Goal: Task Accomplishment & Management: Manage account settings

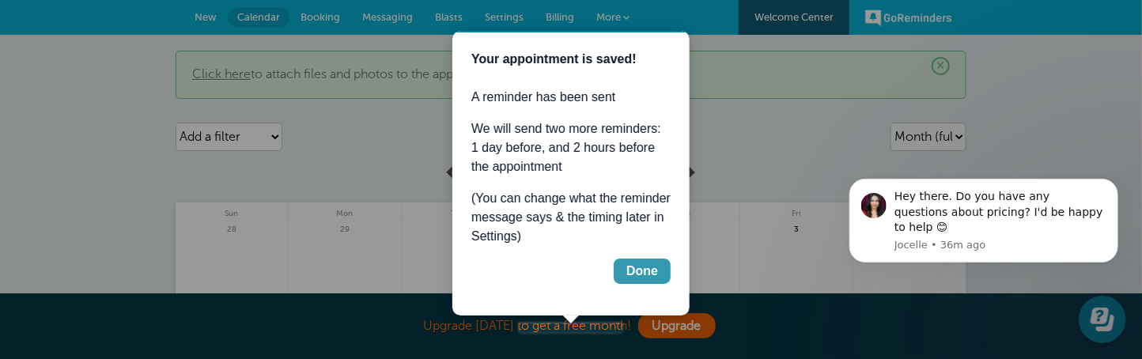
click at [646, 267] on div "Done" at bounding box center [642, 270] width 32 height 19
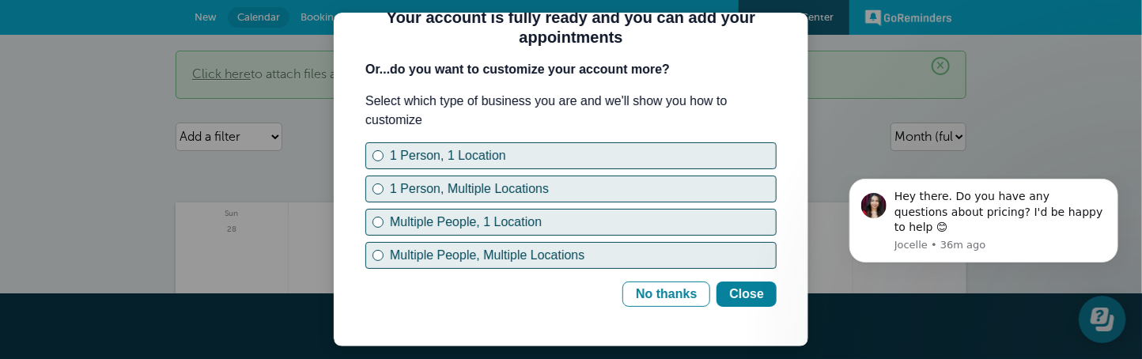
scroll to position [38, 0]
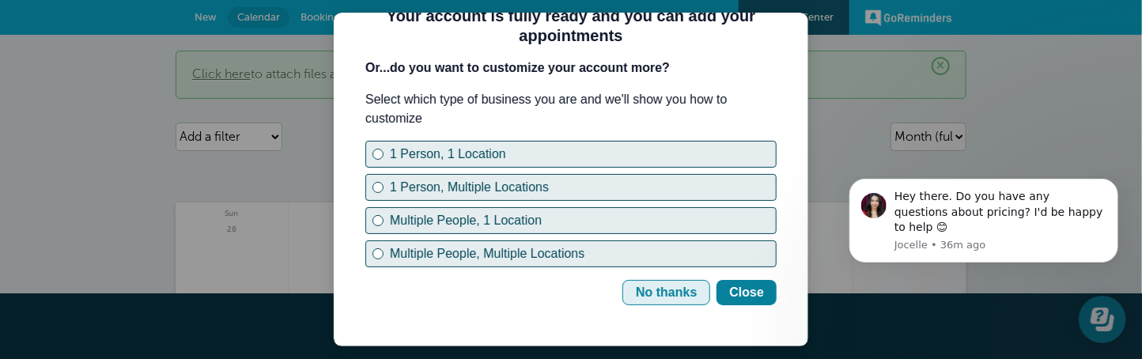
click at [656, 293] on div "No thanks" at bounding box center [665, 292] width 61 height 19
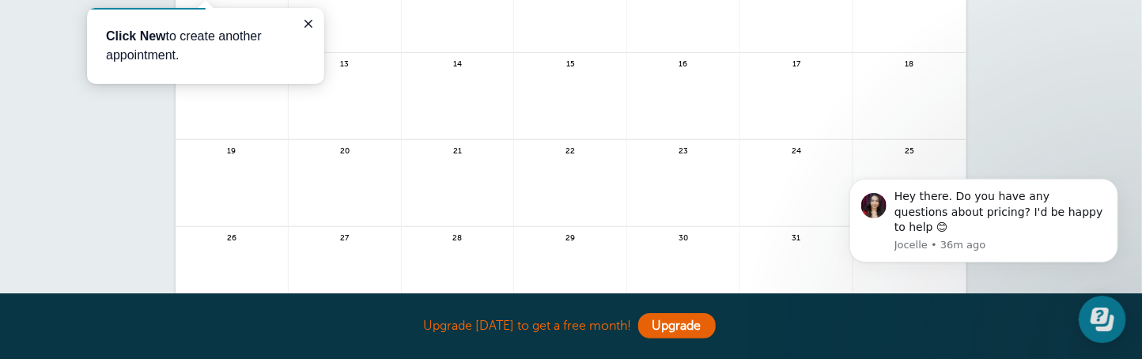
scroll to position [0, 0]
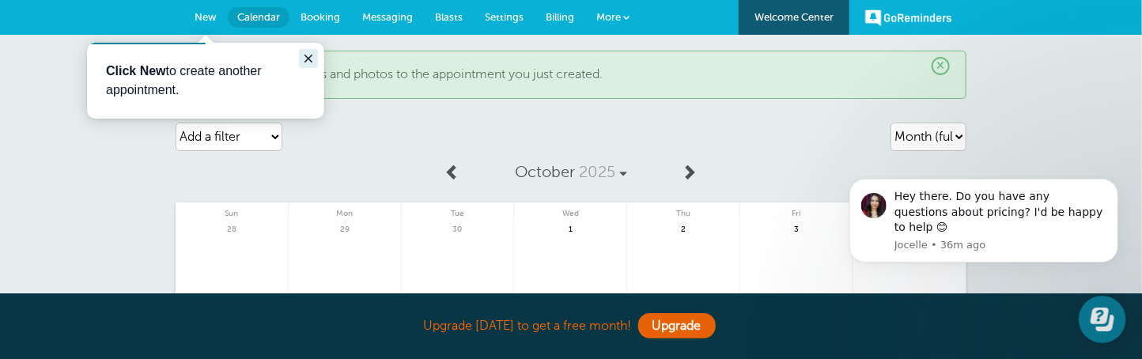
click at [308, 59] on icon "Close guide" at bounding box center [307, 57] width 13 height 13
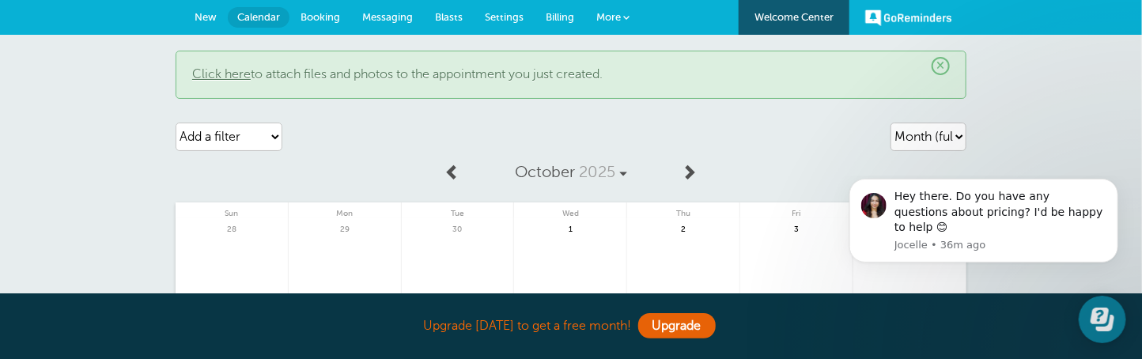
click at [199, 16] on span "New" at bounding box center [206, 17] width 22 height 12
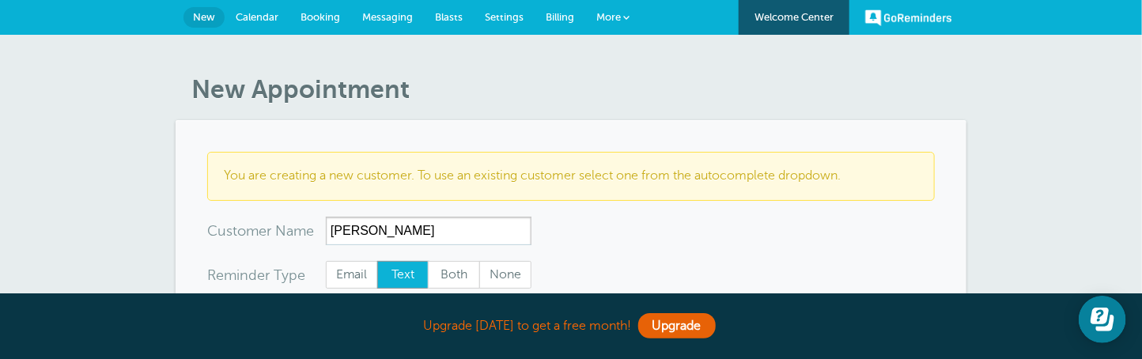
type input "Marcella"
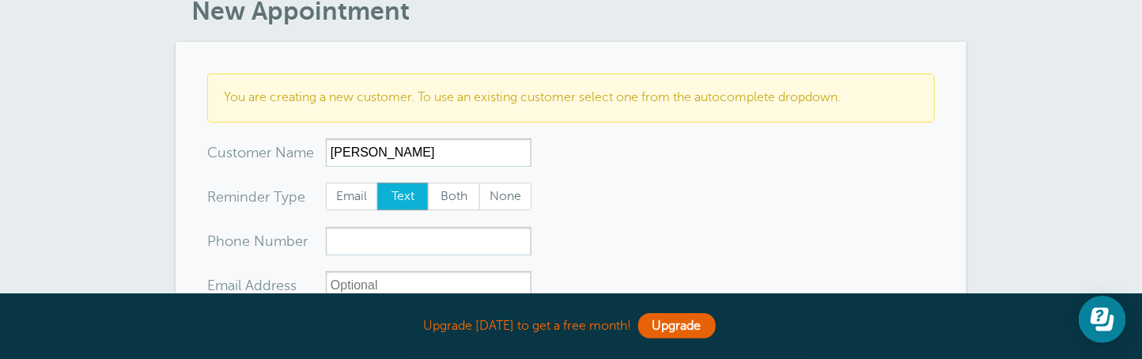
scroll to position [78, 0]
click at [395, 191] on span "Text" at bounding box center [403, 196] width 51 height 27
click at [377, 183] on input "Text" at bounding box center [376, 182] width 1 height 1
click at [380, 248] on input "xxx-no-autofill" at bounding box center [429, 241] width 206 height 28
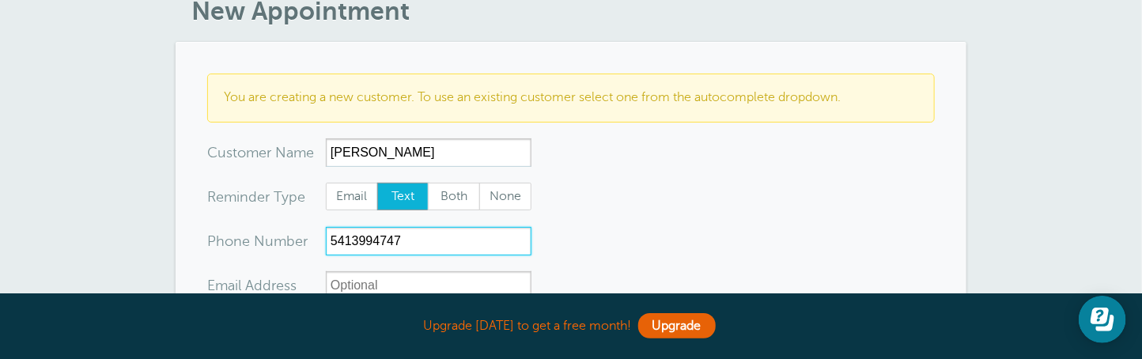
type input "5413994747"
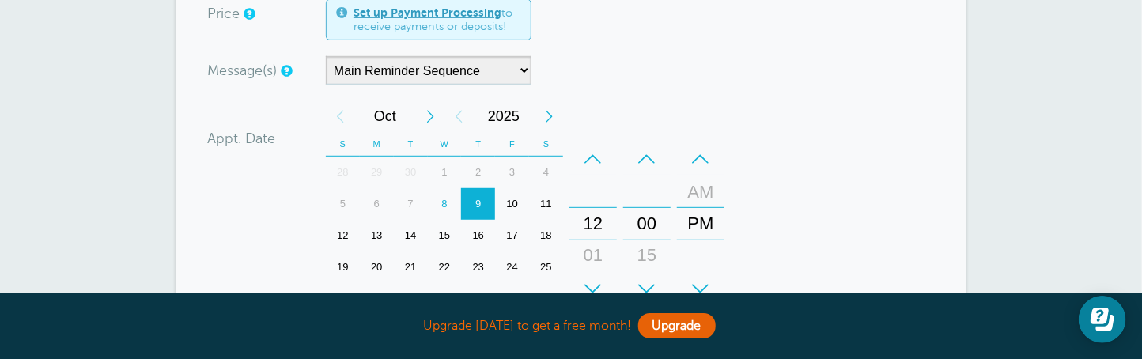
scroll to position [475, 0]
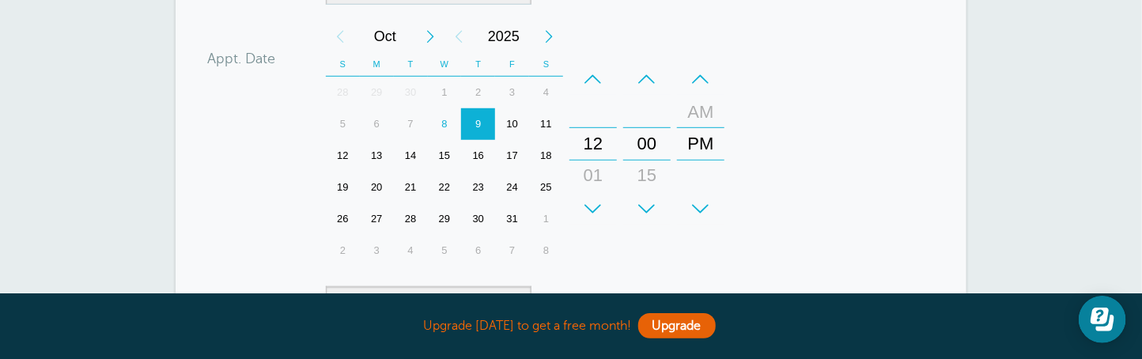
click at [441, 125] on div "8" at bounding box center [445, 124] width 34 height 32
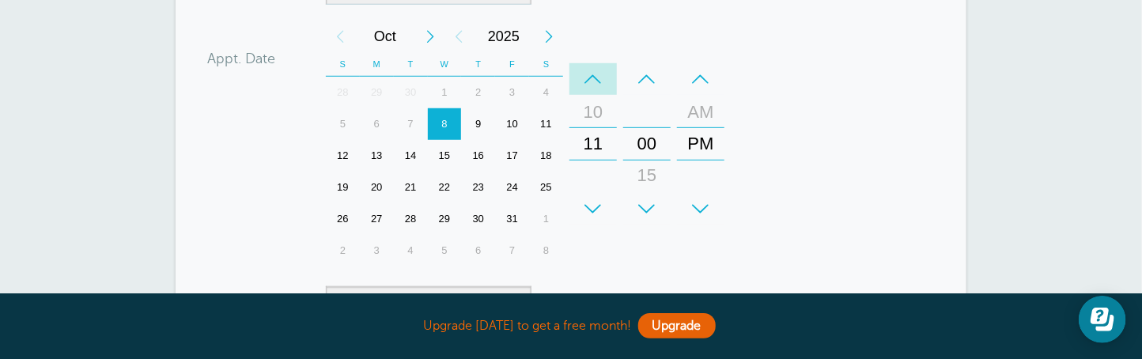
click at [591, 74] on div "–" at bounding box center [592, 79] width 47 height 32
click at [652, 78] on div "–" at bounding box center [646, 79] width 47 height 32
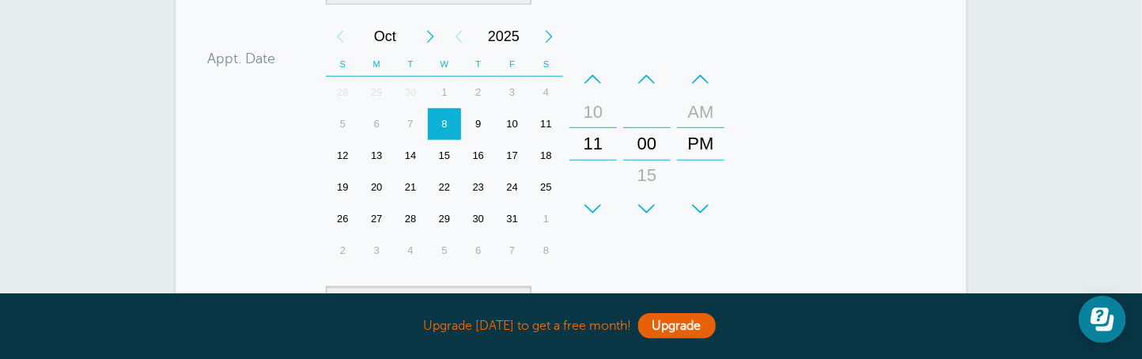
click at [652, 78] on div "–" at bounding box center [646, 79] width 47 height 32
click at [648, 210] on div "+" at bounding box center [646, 209] width 47 height 32
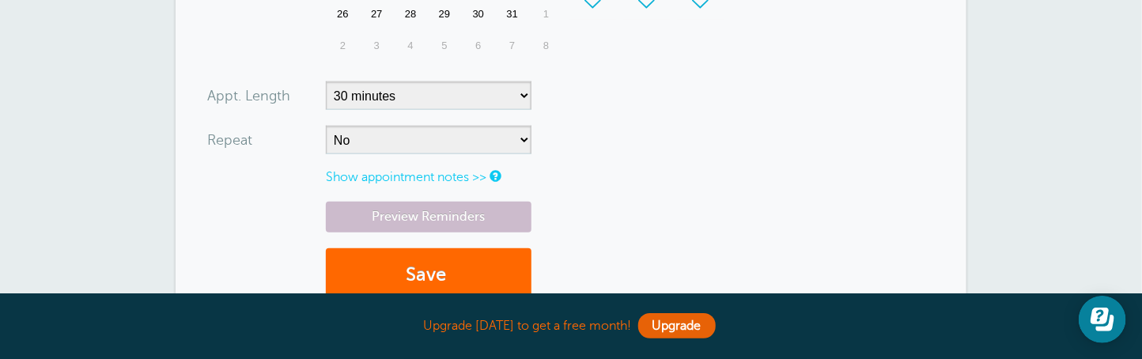
scroll to position [711, 0]
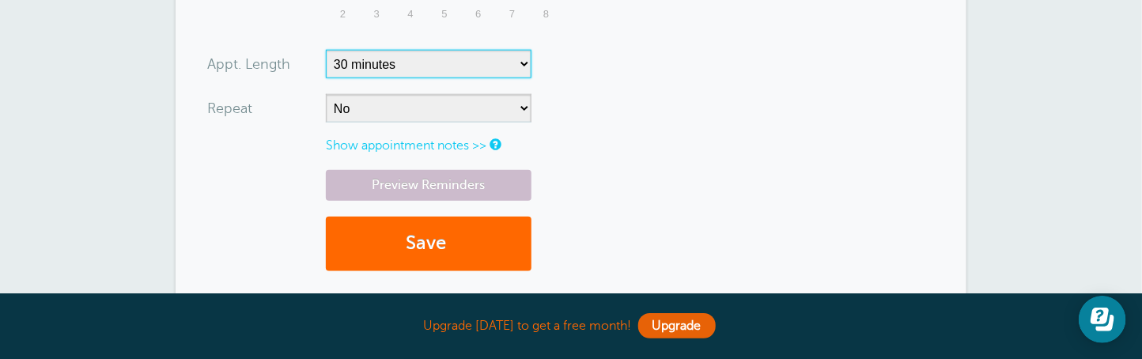
click at [448, 71] on select "5 minutes 10 minutes 15 minutes 20 minutes 25 minutes 30 minutes 35 minutes 40 …" at bounding box center [429, 64] width 206 height 28
select select "60"
click at [326, 50] on select "5 minutes 10 minutes 15 minutes 20 minutes 25 minutes 30 minutes 35 minutes 40 …" at bounding box center [429, 64] width 206 height 28
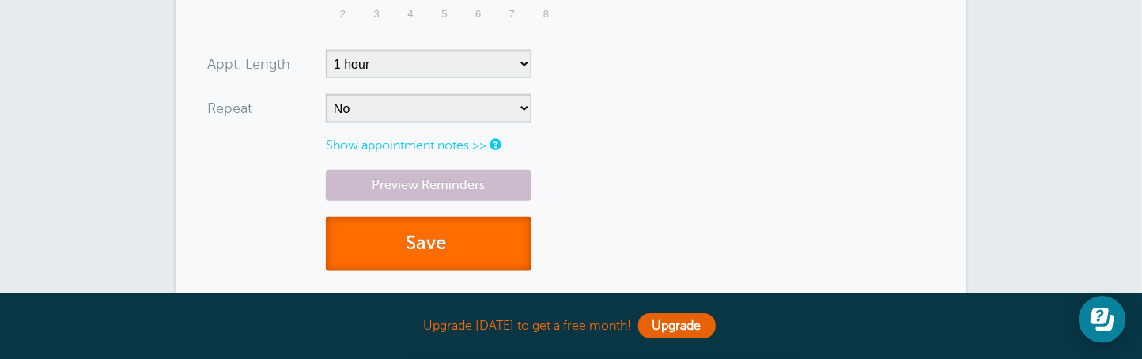
click at [417, 241] on button "Save" at bounding box center [429, 244] width 206 height 55
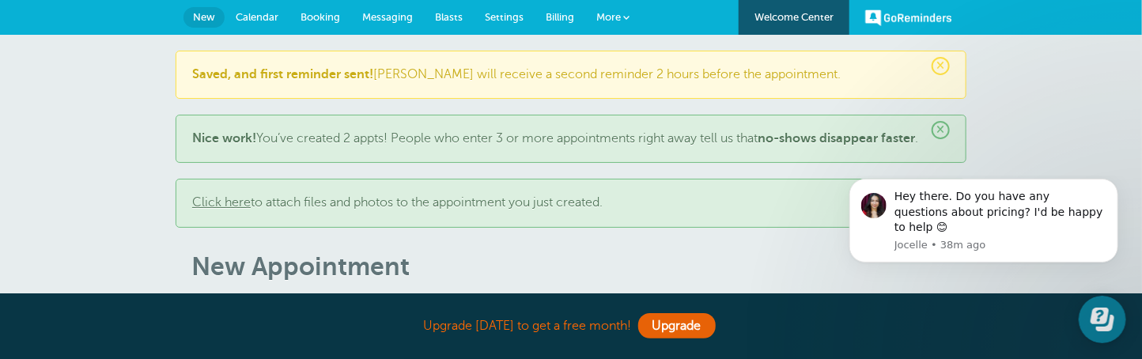
click at [944, 17] on link "GoReminders" at bounding box center [908, 17] width 87 height 35
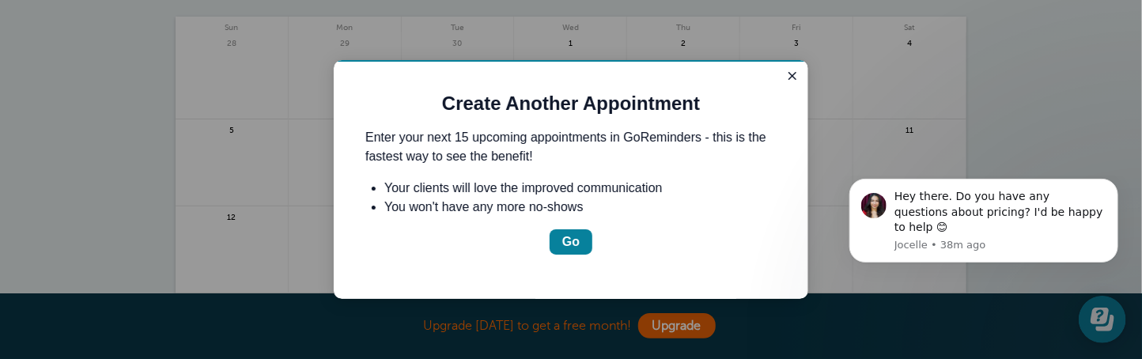
scroll to position [469, 0]
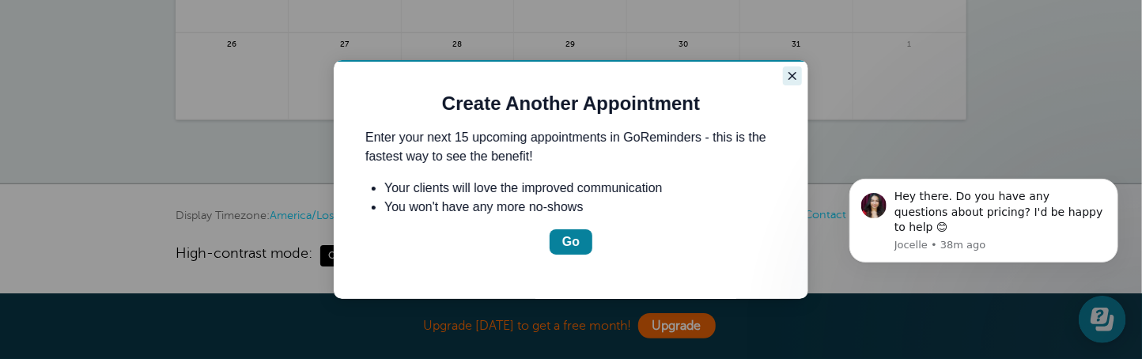
click at [790, 77] on icon "Close guide" at bounding box center [791, 75] width 13 height 13
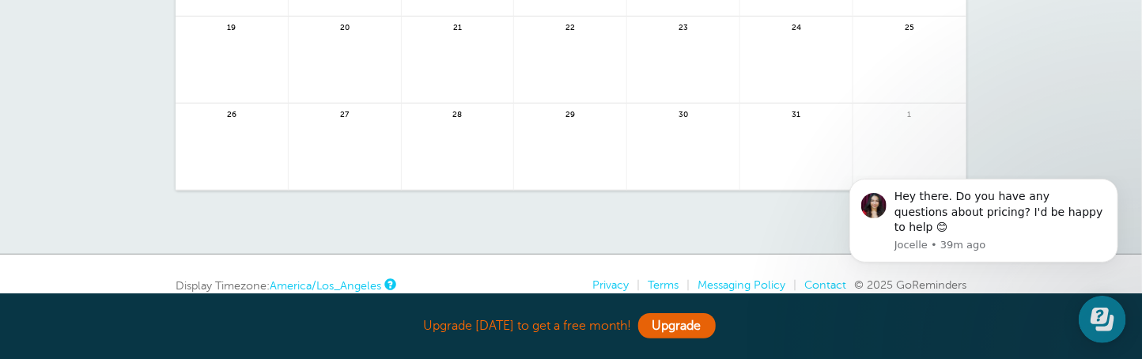
scroll to position [74, 0]
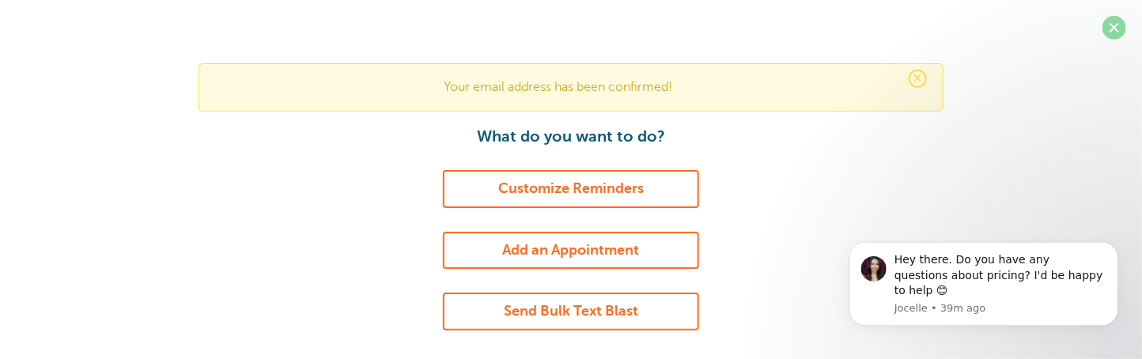
click at [1122, 32] on span at bounding box center [1115, 28] width 24 height 24
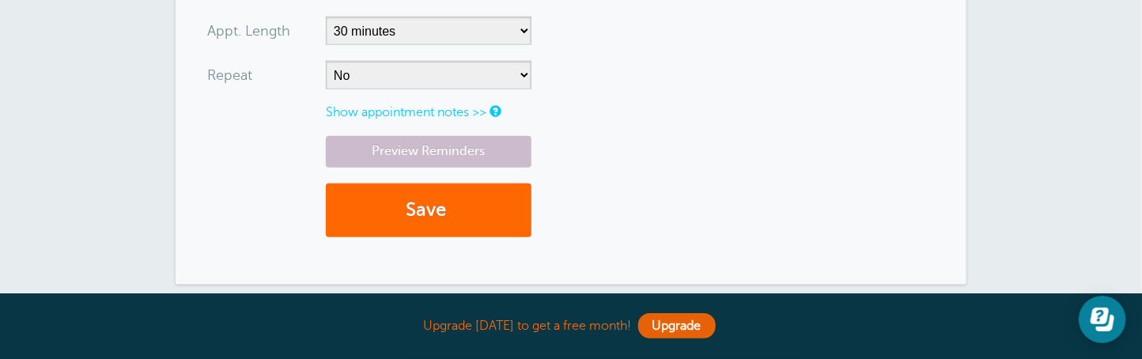
scroll to position [844, 0]
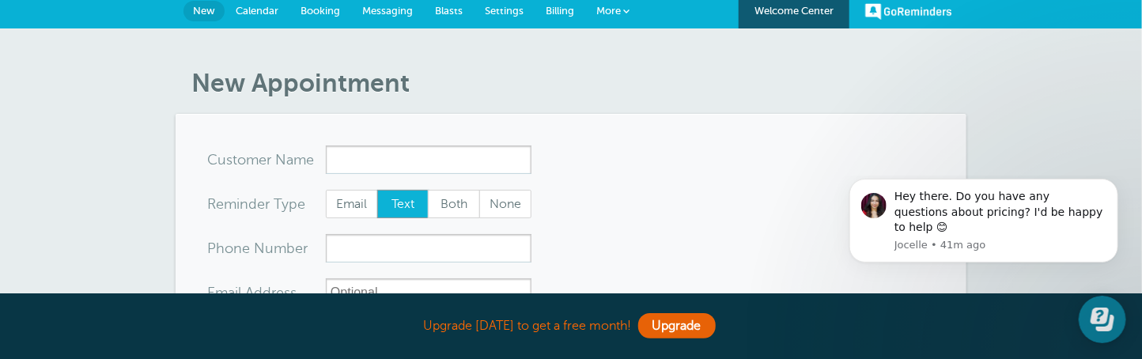
scroll to position [78, 0]
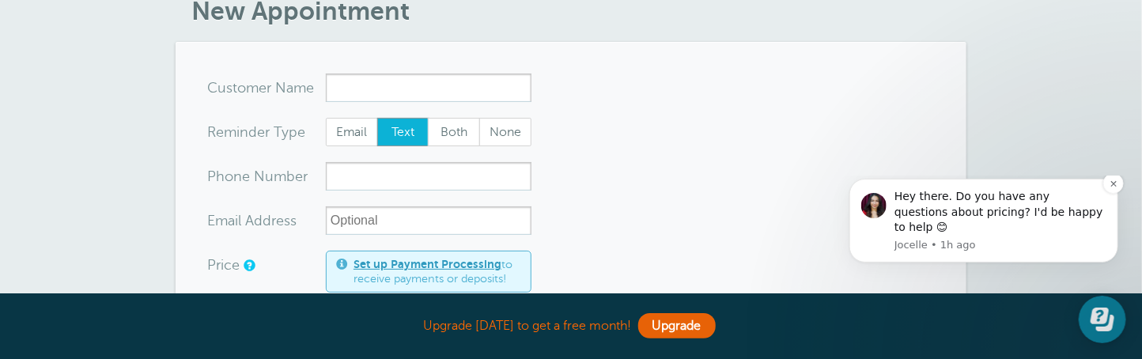
click at [924, 225] on div "Hey there. Do you have any questions about pricing? I'd be happy to help 😊" at bounding box center [1000, 211] width 212 height 47
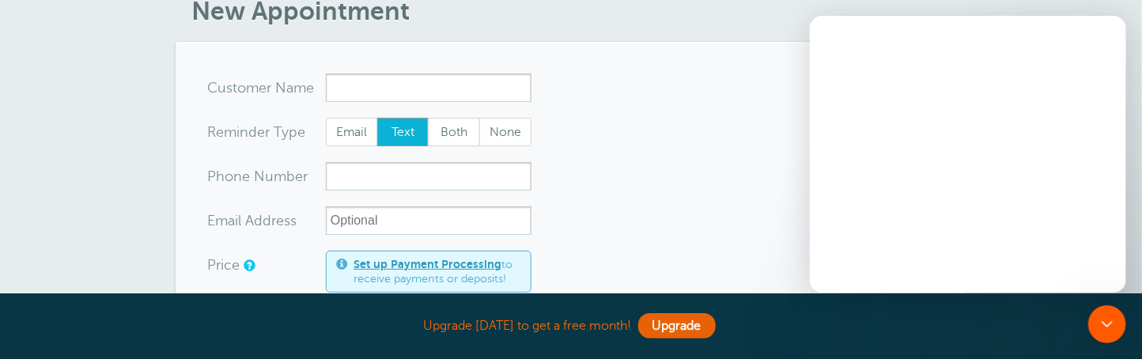
scroll to position [0, 0]
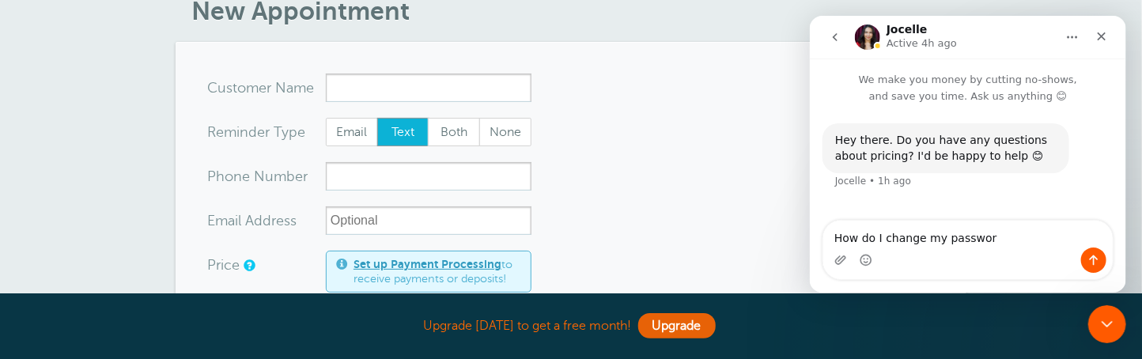
type textarea "How do I change my password"
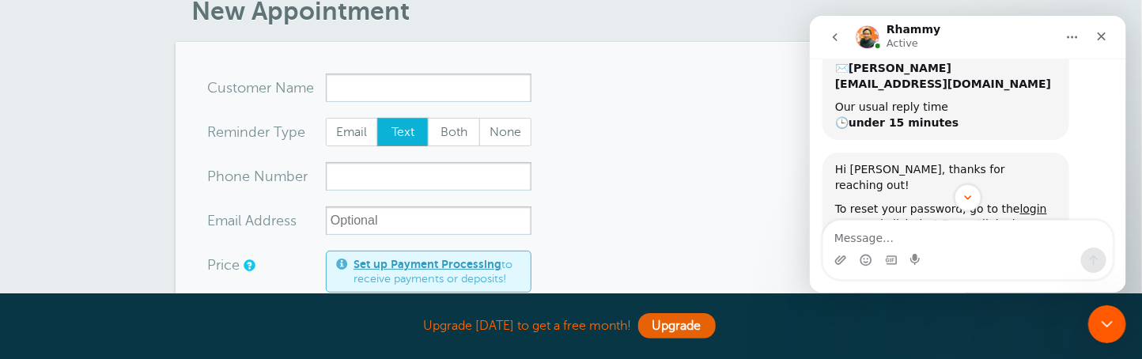
scroll to position [218, 0]
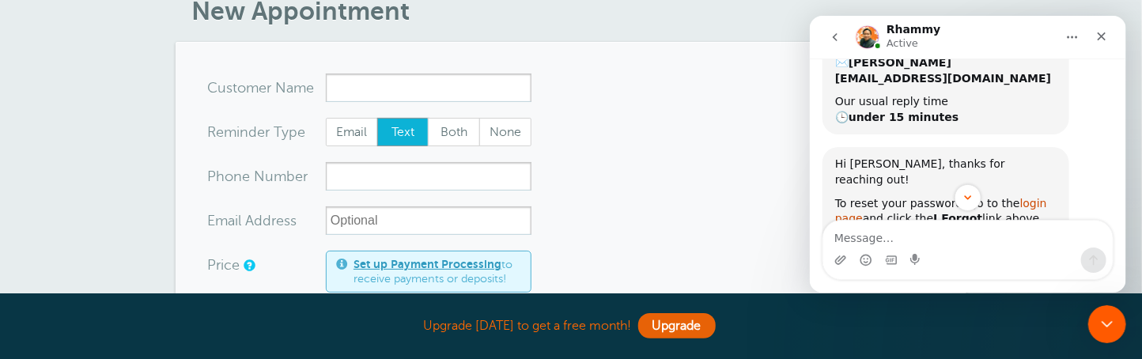
click at [1016, 197] on link "login page" at bounding box center [940, 211] width 212 height 28
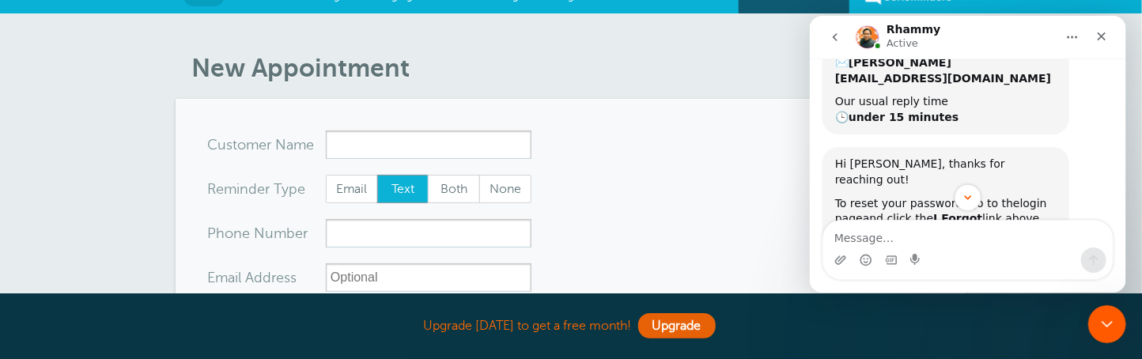
scroll to position [0, 0]
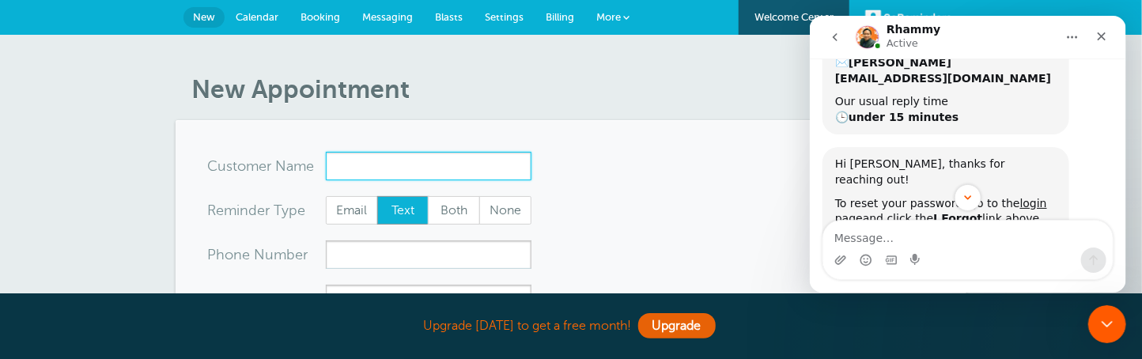
click at [402, 174] on input "x-no-autofill" at bounding box center [429, 166] width 206 height 28
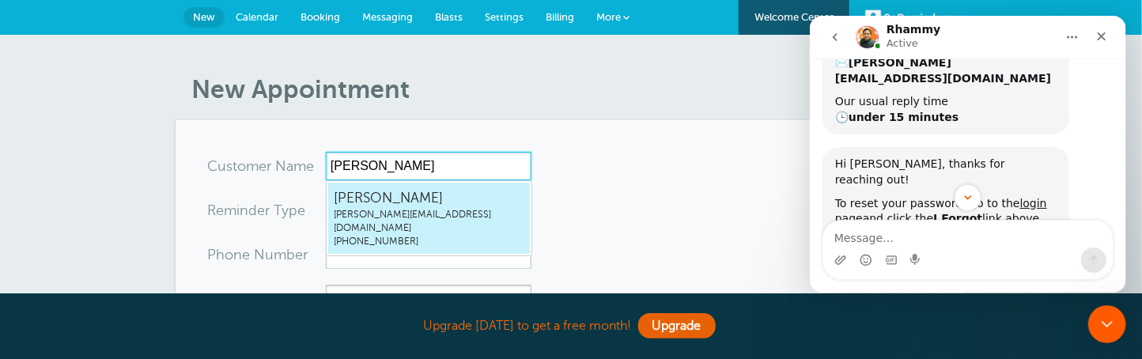
click at [413, 214] on span "[PERSON_NAME][EMAIL_ADDRESS][DOMAIN_NAME]" at bounding box center [429, 221] width 191 height 27
type input "Monicamonica@hoodriverlaw.com5419931881"
type input "[PERSON_NAME]"
type input "(541) 993-1881"
type input "[PERSON_NAME][EMAIL_ADDRESS][DOMAIN_NAME]"
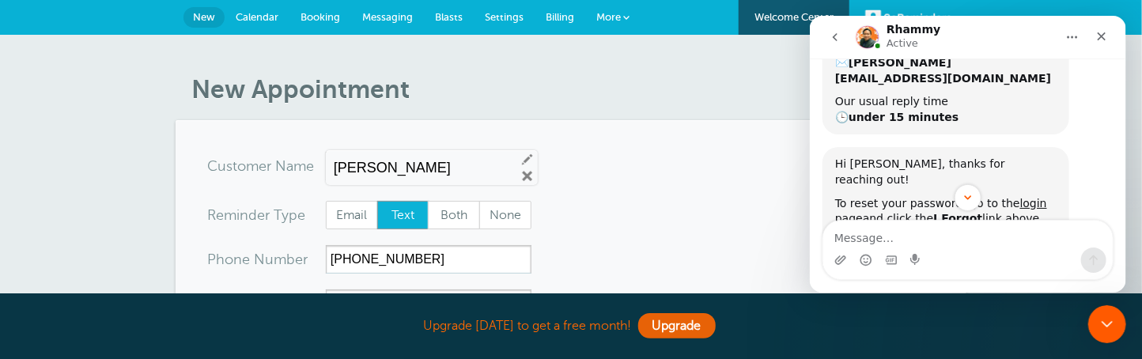
click at [389, 215] on span "Text" at bounding box center [403, 215] width 51 height 27
click at [377, 201] on input "Text" at bounding box center [376, 200] width 1 height 1
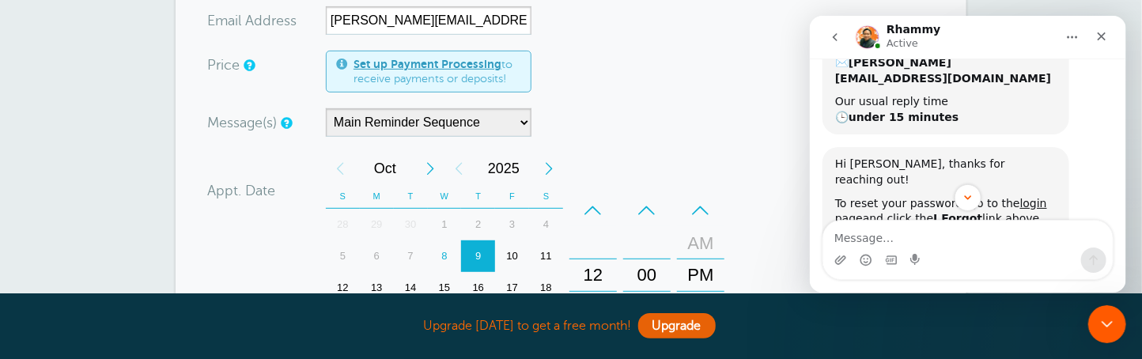
scroll to position [316, 0]
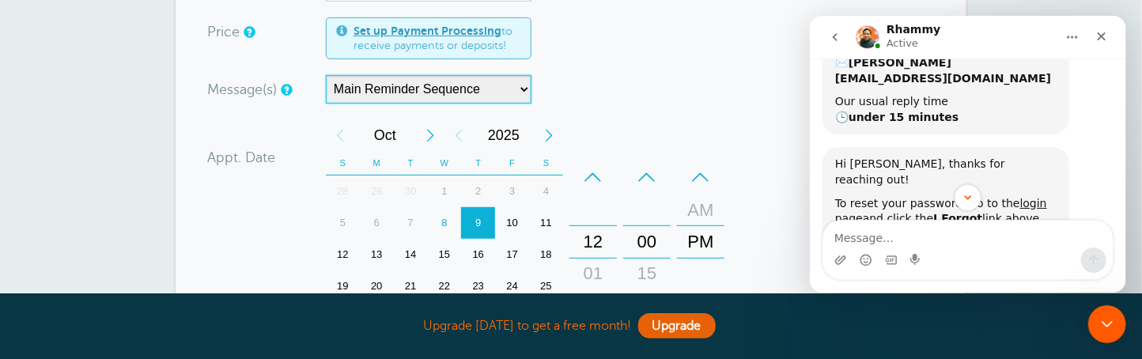
click at [524, 86] on select "Main Reminder Sequence" at bounding box center [429, 89] width 206 height 28
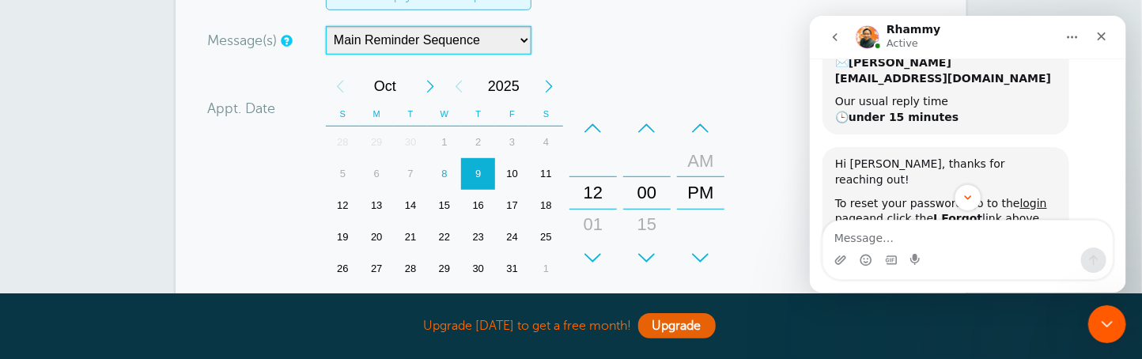
scroll to position [395, 0]
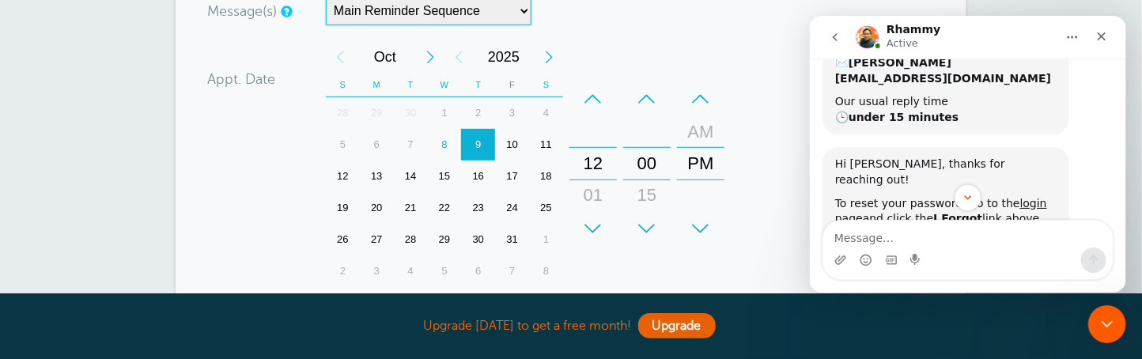
click at [445, 202] on div "22" at bounding box center [445, 208] width 34 height 32
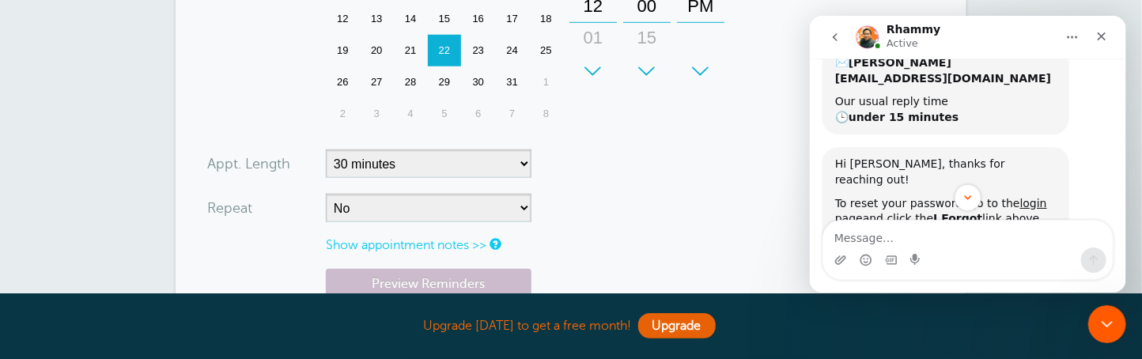
scroll to position [553, 0]
click at [527, 157] on select "5 minutes 10 minutes 15 minutes 20 minutes 25 minutes 30 minutes 35 minutes 40 …" at bounding box center [429, 163] width 206 height 28
select select "60"
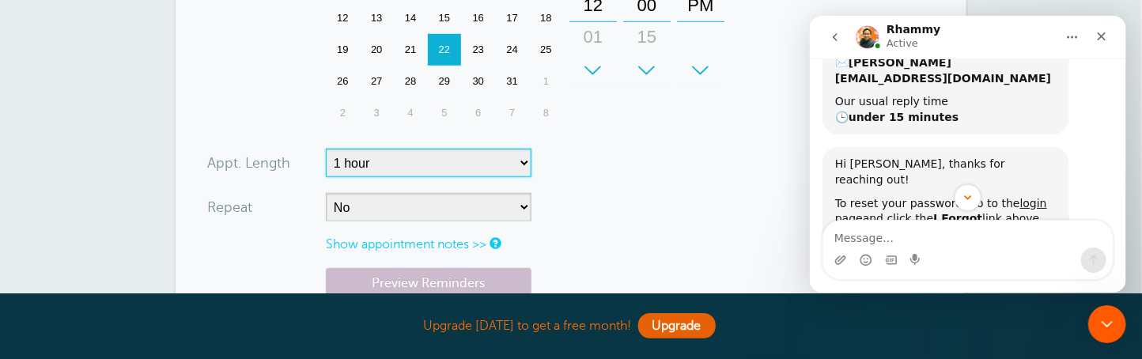
click at [326, 149] on select "5 minutes 10 minutes 15 minutes 20 minutes 25 minutes 30 minutes 35 minutes 40 …" at bounding box center [429, 163] width 206 height 28
click at [418, 244] on link "Show appointment notes >>" at bounding box center [406, 244] width 161 height 14
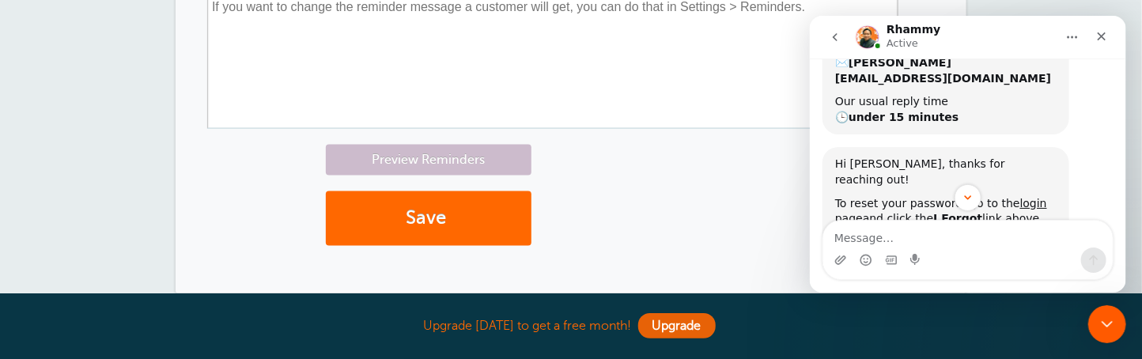
scroll to position [869, 0]
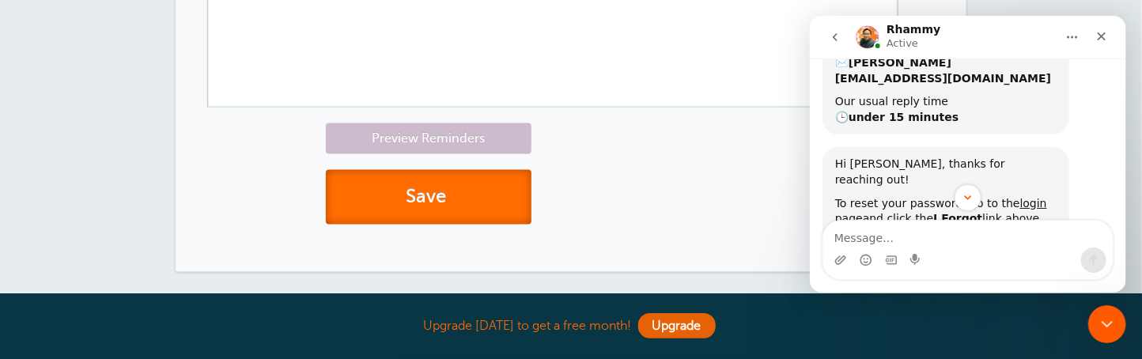
click at [410, 191] on button "Save" at bounding box center [429, 197] width 206 height 55
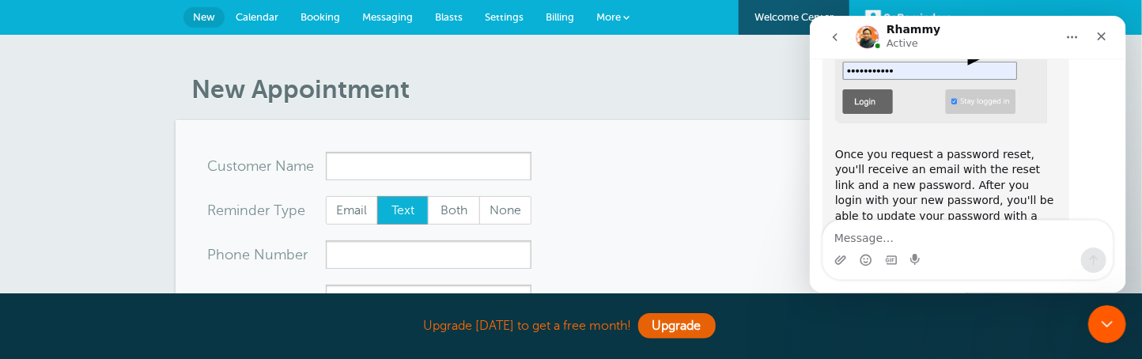
scroll to position [465, 0]
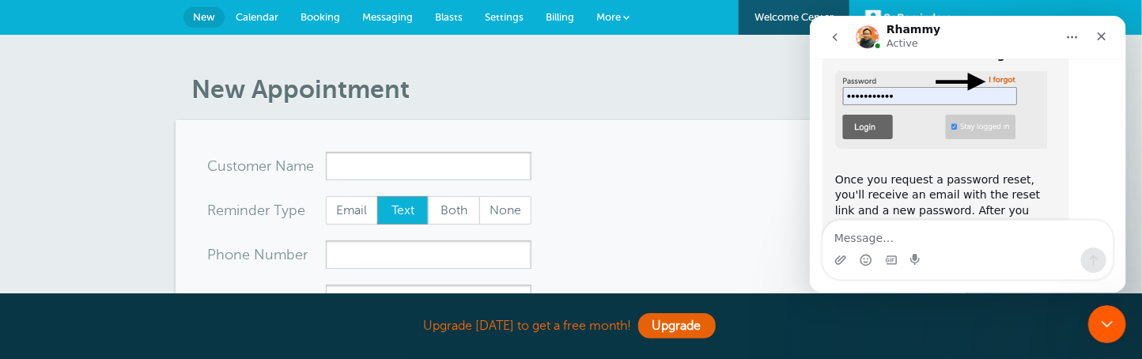
drag, startPoint x: 1126, startPoint y: 186, endPoint x: 1127, endPoint y: 163, distance: 23.0
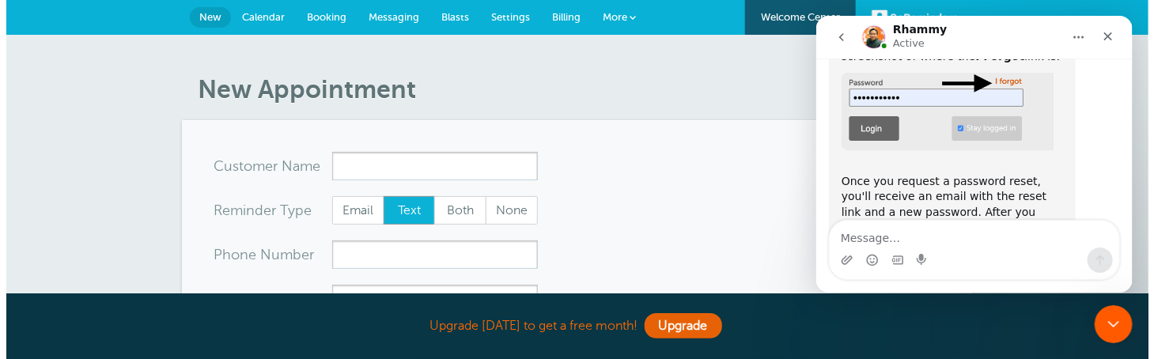
scroll to position [475, 0]
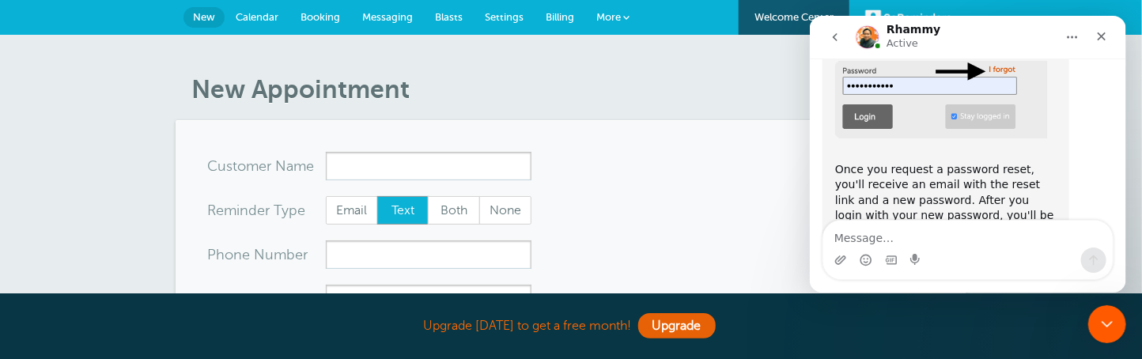
click at [628, 17] on span at bounding box center [626, 17] width 6 height 6
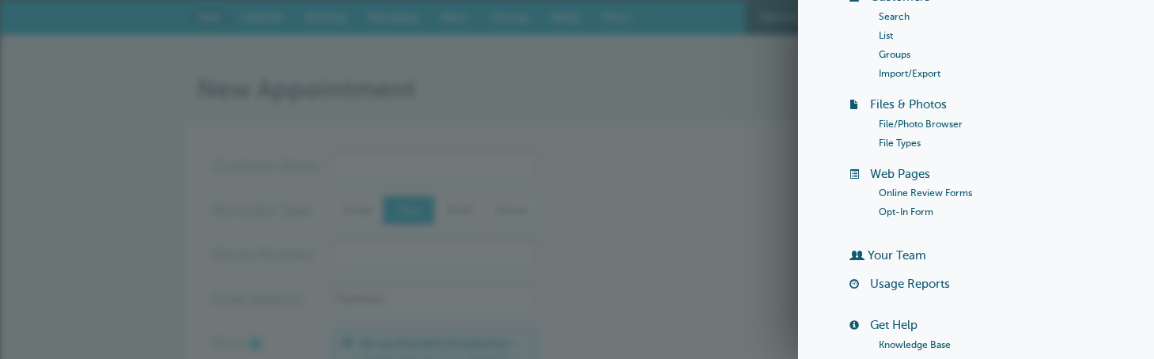
scroll to position [158, 0]
click at [898, 252] on link "Your Team" at bounding box center [897, 254] width 59 height 13
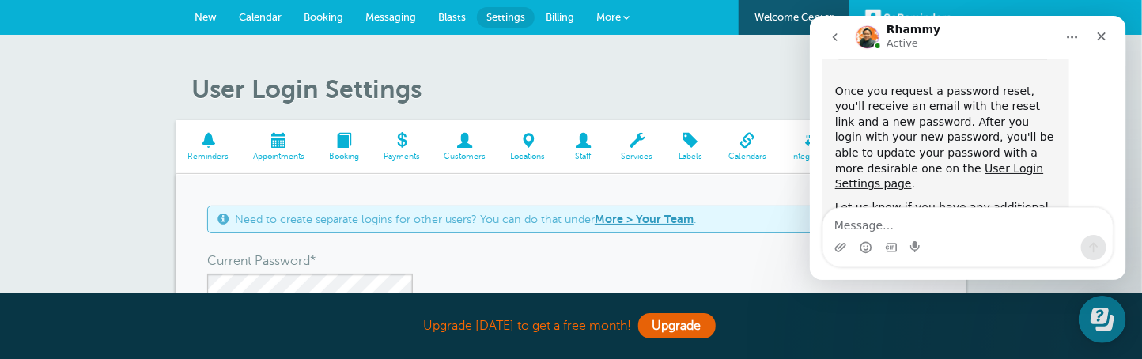
scroll to position [556, 0]
click at [645, 218] on link "More > Your Team" at bounding box center [644, 219] width 99 height 13
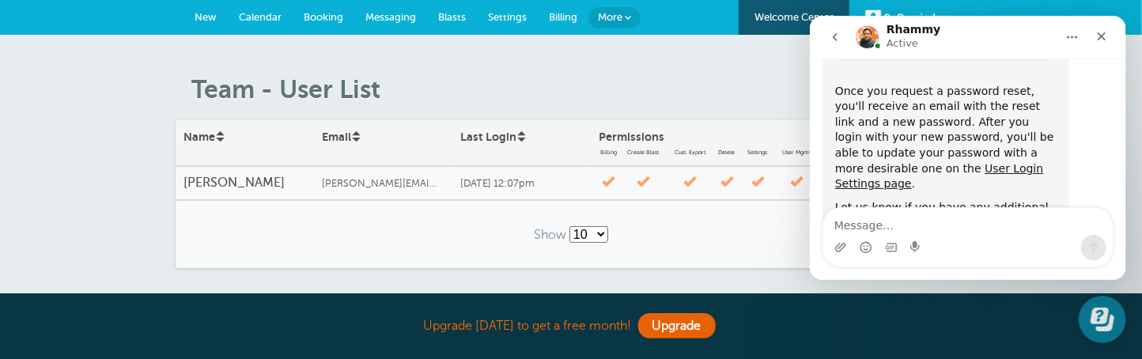
scroll to position [556, 0]
click at [834, 35] on icon "go back" at bounding box center [834, 37] width 13 height 13
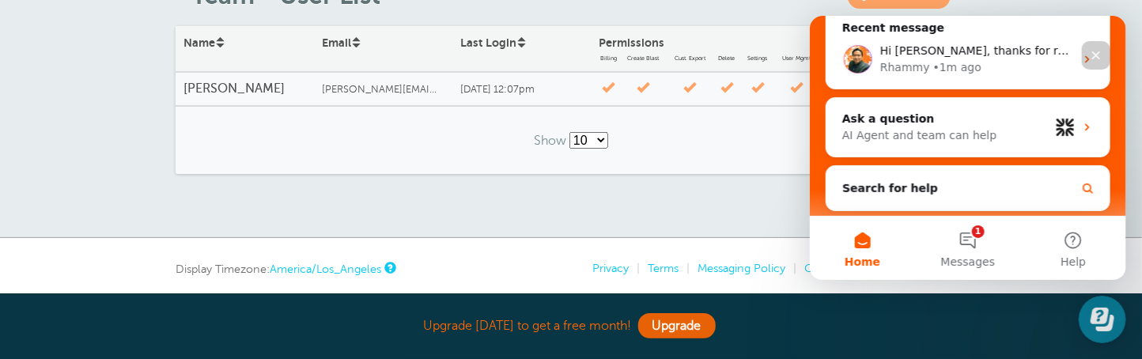
scroll to position [0, 0]
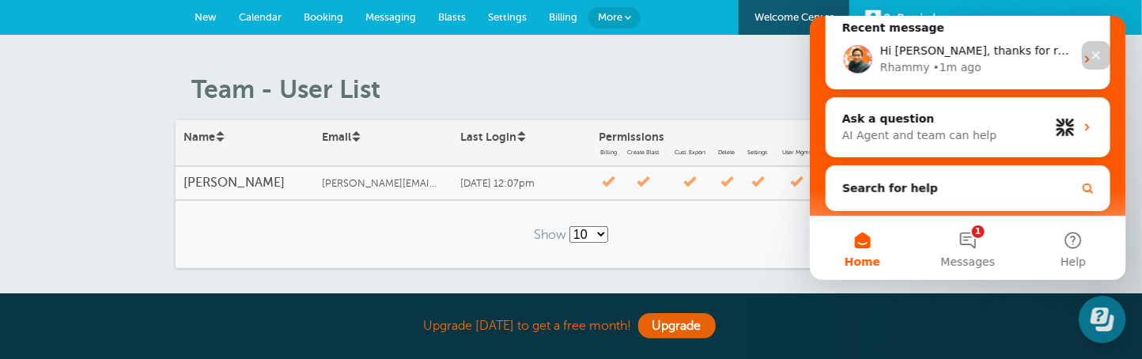
click at [450, 229] on div "Show 10 25 50 100" at bounding box center [571, 233] width 791 height 69
click at [202, 13] on span "New" at bounding box center [206, 17] width 22 height 12
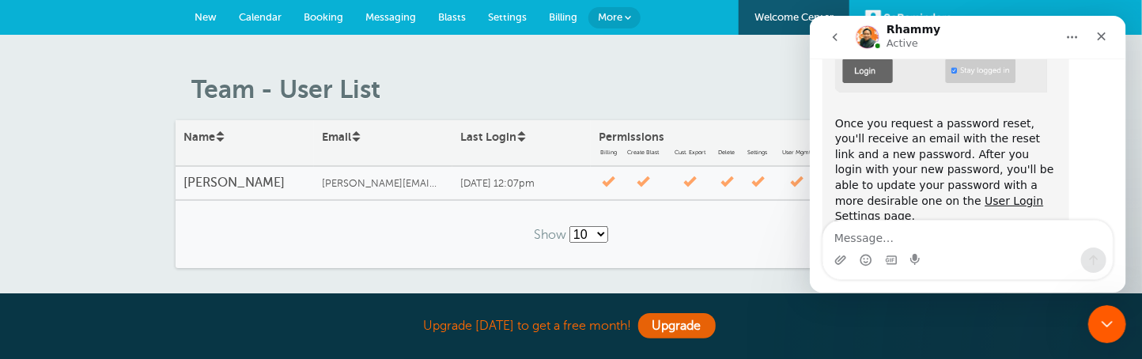
scroll to position [543, 0]
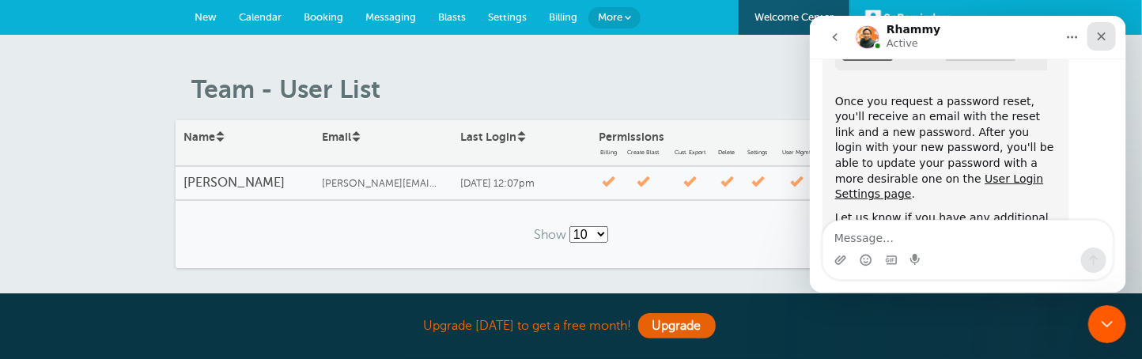
click at [1099, 28] on div "Close" at bounding box center [1101, 36] width 28 height 28
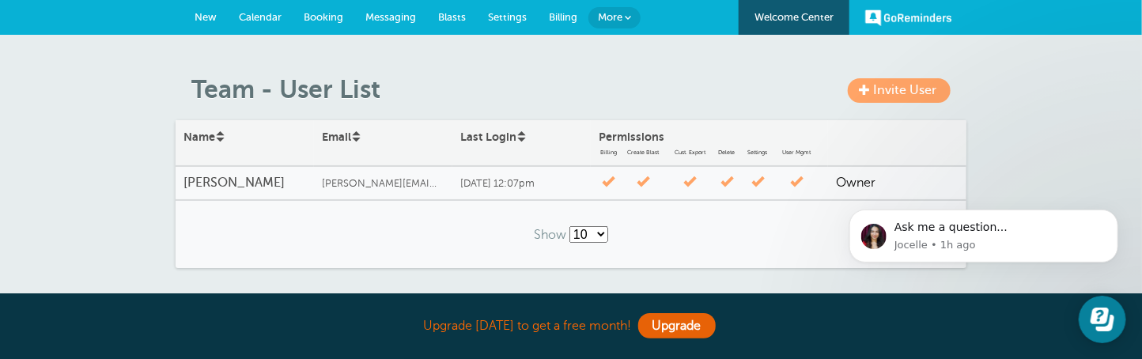
scroll to position [0, 0]
click at [874, 92] on span "Invite User" at bounding box center [904, 90] width 63 height 14
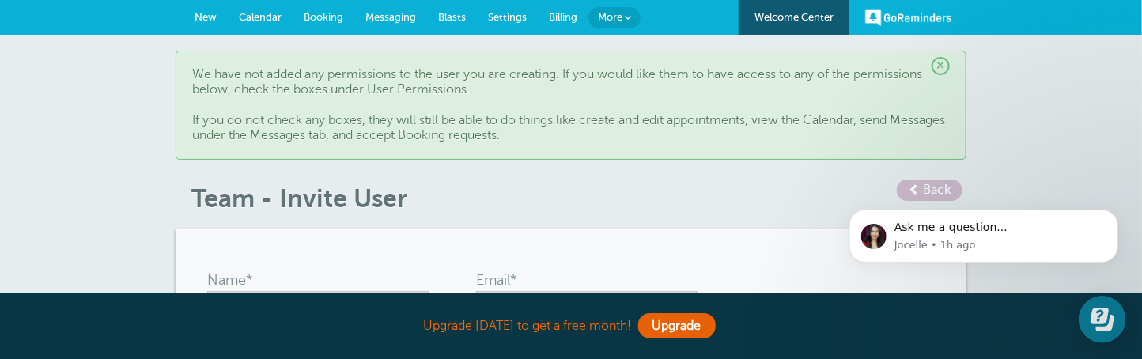
click at [302, 281] on div "Name*" at bounding box center [266, 280] width 119 height 22
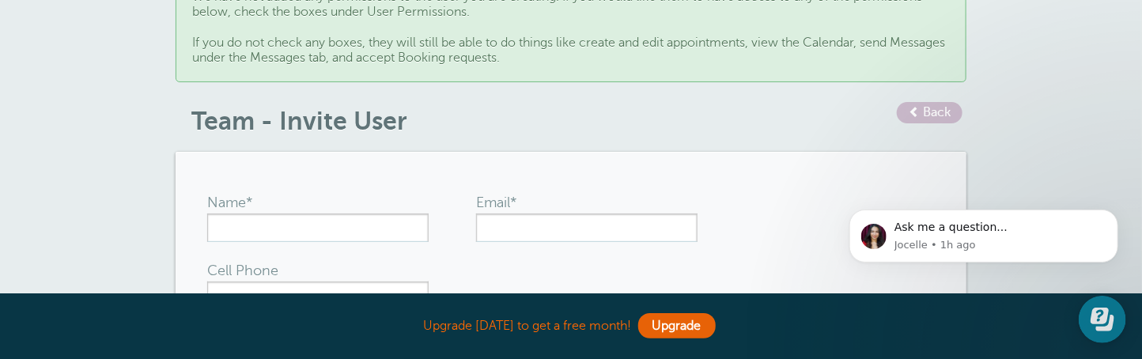
scroll to position [78, 0]
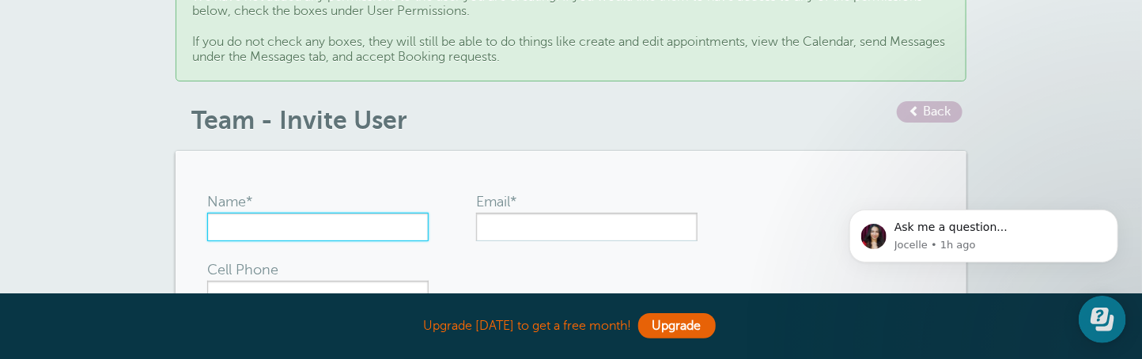
click at [312, 225] on input "Name*" at bounding box center [317, 227] width 221 height 28
type input "Austin"
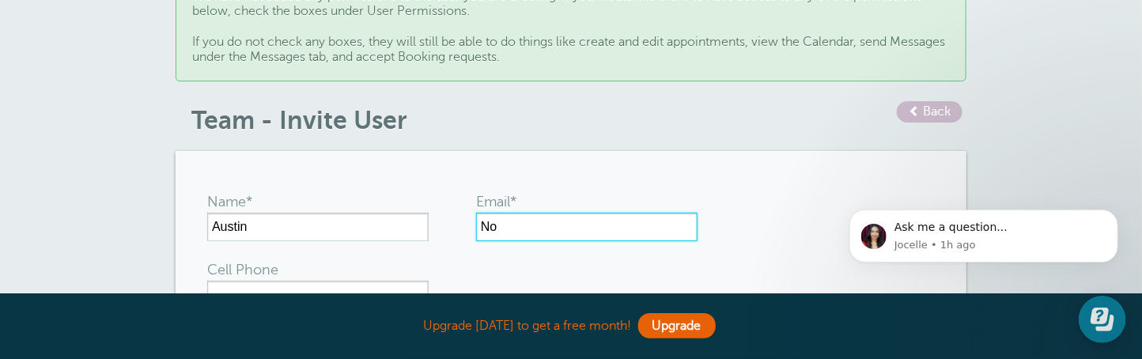
type input "N"
type input "[EMAIL_ADDRESS][DOMAIN_NAME]"
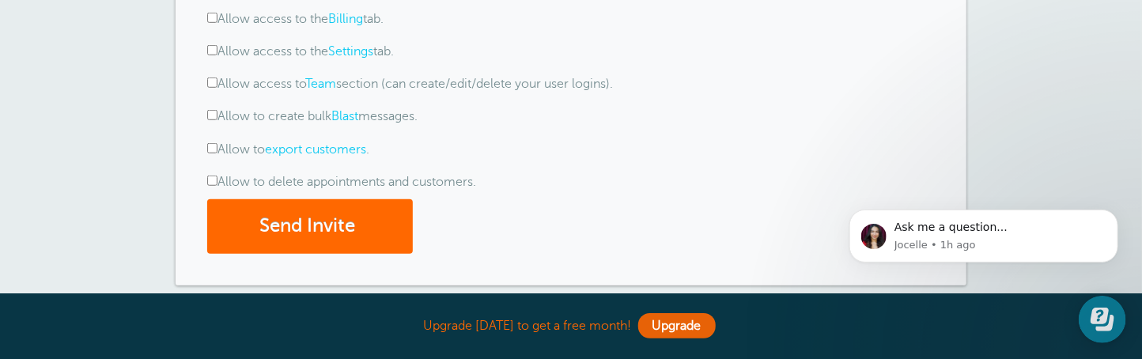
scroll to position [475, 0]
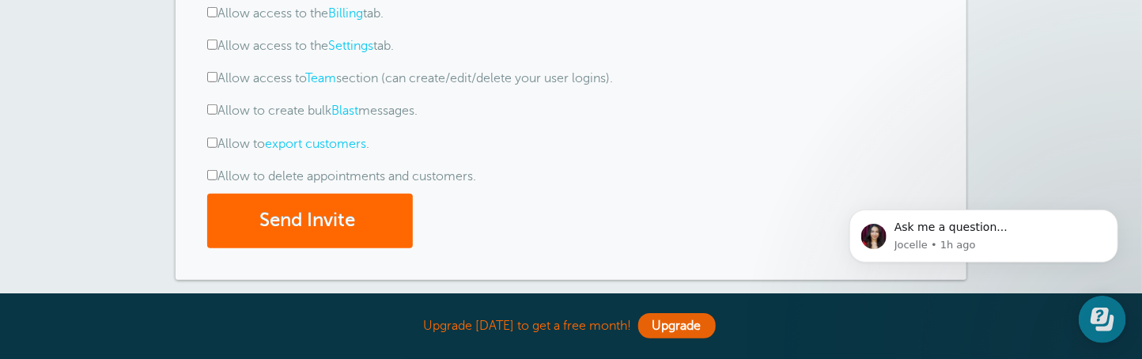
click at [210, 179] on input "Allow to delete appointments and customers." at bounding box center [212, 175] width 10 height 10
checkbox input "true"
click at [212, 145] on input "Allow to export customers ." at bounding box center [212, 143] width 10 height 10
checkbox input "true"
click at [214, 112] on input "Allow to create bulk Blast messages." at bounding box center [212, 109] width 10 height 10
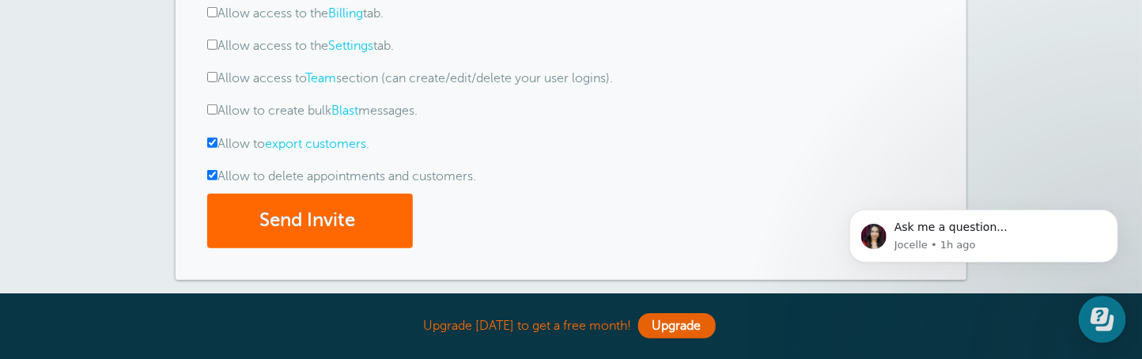
checkbox input "true"
click at [213, 74] on input "Allow access to Team section (can create/edit/delete your user logins)." at bounding box center [212, 77] width 10 height 10
checkbox input "true"
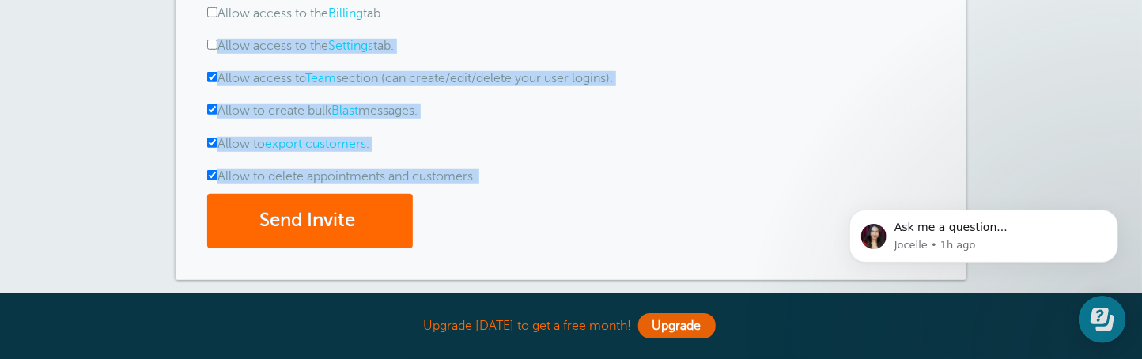
click at [210, 41] on form "Name* Austin Email* reception@hoodriverlaw.com Cell Phone User Permissions The …" at bounding box center [571, 16] width 728 height 461
click at [210, 41] on input "Allow access to the Settings tab." at bounding box center [212, 45] width 10 height 10
checkbox input "true"
click at [210, 11] on input "Allow access to the Billing tab." at bounding box center [212, 12] width 10 height 10
checkbox input "true"
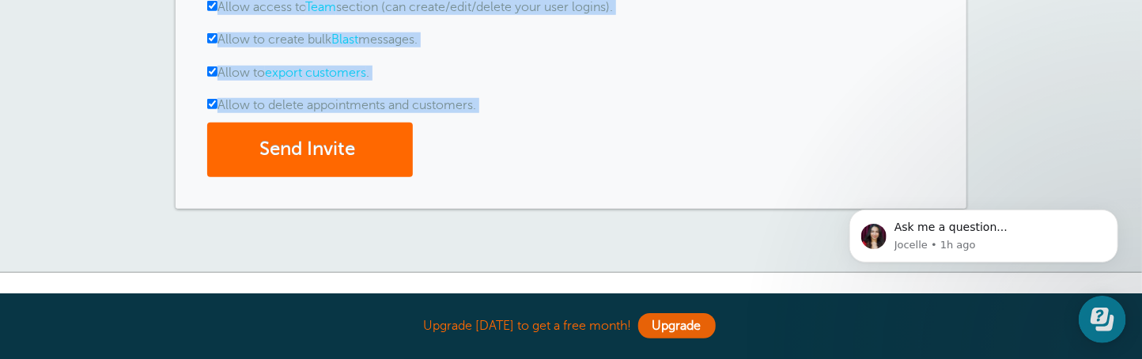
scroll to position [553, 0]
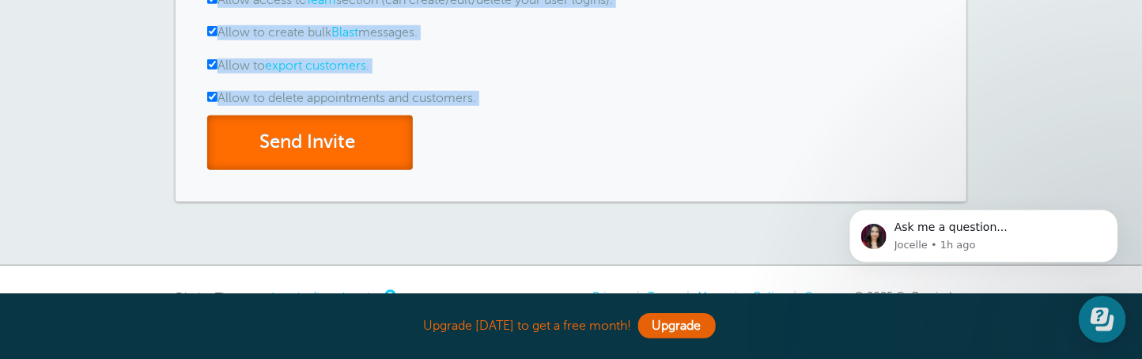
click at [312, 131] on button "Send Invite" at bounding box center [310, 142] width 206 height 55
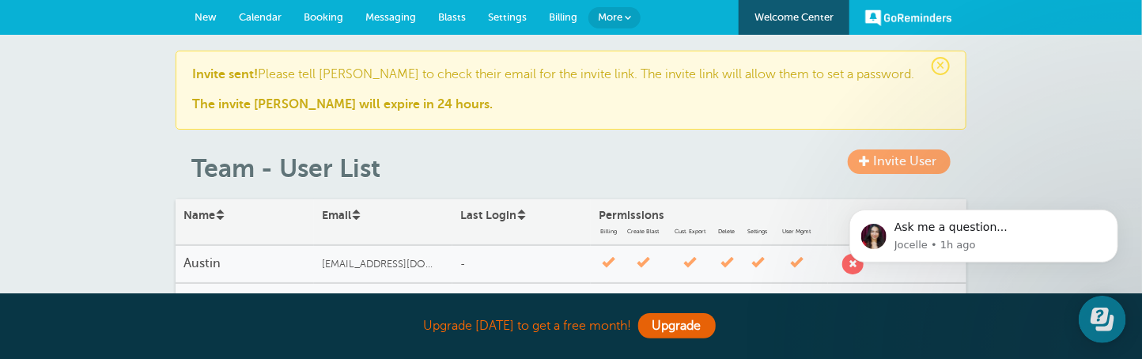
click at [892, 158] on span "Invite User" at bounding box center [904, 161] width 63 height 14
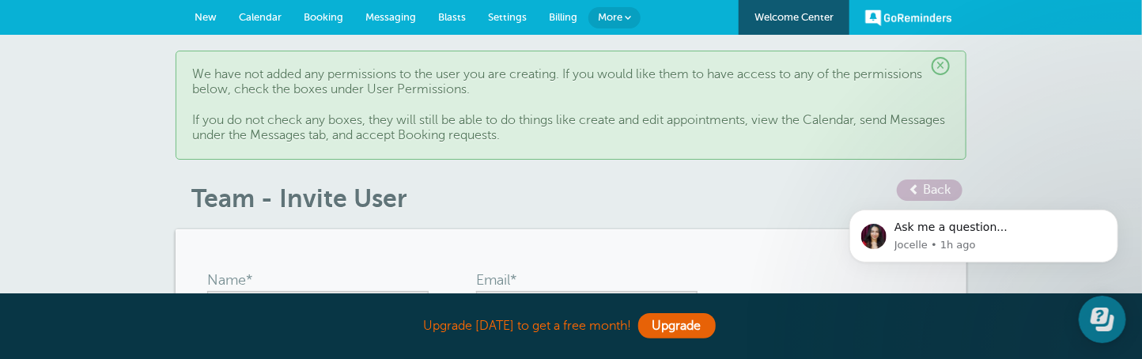
click at [221, 273] on label "Name*" at bounding box center [229, 280] width 45 height 14
click at [221, 291] on input "Name*" at bounding box center [317, 305] width 221 height 28
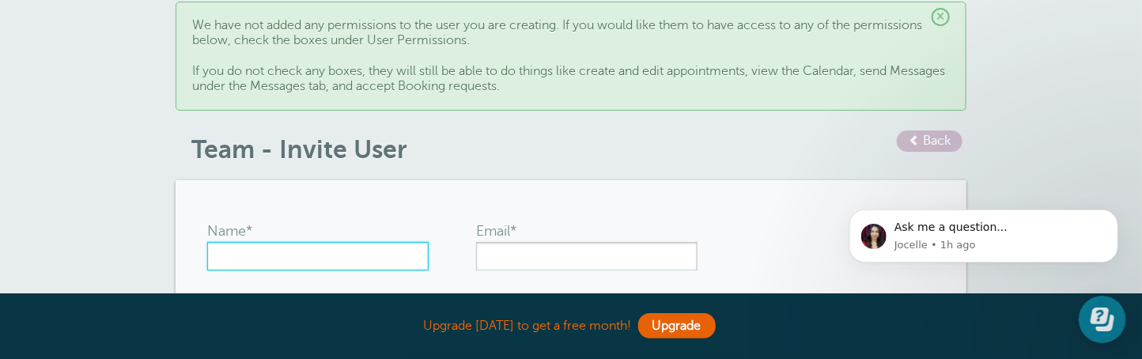
scroll to position [78, 0]
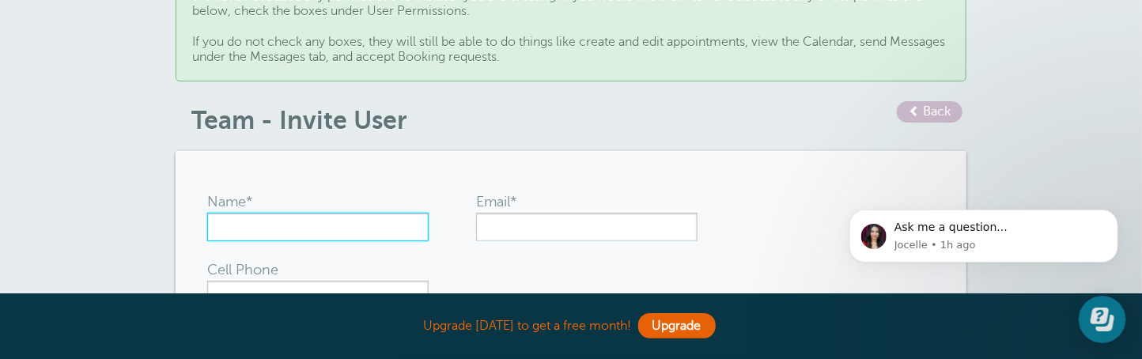
click at [216, 221] on input "Name*" at bounding box center [317, 227] width 221 height 28
type input "[PERSON_NAME]"
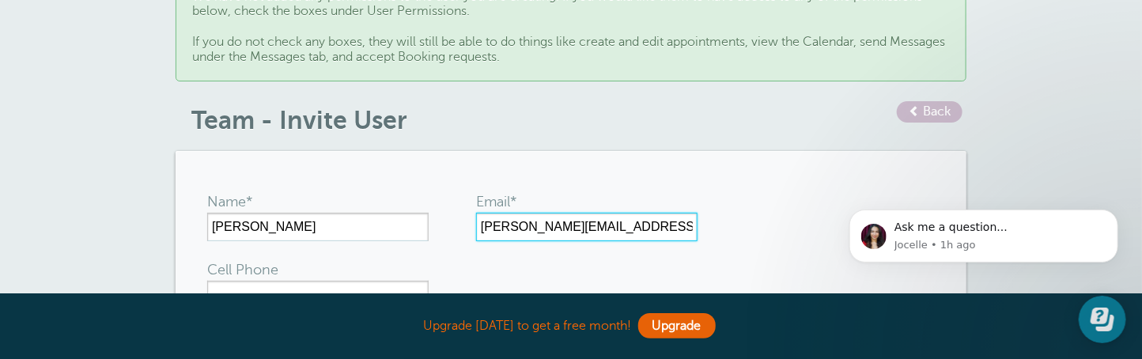
type input "[PERSON_NAME][EMAIL_ADDRESS][DOMAIN_NAME]"
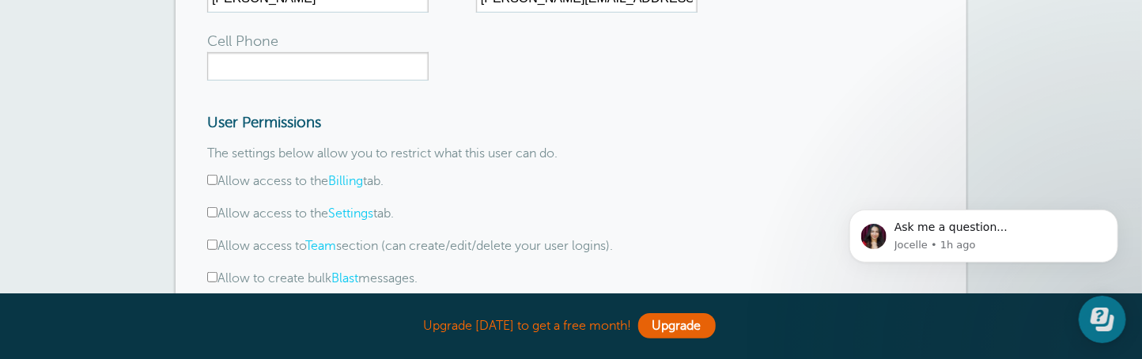
click at [209, 183] on input "Allow access to the Billing tab." at bounding box center [212, 180] width 10 height 10
checkbox input "true"
click at [209, 214] on input "Allow access to the Settings tab." at bounding box center [212, 212] width 10 height 10
checkbox input "true"
click at [215, 242] on input "Allow access to Team section (can create/edit/delete your user logins)." at bounding box center [212, 245] width 10 height 10
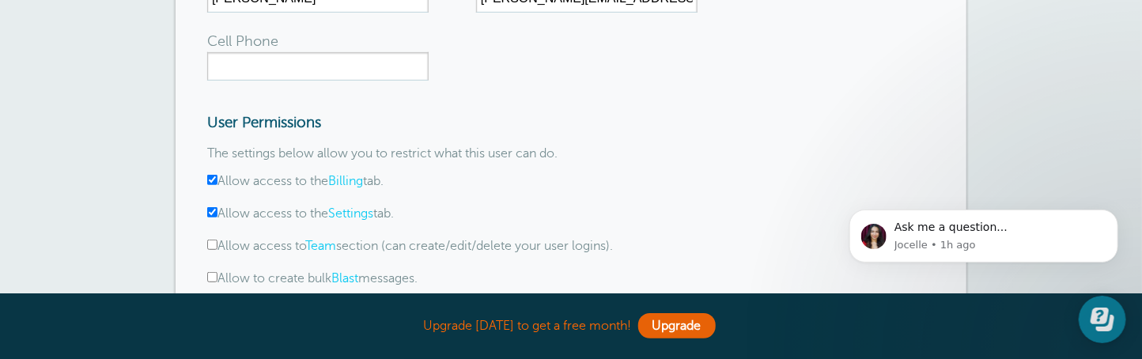
checkbox input "true"
click at [212, 274] on input "Allow to create bulk Blast messages." at bounding box center [212, 277] width 10 height 10
checkbox input "true"
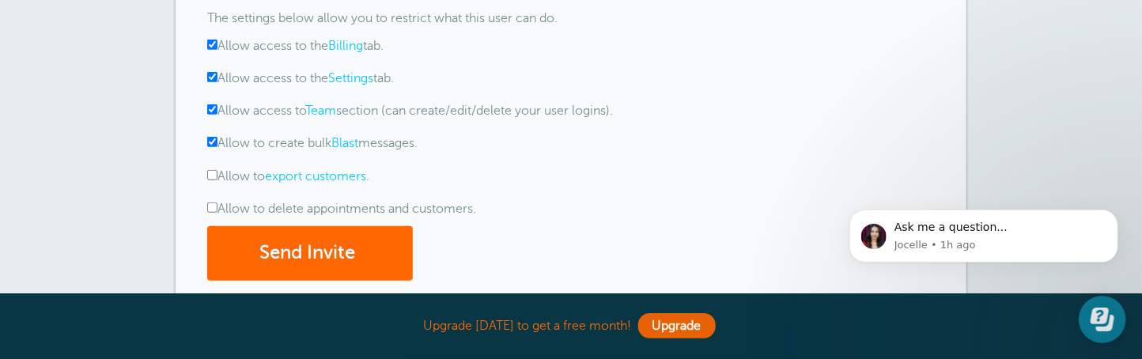
scroll to position [465, 0]
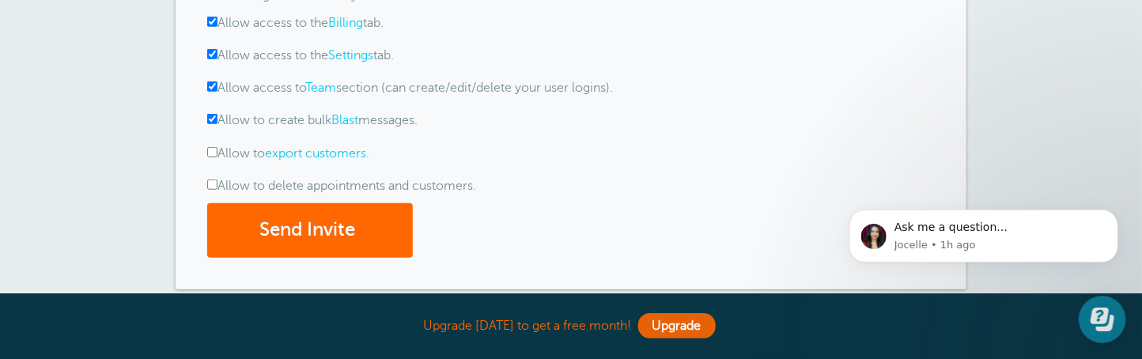
click at [210, 184] on input "Allow to delete appointments and customers." at bounding box center [212, 185] width 10 height 10
checkbox input "true"
click at [311, 219] on button "Send Invite" at bounding box center [310, 230] width 206 height 55
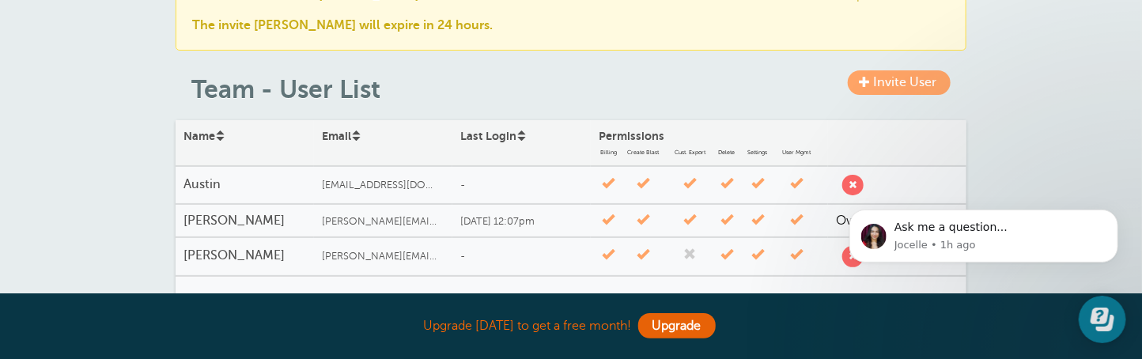
scroll to position [78, 0]
click at [912, 84] on span "Invite User" at bounding box center [904, 83] width 63 height 14
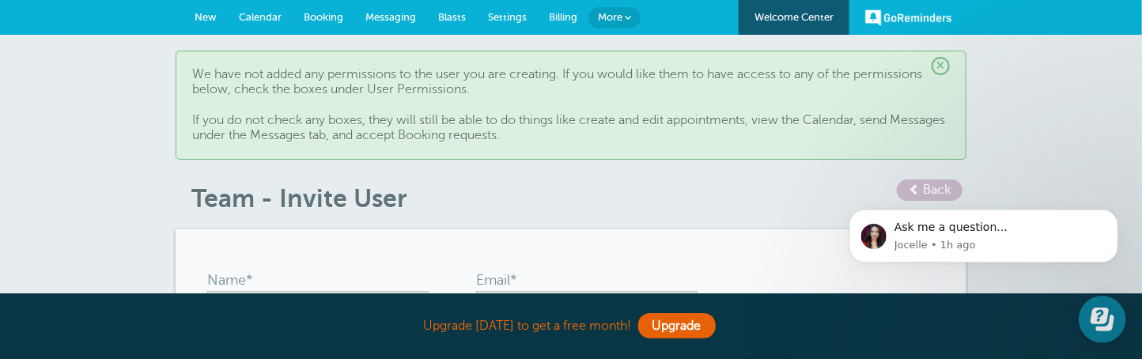
scroll to position [78, 0]
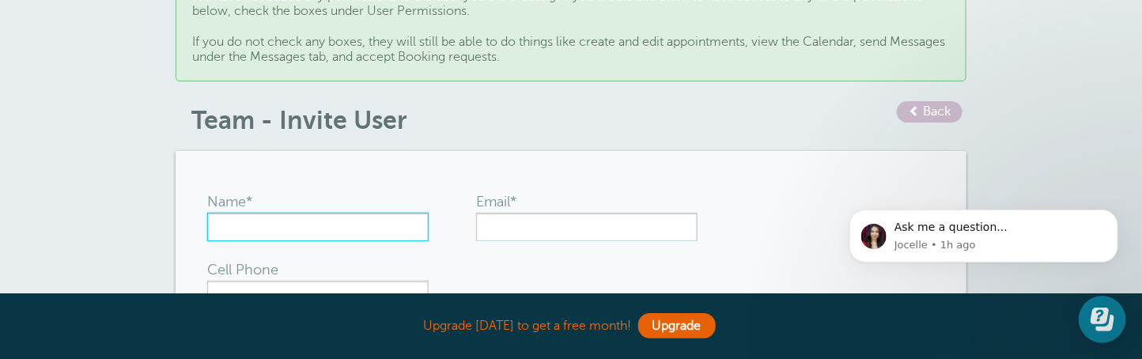
click at [331, 225] on input "Name*" at bounding box center [317, 227] width 221 height 28
type input "[PERSON_NAME]"
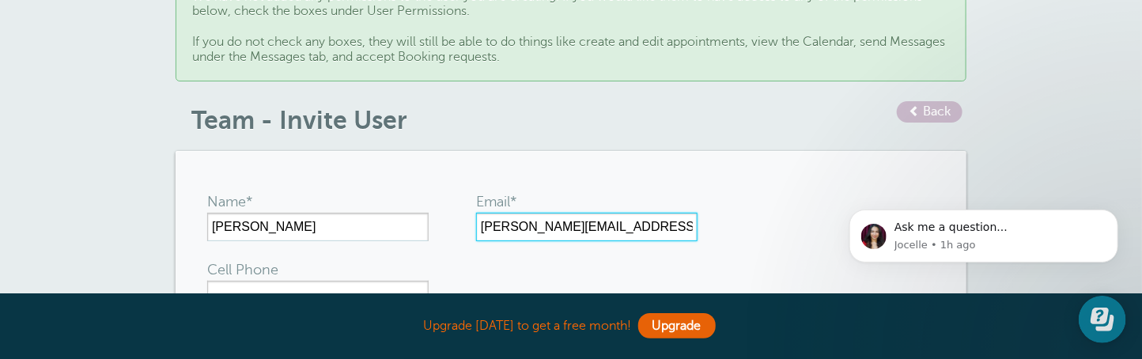
type input "[PERSON_NAME][EMAIL_ADDRESS][DOMAIN_NAME]"
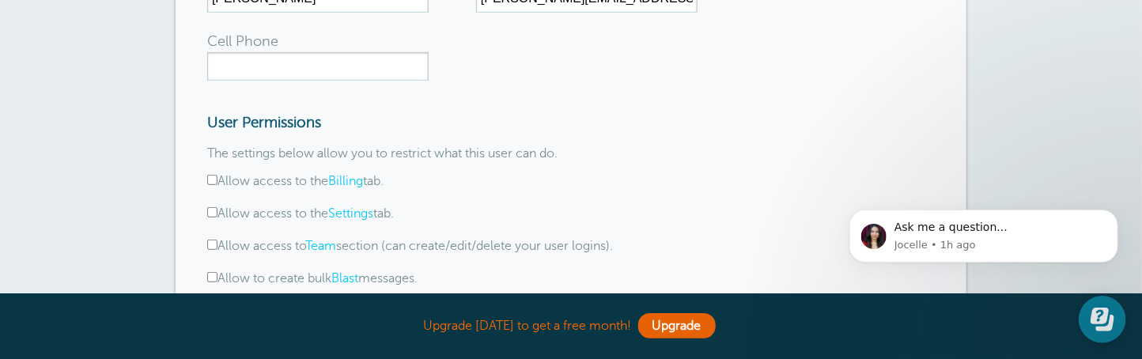
click at [211, 176] on input "Allow access to the Billing tab." at bounding box center [212, 180] width 10 height 10
checkbox input "true"
click at [211, 207] on input "Allow access to the Settings tab." at bounding box center [212, 212] width 10 height 10
checkbox input "true"
click at [209, 245] on input "Allow access to Team section (can create/edit/delete your user logins)." at bounding box center [212, 245] width 10 height 10
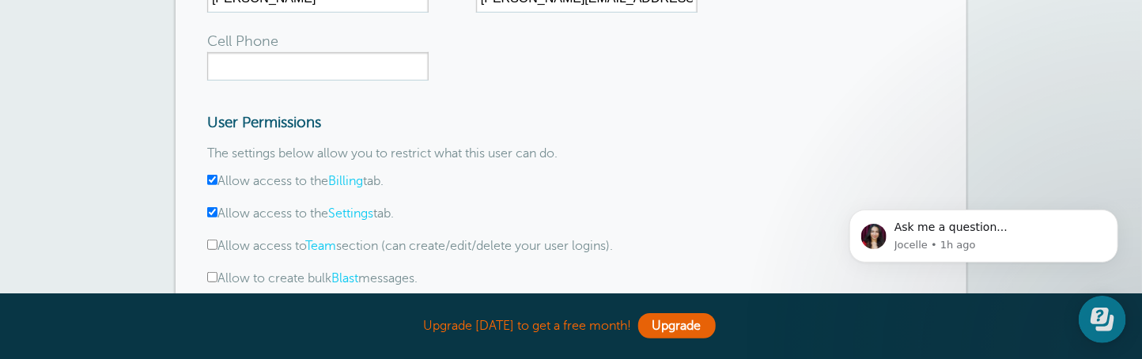
checkbox input "true"
click at [207, 273] on input "Allow to create bulk Blast messages." at bounding box center [212, 277] width 10 height 10
checkbox input "true"
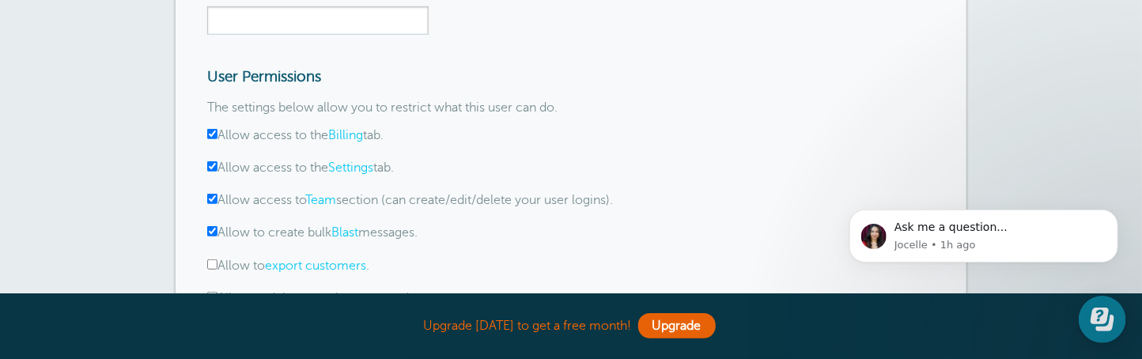
scroll to position [386, 0]
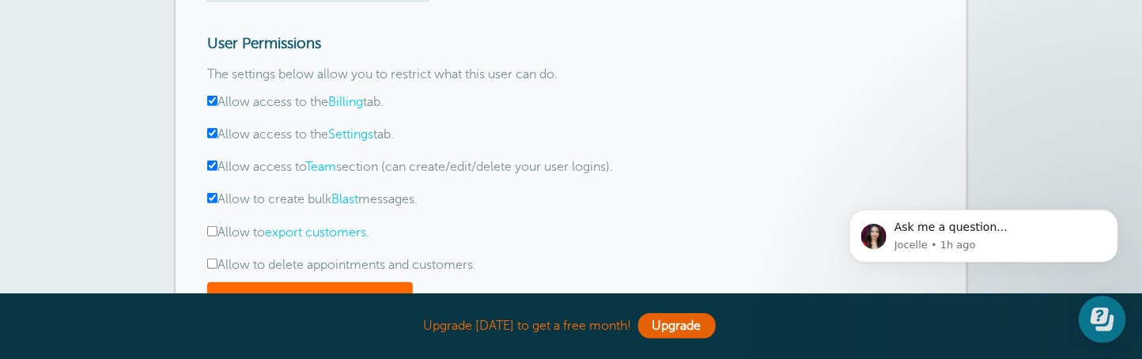
click at [213, 226] on input "Allow to export customers ." at bounding box center [212, 231] width 10 height 10
checkbox input "true"
click at [212, 263] on input "Allow to delete appointments and customers." at bounding box center [212, 264] width 10 height 10
checkbox input "true"
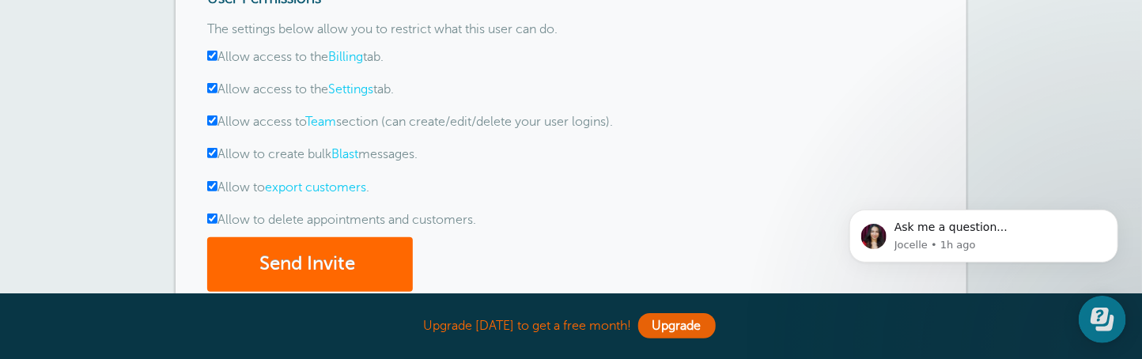
scroll to position [465, 0]
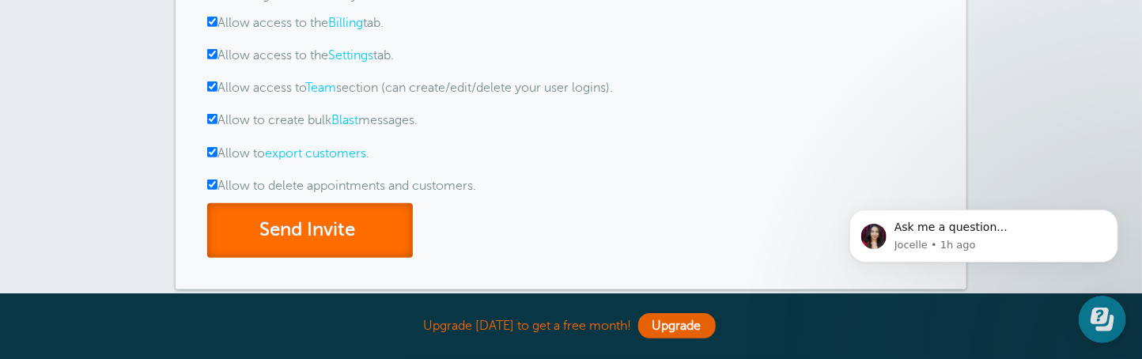
click at [323, 231] on button "Send Invite" at bounding box center [310, 230] width 206 height 55
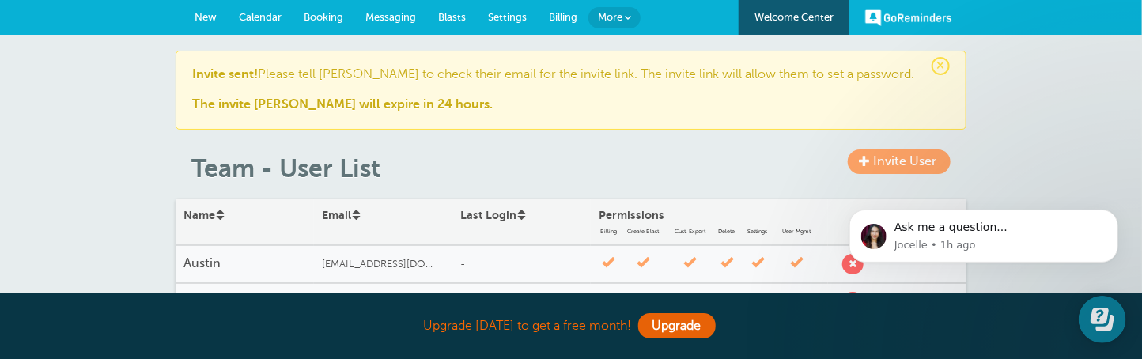
click at [509, 11] on span "Settings" at bounding box center [507, 17] width 39 height 12
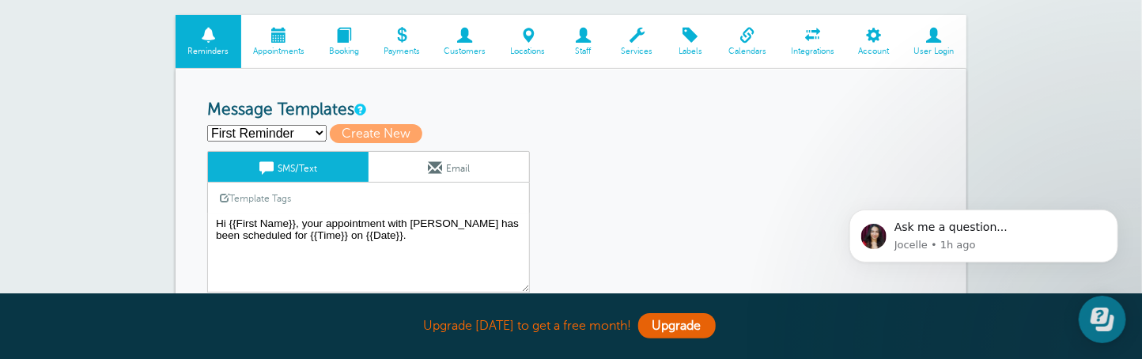
scroll to position [78, 0]
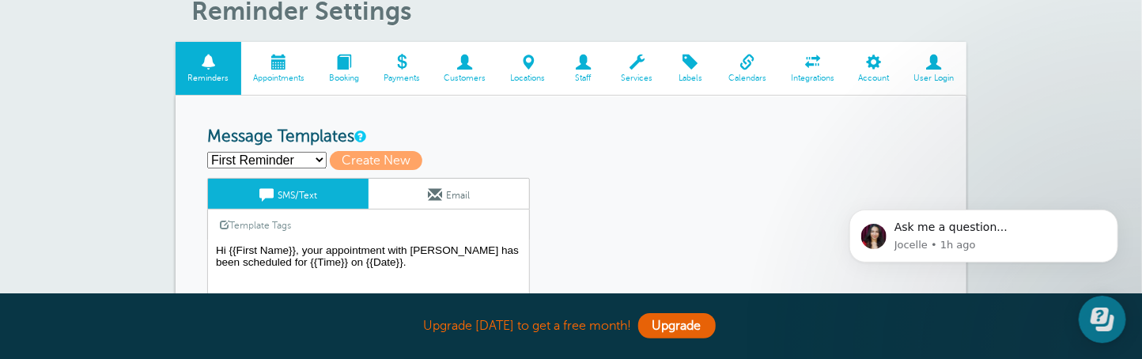
click at [319, 158] on select "First Reminder Second Reminder Third Reminder Create new..." at bounding box center [266, 160] width 119 height 17
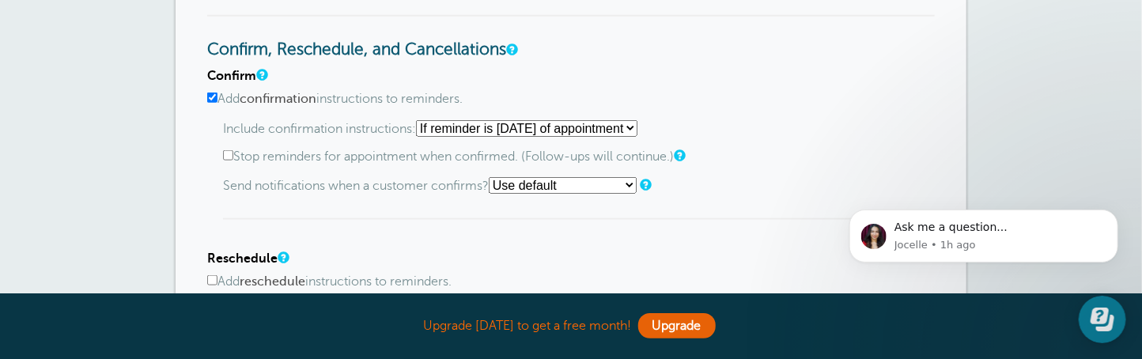
scroll to position [791, 0]
click at [638, 122] on select "Starting with first reminder If reminder is within 1 day of appointment If remi…" at bounding box center [526, 127] width 221 height 17
click at [800, 135] on div "Include confirmation instructions: Starting with first reminder If reminder is …" at bounding box center [579, 169] width 712 height 100
click at [638, 121] on select "Starting with first reminder If reminder is within 1 day of appointment If remi…" at bounding box center [526, 127] width 221 height 17
click at [834, 154] on label "Stop reminders for appointment when confirmed. (Follow-ups will continue.)" at bounding box center [579, 155] width 712 height 15
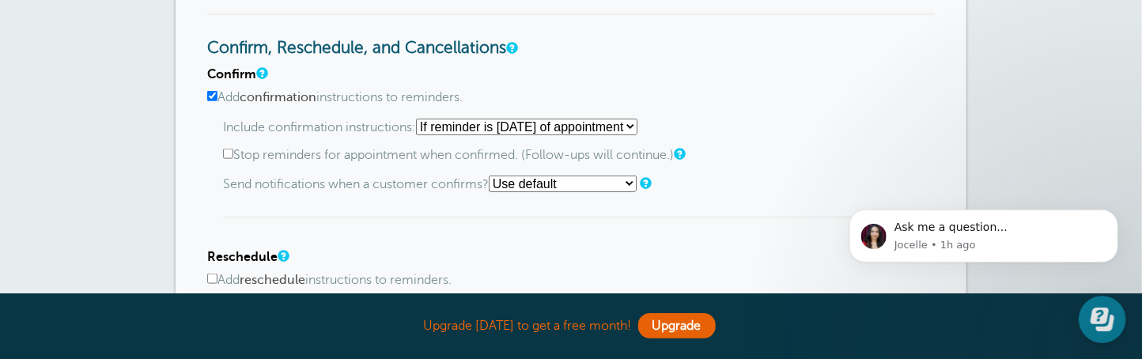
click at [233, 154] on input "Stop reminders for appointment when confirmed. (Follow-ups will continue.)" at bounding box center [228, 154] width 10 height 10
checkbox input "true"
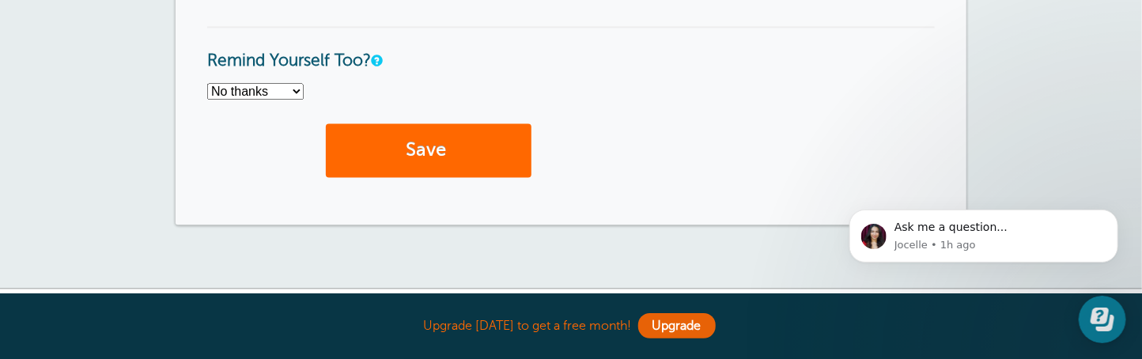
scroll to position [1345, 0]
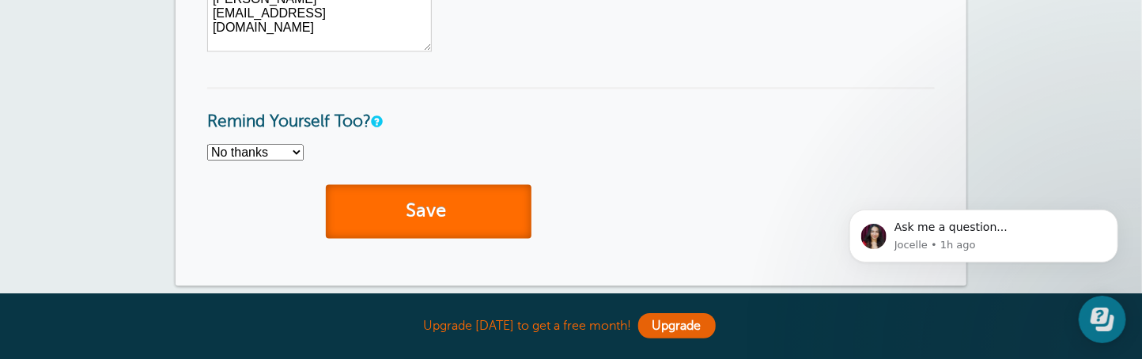
click at [424, 206] on button "Save" at bounding box center [429, 211] width 206 height 55
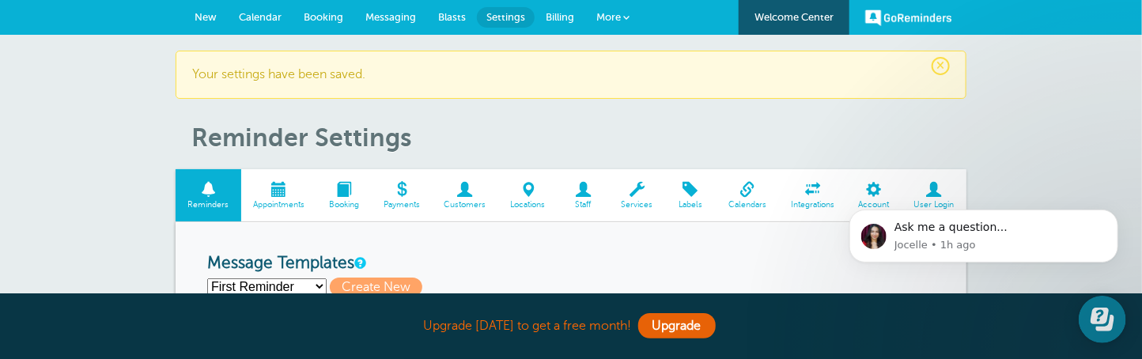
click at [467, 200] on span "Customers" at bounding box center [465, 204] width 51 height 9
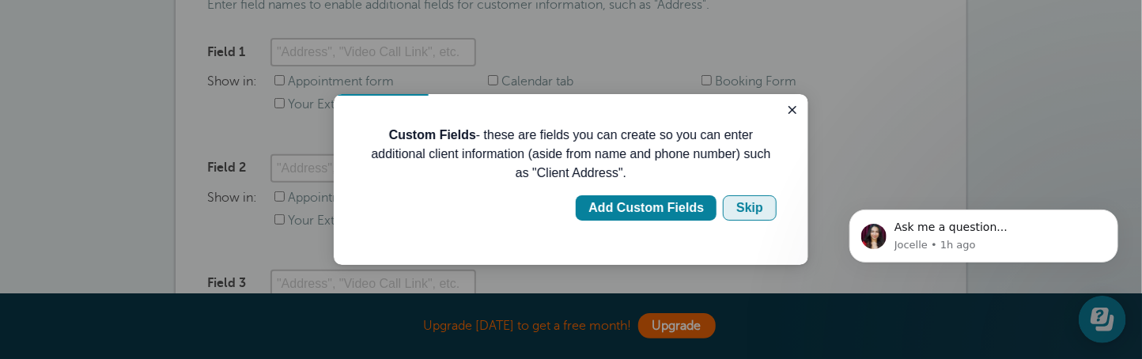
click at [756, 211] on div "Skip" at bounding box center [749, 207] width 27 height 19
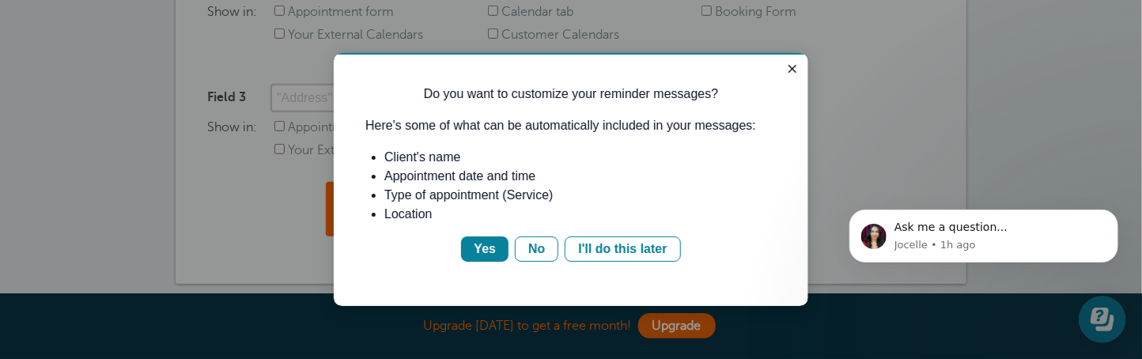
scroll to position [475, 0]
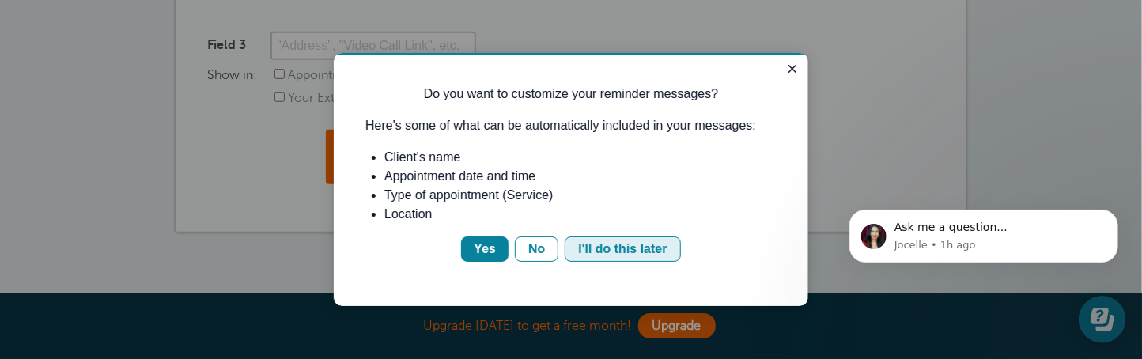
click at [585, 244] on div "I'll do this later" at bounding box center [621, 248] width 89 height 19
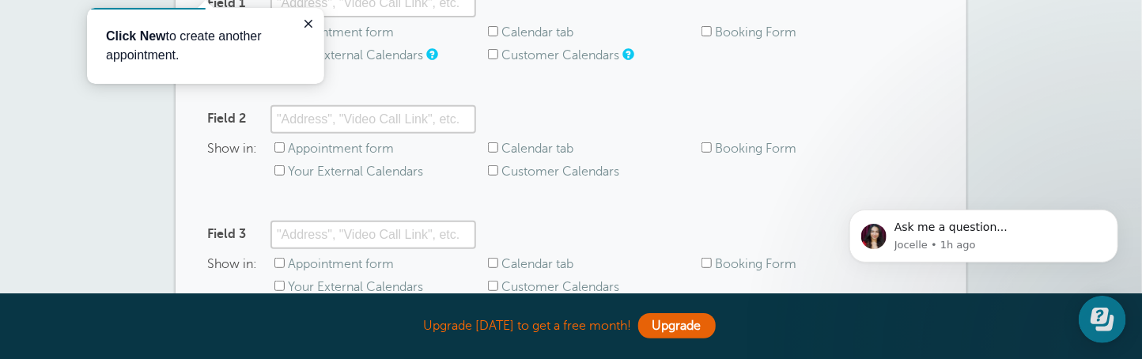
scroll to position [285, 0]
click at [306, 23] on icon "Close guide" at bounding box center [307, 23] width 13 height 13
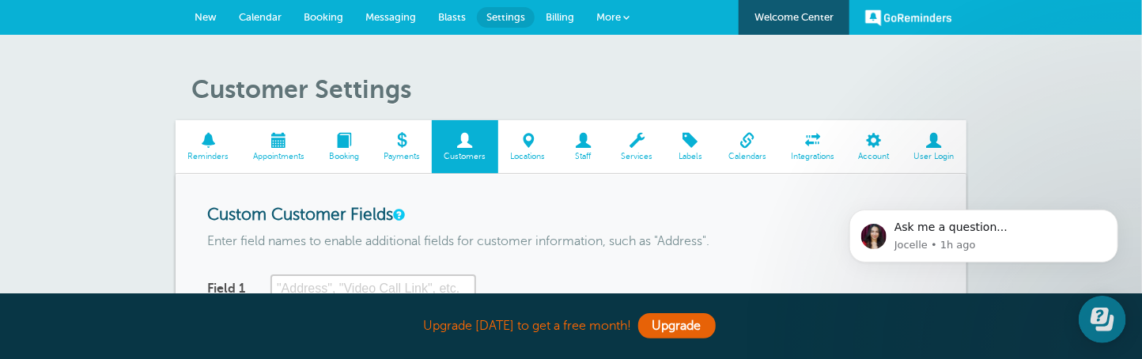
scroll to position [78, 0]
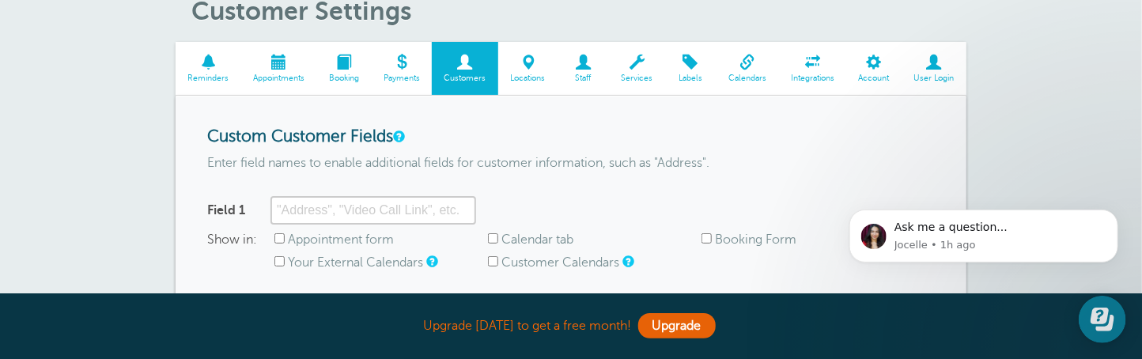
click at [581, 76] on span "Staff" at bounding box center [584, 78] width 36 height 9
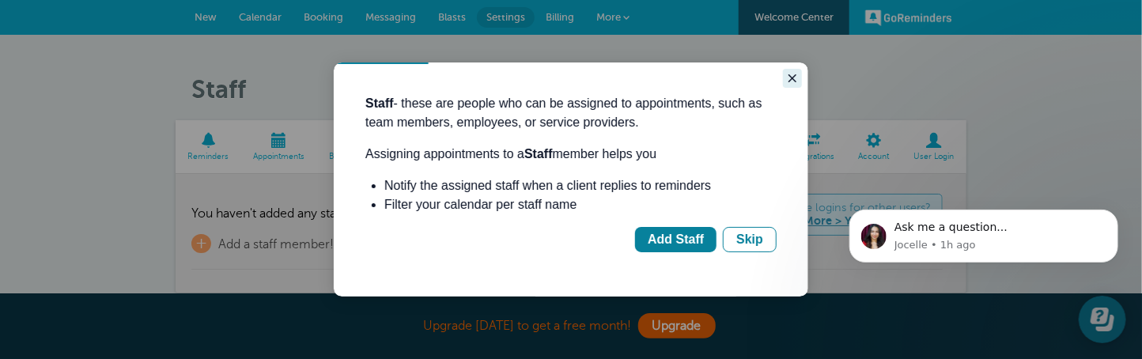
click at [786, 79] on icon "Close guide" at bounding box center [791, 77] width 13 height 13
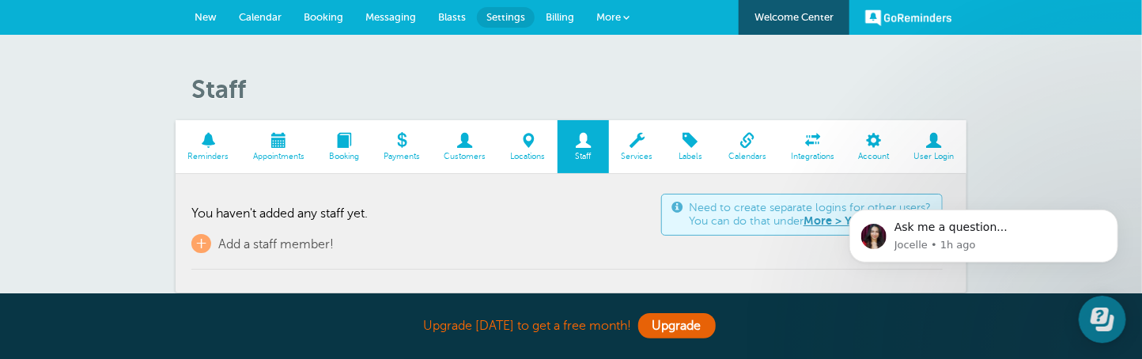
click at [638, 152] on span "Services" at bounding box center [637, 156] width 40 height 9
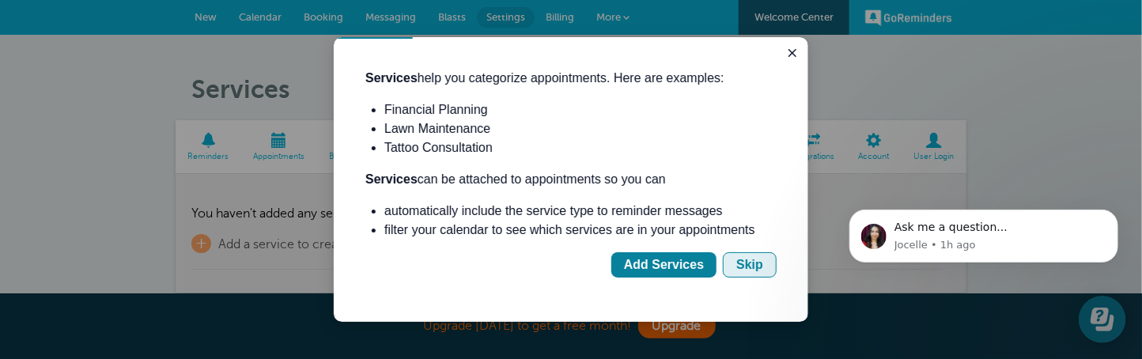
click at [736, 261] on button "Skip" at bounding box center [749, 264] width 54 height 25
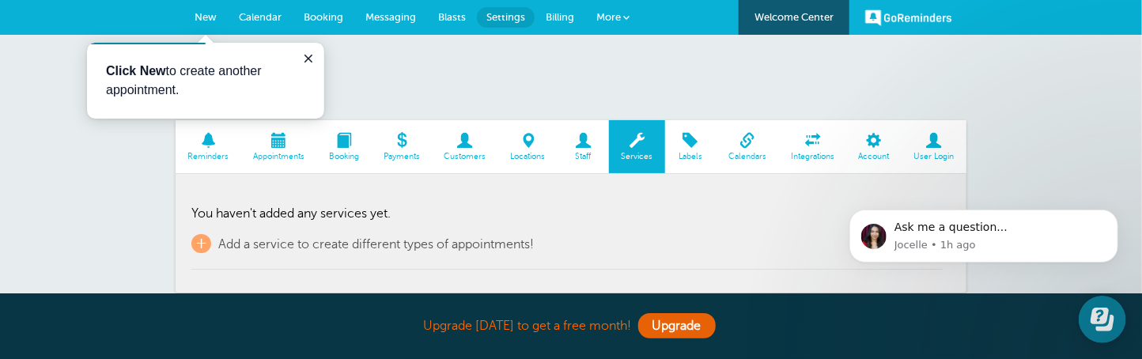
click at [879, 152] on span "Account" at bounding box center [874, 156] width 40 height 9
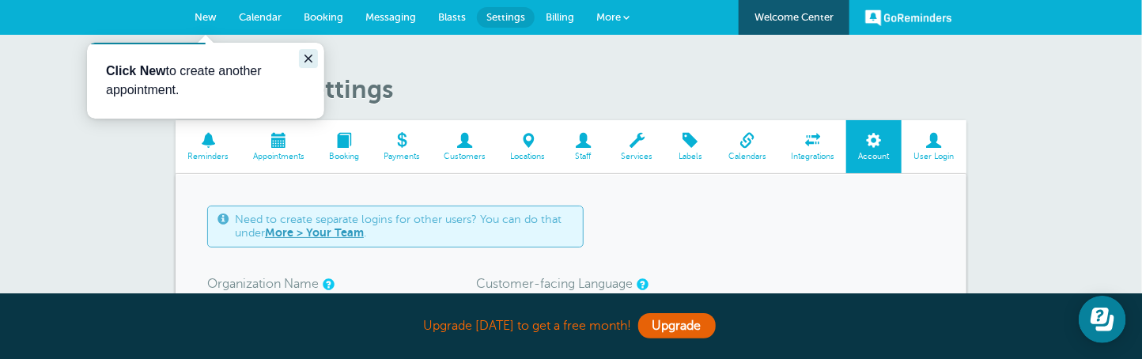
click at [311, 53] on icon "Close guide" at bounding box center [307, 57] width 13 height 13
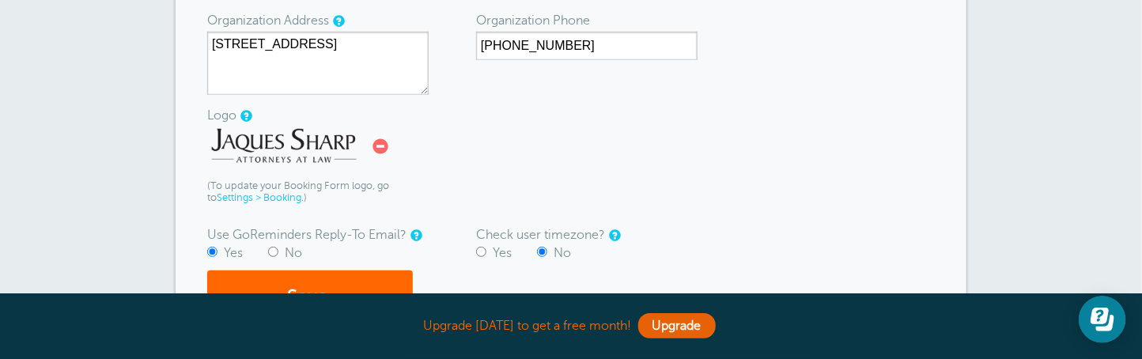
scroll to position [566, 0]
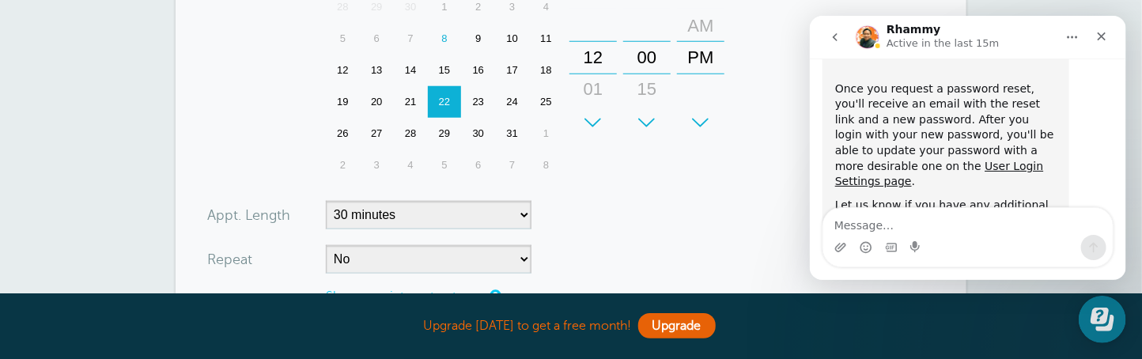
scroll to position [711, 0]
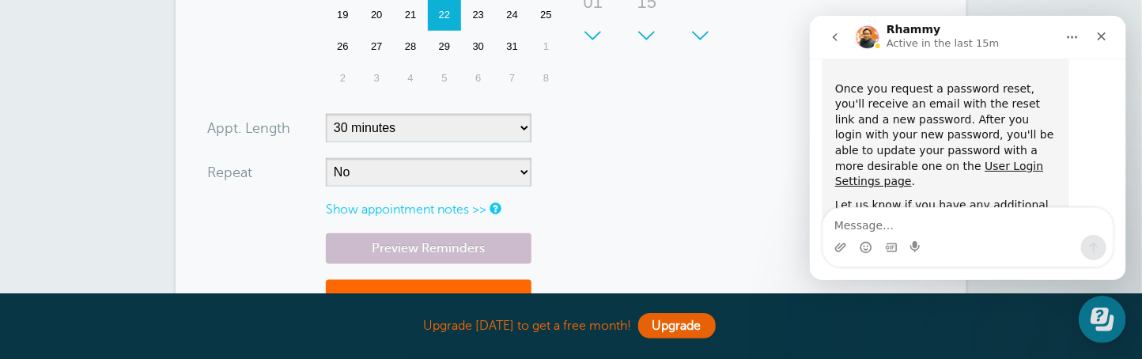
click at [455, 202] on link "Show appointment notes >>" at bounding box center [406, 209] width 161 height 14
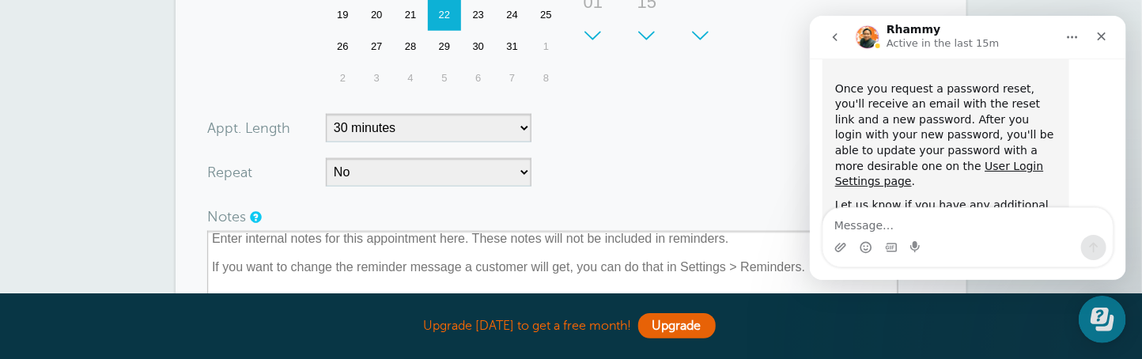
click at [657, 155] on form "You are creating a new customer. To use an existing customer select one from th…" at bounding box center [571, 45] width 728 height 953
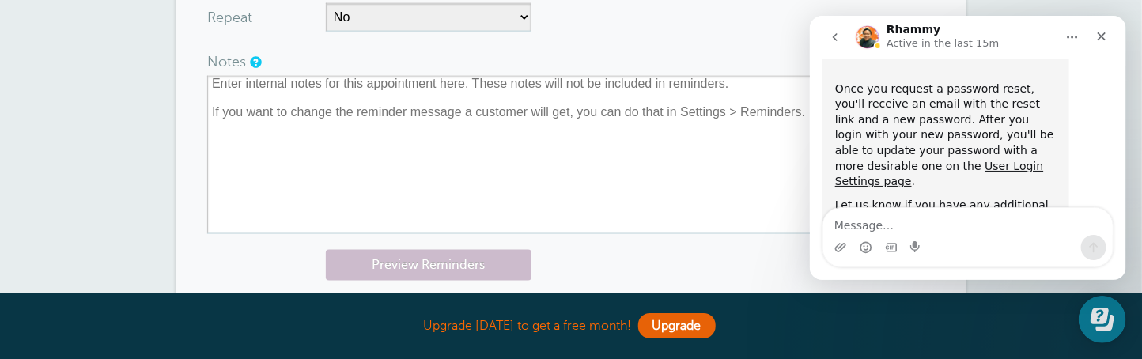
scroll to position [869, 0]
click at [576, 247] on div "Preview Reminders Save" at bounding box center [571, 305] width 728 height 117
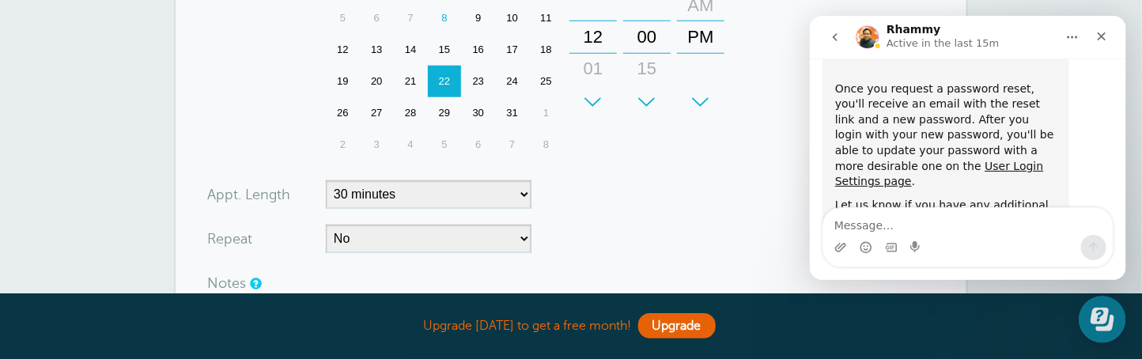
scroll to position [633, 0]
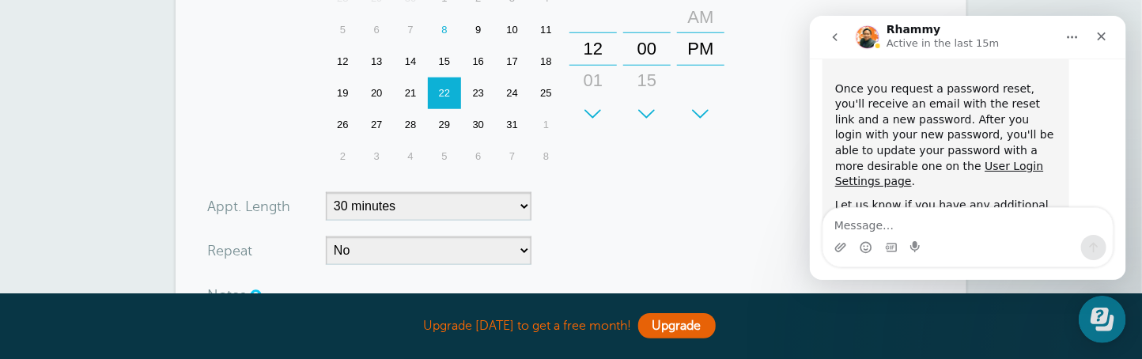
click at [617, 225] on form "You are creating a new customer. To use an existing customer select one from th…" at bounding box center [571, 123] width 728 height 953
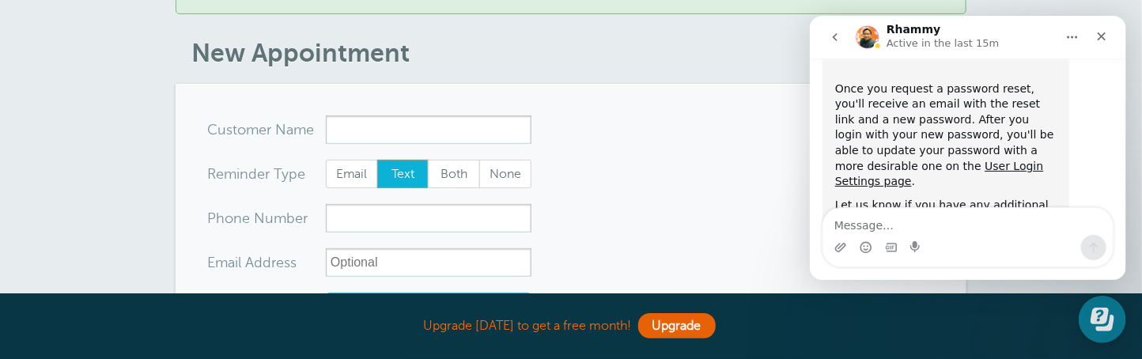
scroll to position [0, 0]
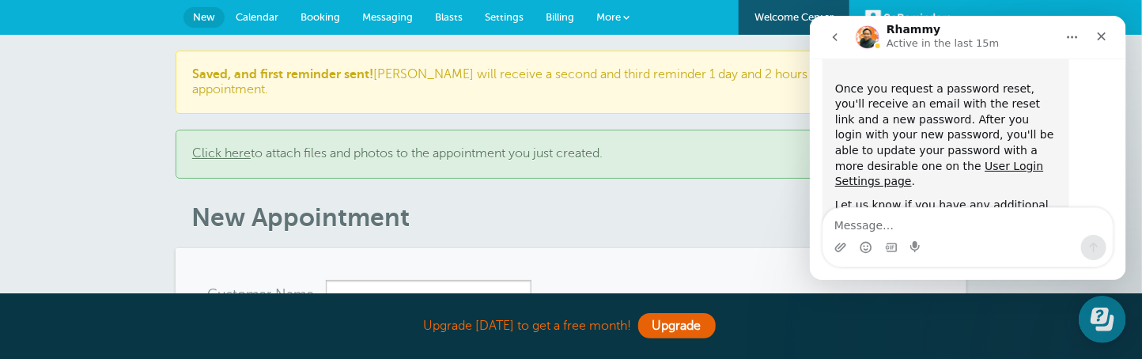
click at [378, 20] on span "Messaging" at bounding box center [387, 17] width 51 height 12
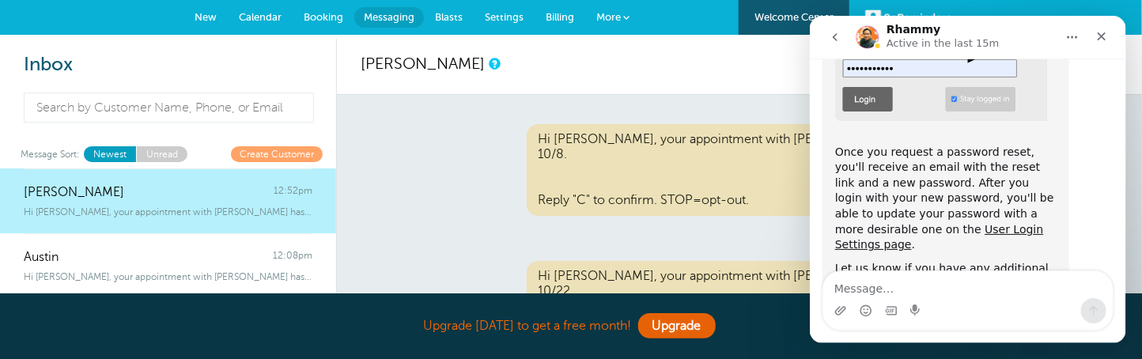
click at [627, 17] on span at bounding box center [626, 17] width 6 height 6
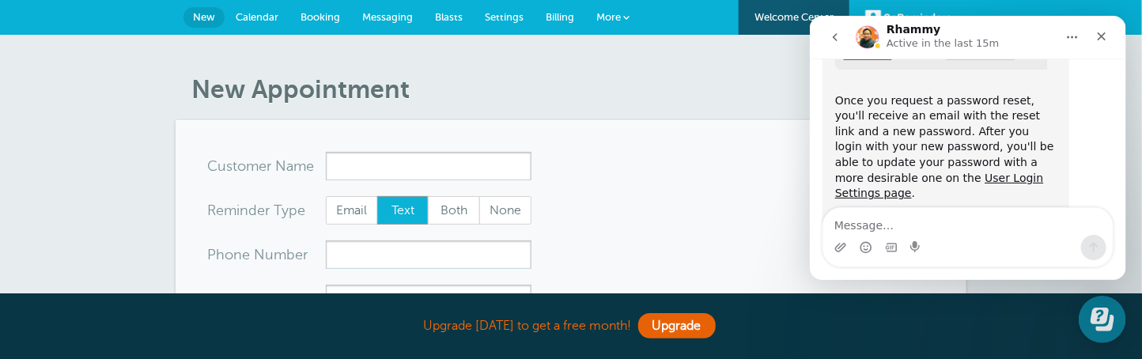
scroll to position [556, 0]
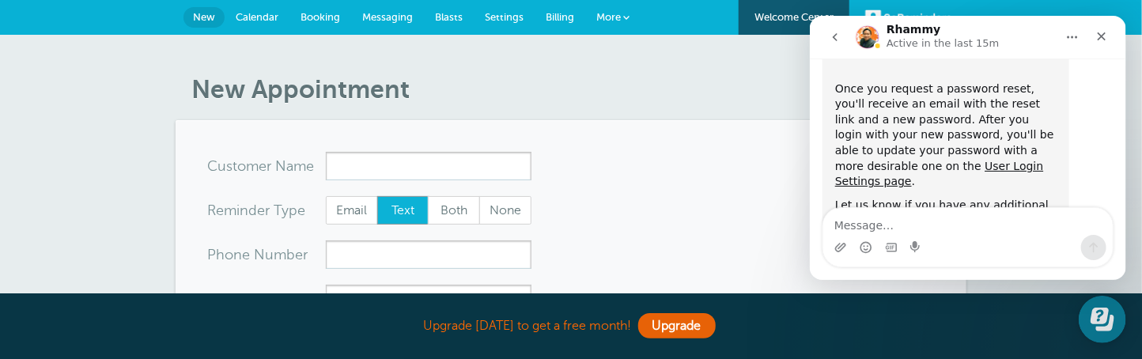
click at [955, 228] on textarea "Message…" at bounding box center [967, 221] width 289 height 27
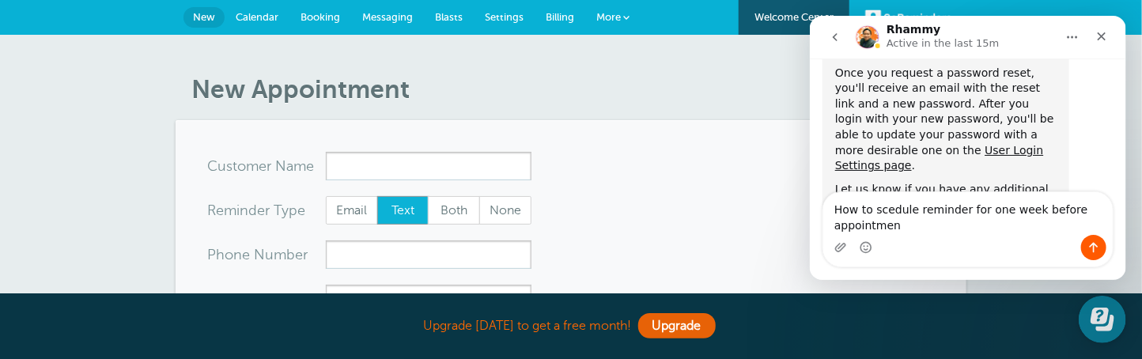
type textarea "How to scedule reminder for one week before appointment"
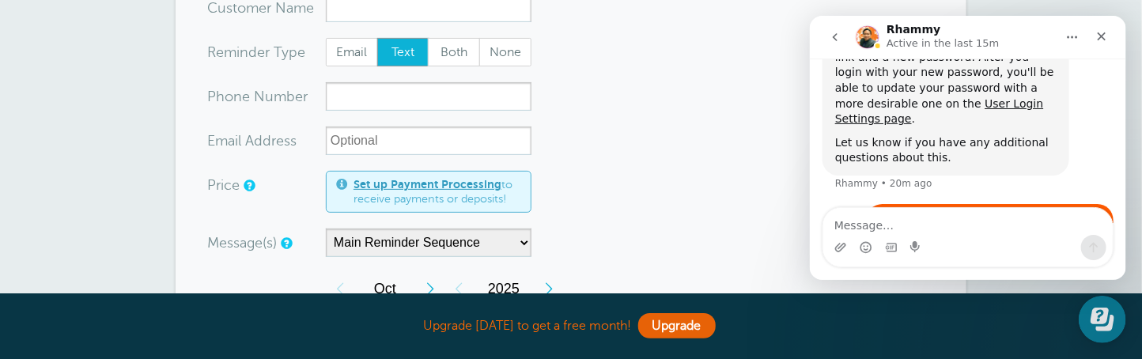
scroll to position [236, 0]
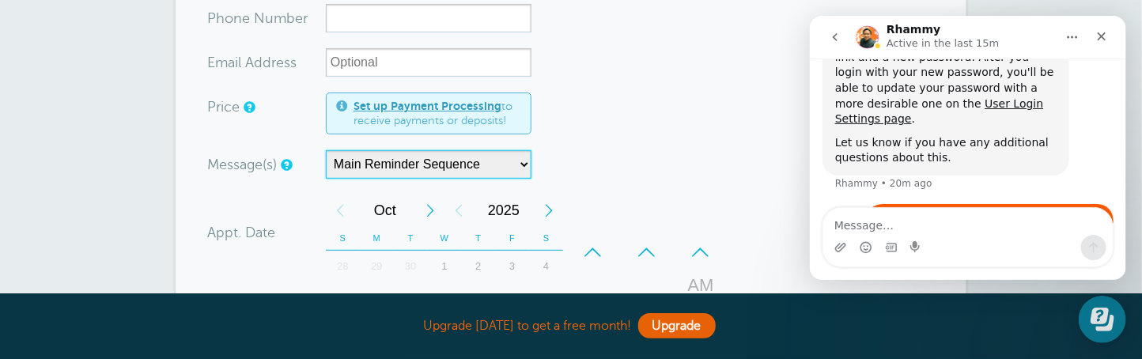
click at [526, 160] on select "Main Reminder Sequence" at bounding box center [429, 164] width 206 height 28
click at [326, 150] on select "Main Reminder Sequence" at bounding box center [429, 164] width 206 height 28
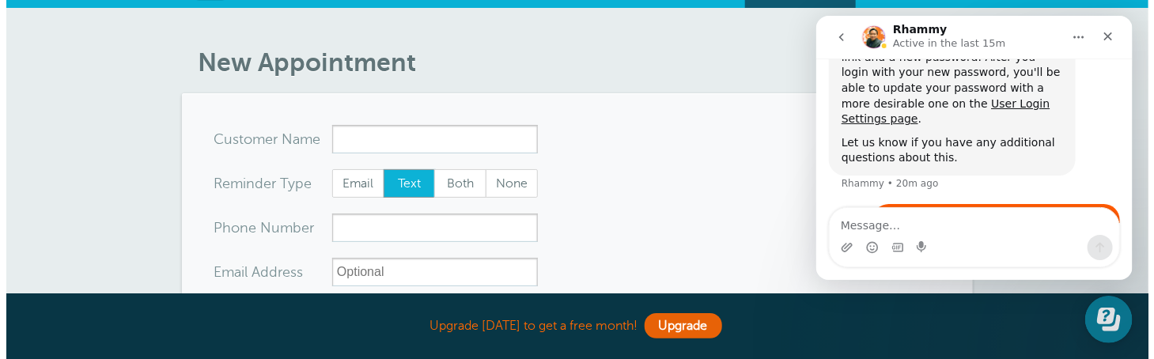
scroll to position [0, 0]
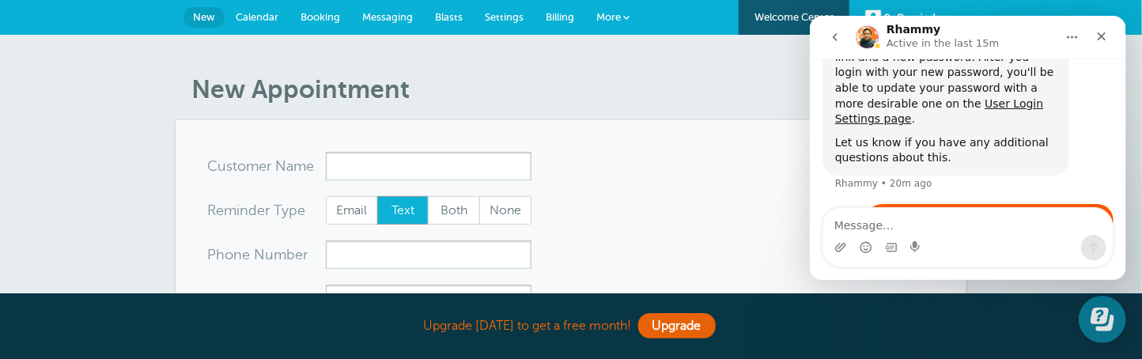
click at [615, 22] on span "More" at bounding box center [608, 17] width 25 height 12
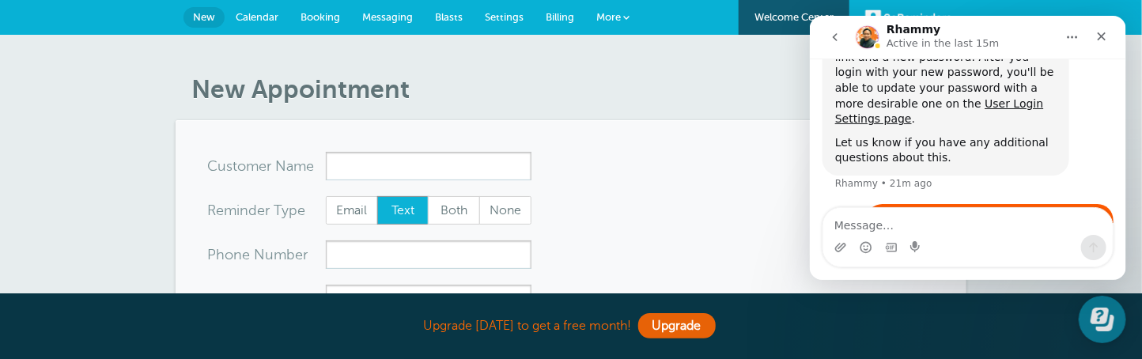
click at [630, 17] on link "More" at bounding box center [612, 18] width 55 height 36
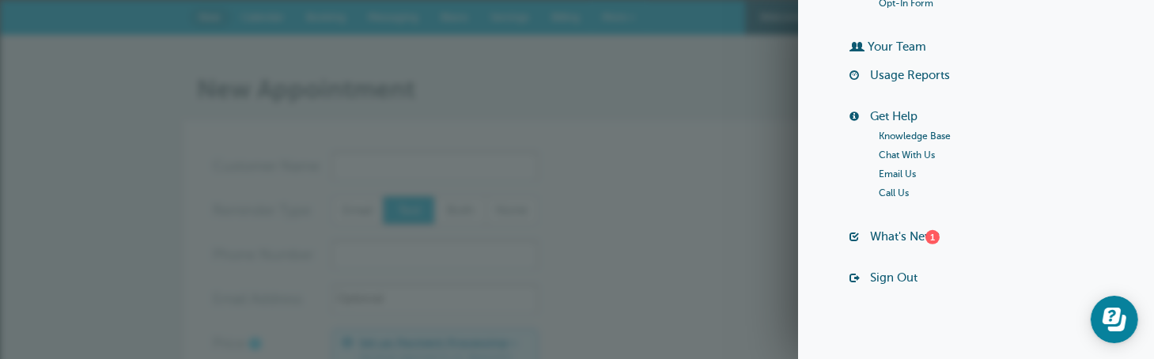
scroll to position [376, 0]
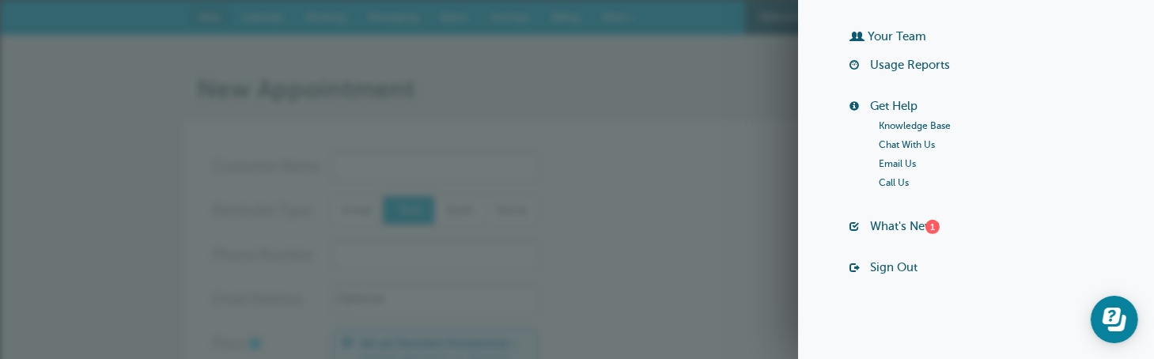
click at [912, 140] on link "Chat With Us" at bounding box center [908, 144] width 56 height 11
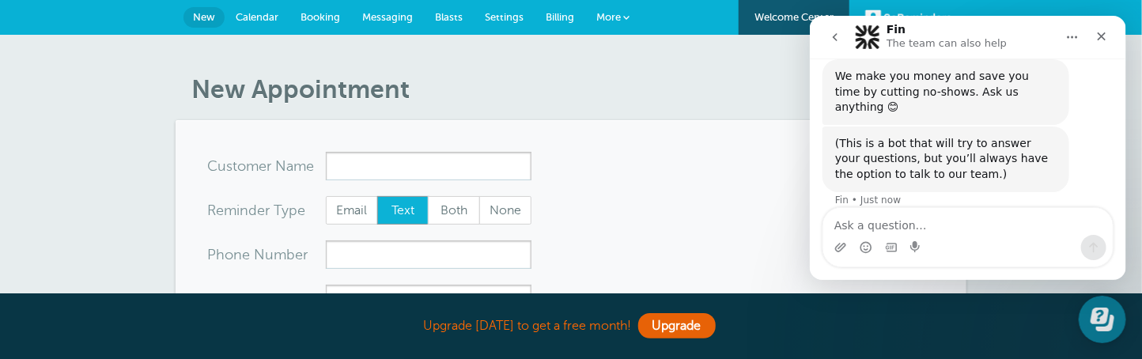
scroll to position [18, 0]
click at [845, 220] on textarea "Ask a question…" at bounding box center [967, 221] width 289 height 27
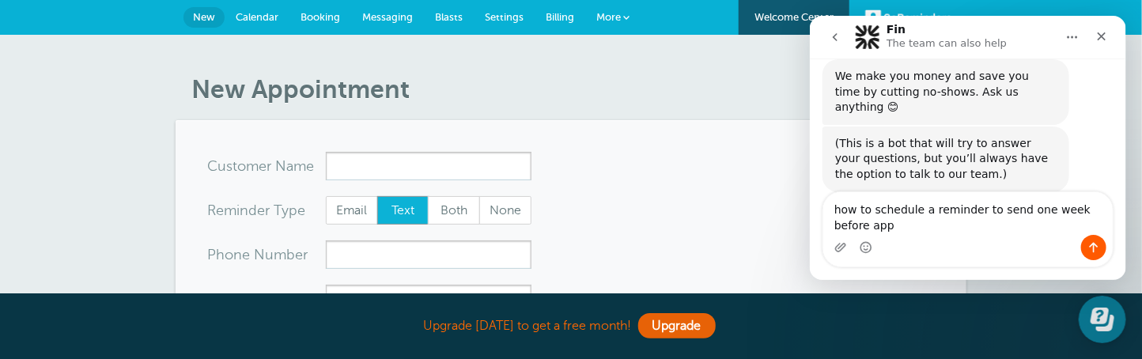
scroll to position [34, 0]
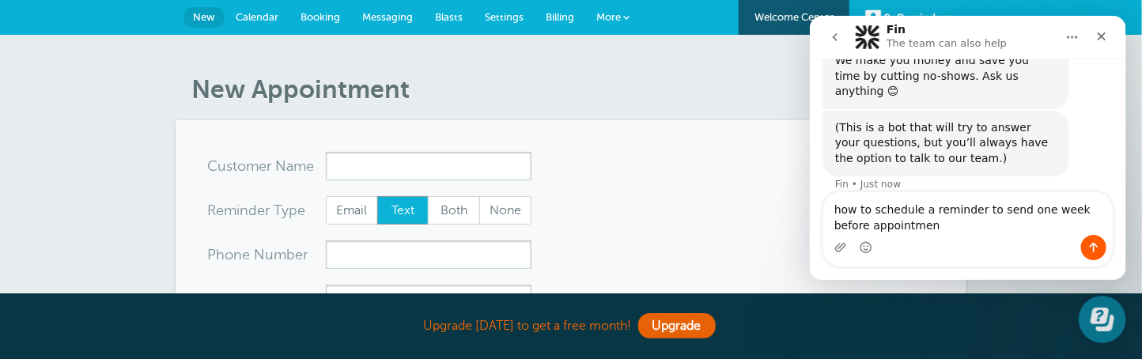
type textarea "how to schedule a reminder to send one week before appointment"
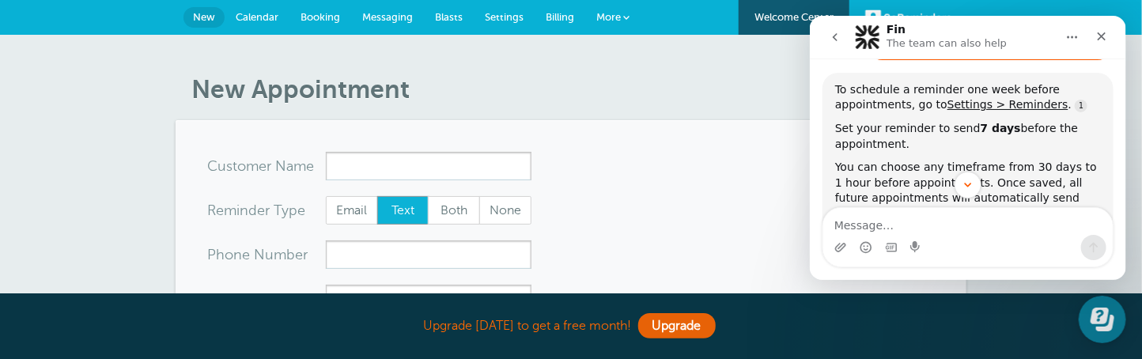
scroll to position [213, 0]
click at [504, 22] on span "Settings" at bounding box center [504, 17] width 39 height 12
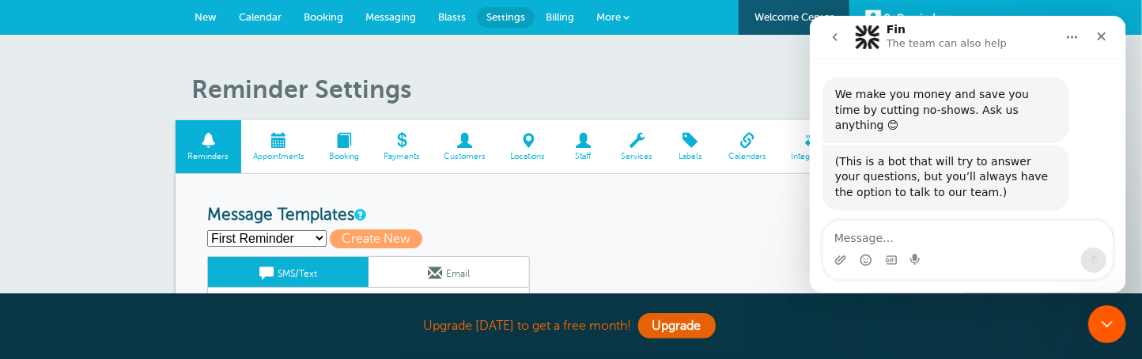
scroll to position [276, 0]
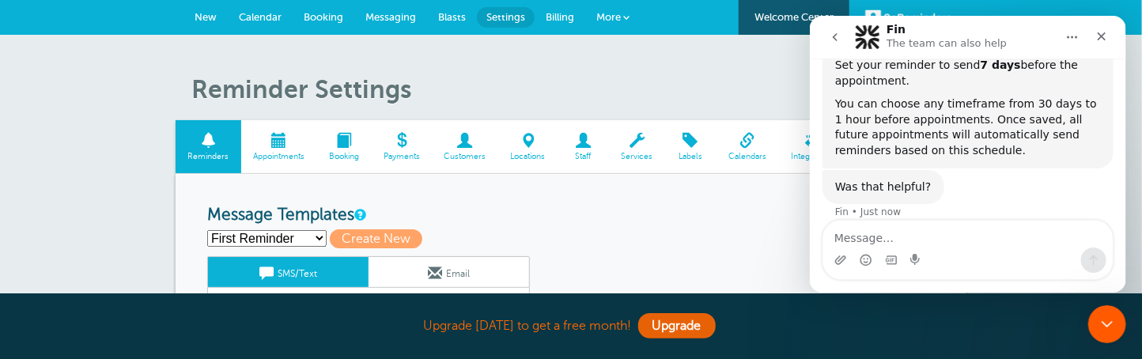
click at [318, 237] on select "First Reminder Second Reminder Third Reminder Create new..." at bounding box center [266, 238] width 119 height 17
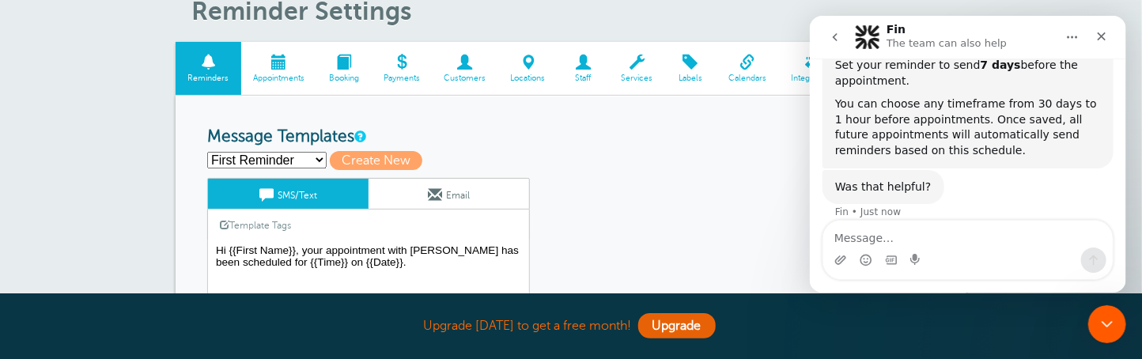
scroll to position [158, 0]
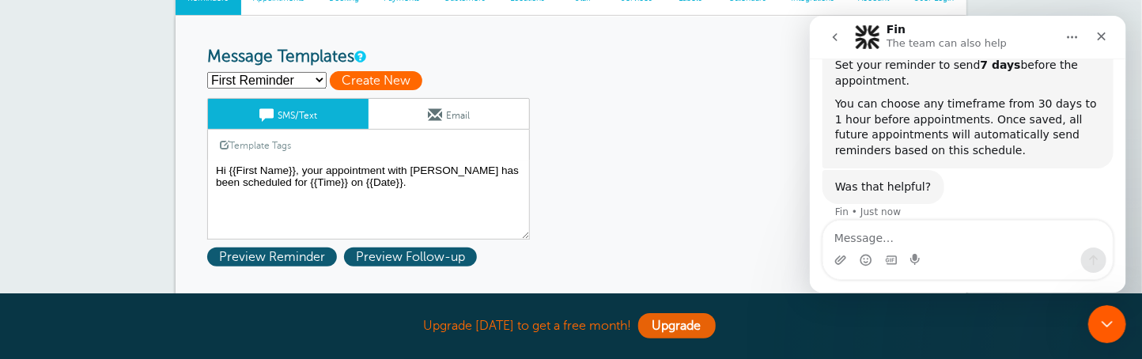
click at [382, 81] on span "Create New" at bounding box center [376, 80] width 93 height 19
select select
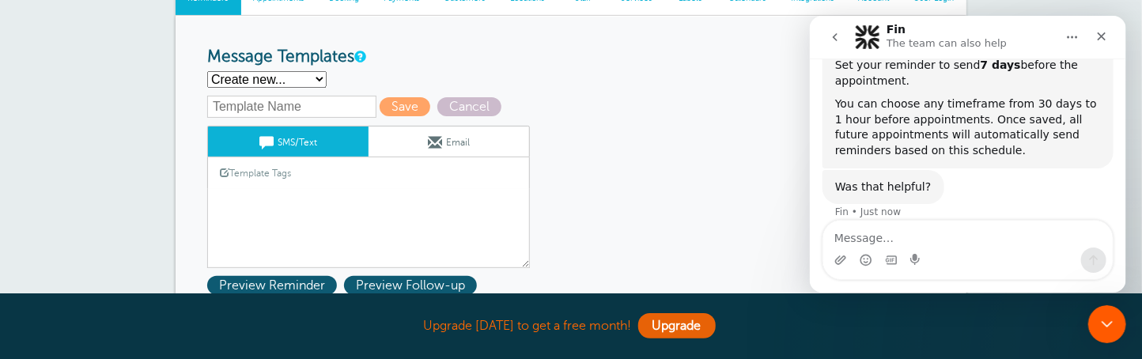
click at [317, 73] on select "First Reminder Second Reminder Third Reminder Create new..." at bounding box center [266, 79] width 119 height 17
select select "163577"
click at [207, 71] on select "First Reminder Second Reminder Third Reminder Create new..." at bounding box center [266, 79] width 119 height 17
type input "First Reminder"
type textarea "Hi {{First Name}}, your appointment with [PERSON_NAME] has been scheduled for {…"
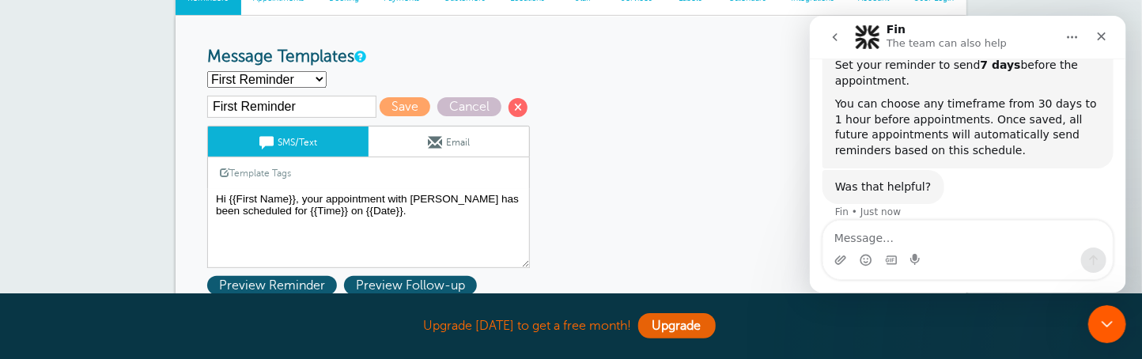
click at [317, 78] on select "First Reminder Second Reminder Third Reminder Create new..." at bounding box center [266, 79] width 119 height 17
select select
click at [207, 71] on select "First Reminder Second Reminder Third Reminder Create new..." at bounding box center [266, 79] width 119 height 17
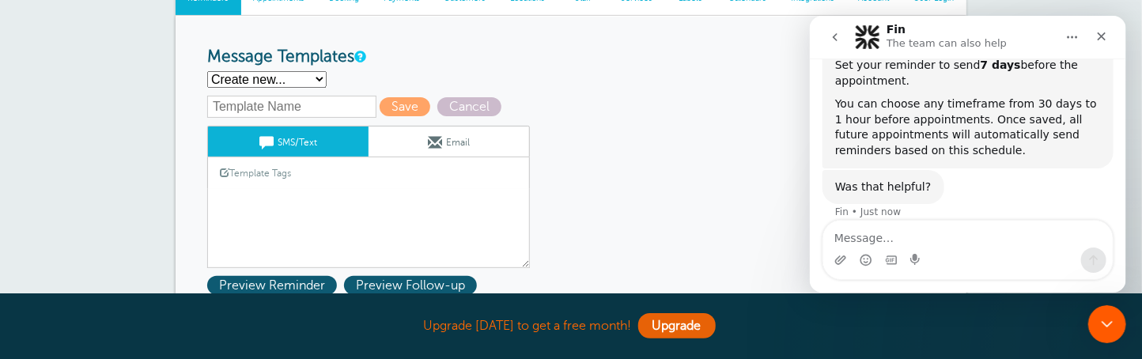
click at [282, 102] on input "text" at bounding box center [291, 107] width 169 height 22
type input "One Week Reminder"
click at [282, 172] on link "Template Tags" at bounding box center [255, 172] width 95 height 31
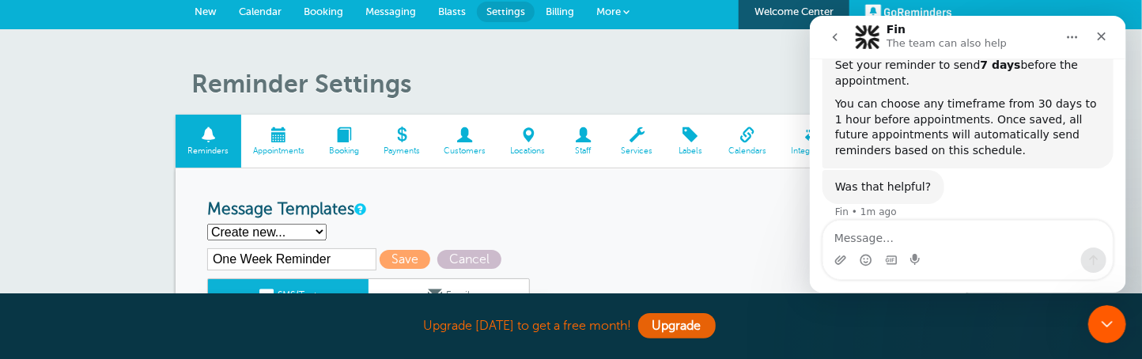
scroll to position [78, 0]
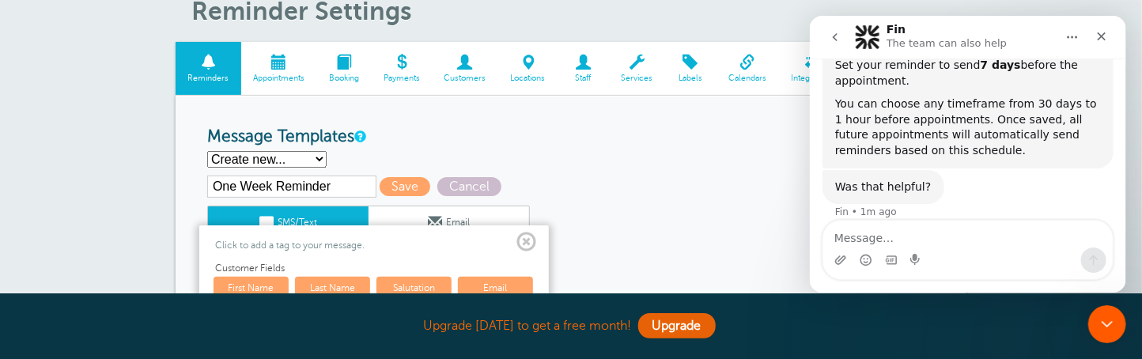
click at [297, 216] on link "SMS/Text" at bounding box center [288, 221] width 161 height 30
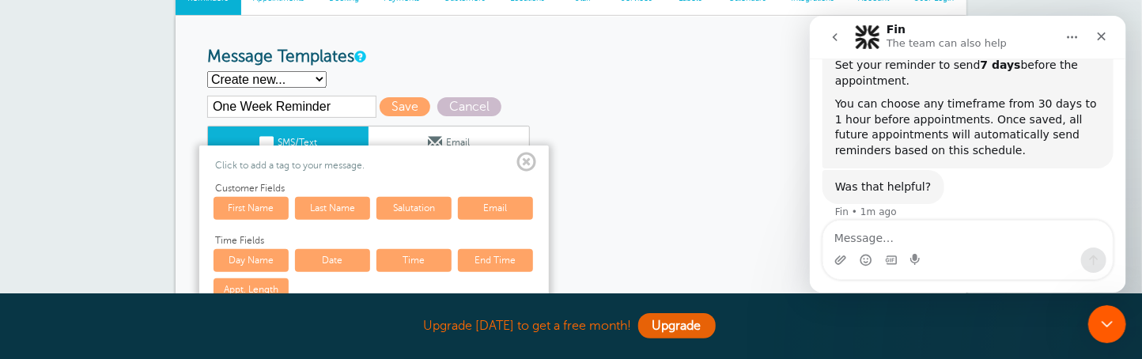
click at [529, 161] on span at bounding box center [526, 163] width 20 height 20
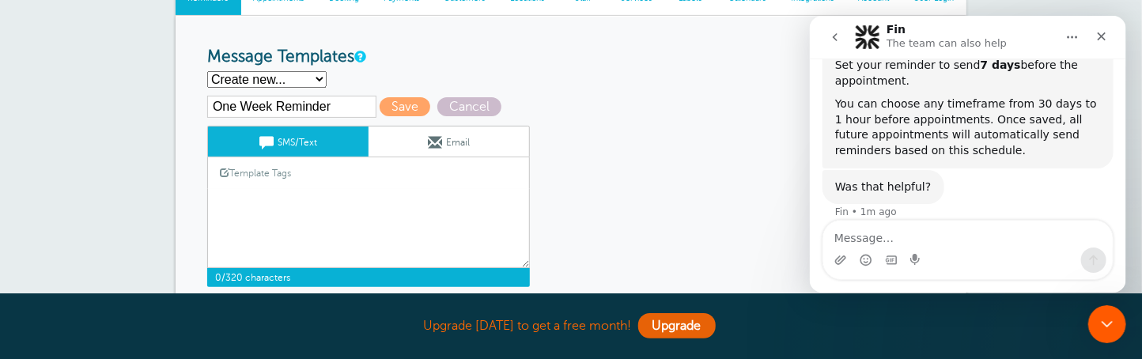
click at [334, 191] on textarea "Hi {{First Name}}, your appointment with [PERSON_NAME] has been scheduled for {…" at bounding box center [368, 228] width 323 height 79
click at [316, 81] on select "First Reminder Second Reminder Third Reminder Create new..." at bounding box center [266, 79] width 119 height 17
select select "163577"
click at [207, 71] on select "First Reminder Second Reminder Third Reminder Create new..." at bounding box center [266, 79] width 119 height 17
type input "First Reminder"
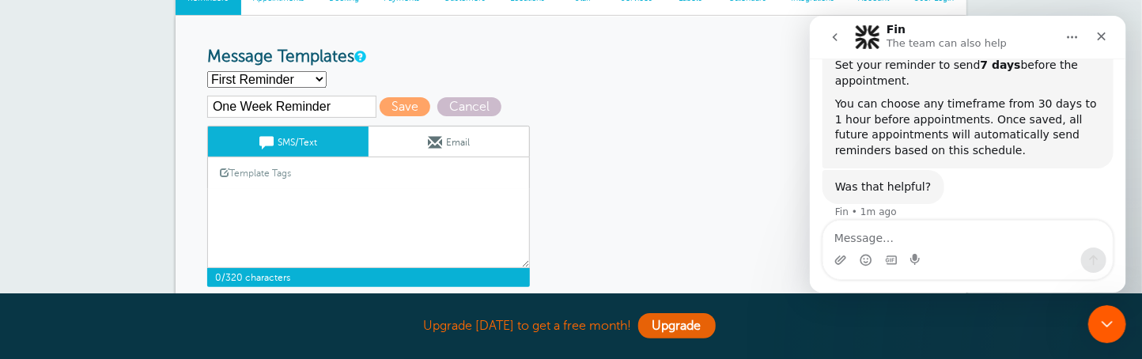
type textarea "Hi {{First Name}}, your appointment with [PERSON_NAME] has been scheduled for {…"
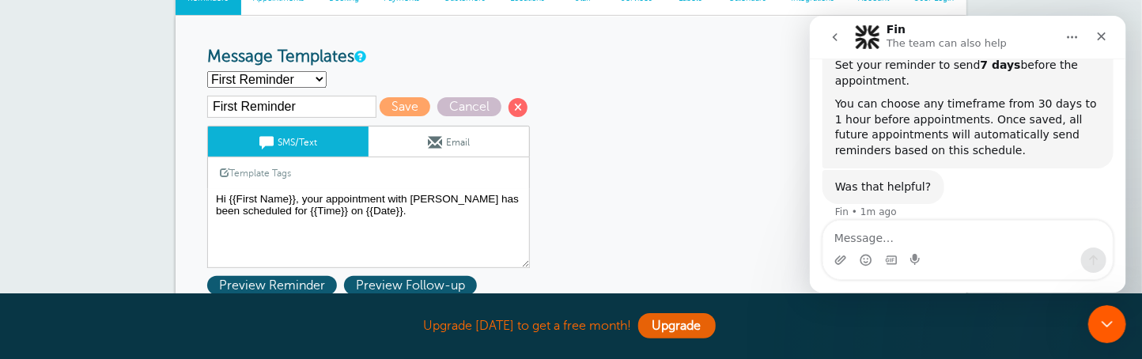
click at [320, 74] on select "First Reminder Second Reminder Third Reminder Create new..." at bounding box center [266, 79] width 119 height 17
select select "163579"
click at [207, 71] on select "First Reminder Second Reminder Third Reminder Create new..." at bounding box center [266, 79] width 119 height 17
type input "Second Reminder"
type textarea "Hi {{First Name}}, you have an appointment with Jaques Sharp at {{Time}} on {{D…"
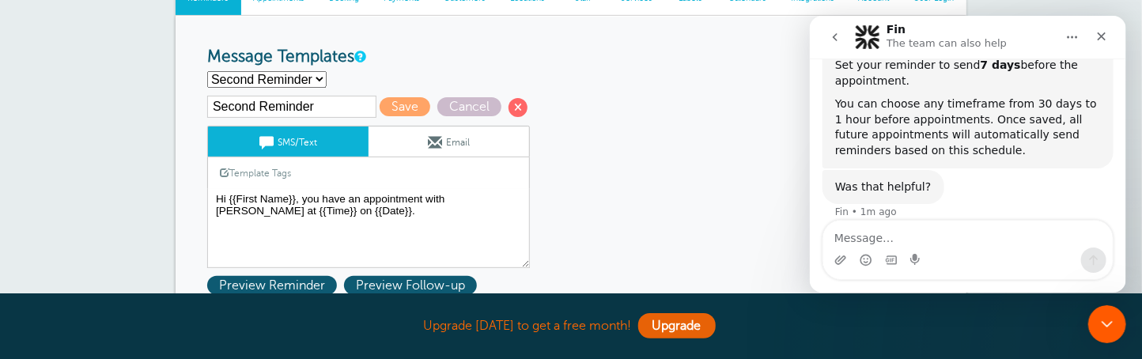
click at [317, 77] on select "First Reminder Second Reminder Third Reminder Create new..." at bounding box center [266, 79] width 119 height 17
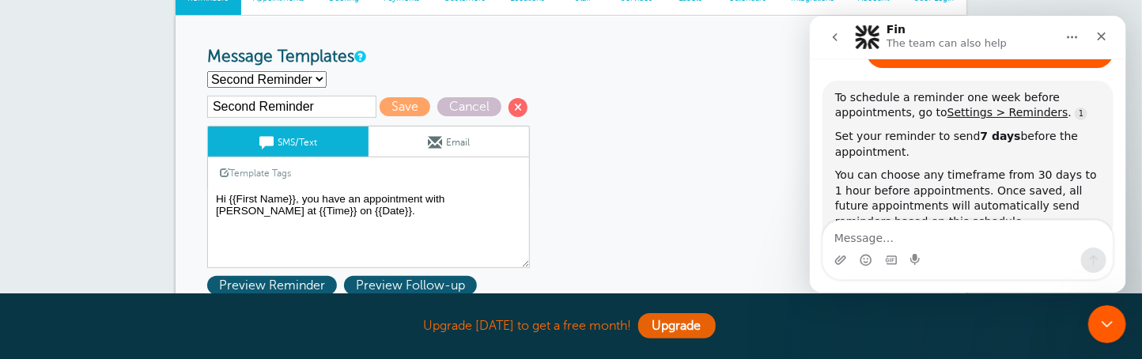
scroll to position [198, 0]
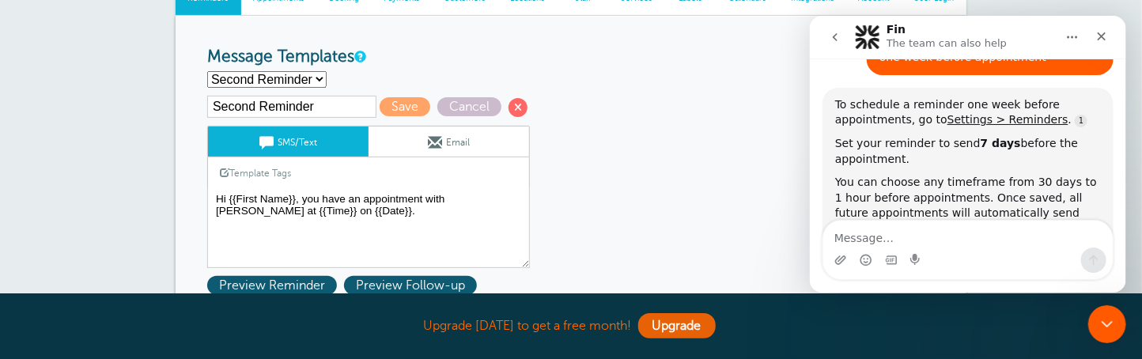
drag, startPoint x: 914, startPoint y: 144, endPoint x: 824, endPoint y: 127, distance: 91.1
click at [824, 127] on div "To schedule a reminder one week before appointments, go to Settings > Reminders…" at bounding box center [967, 167] width 291 height 159
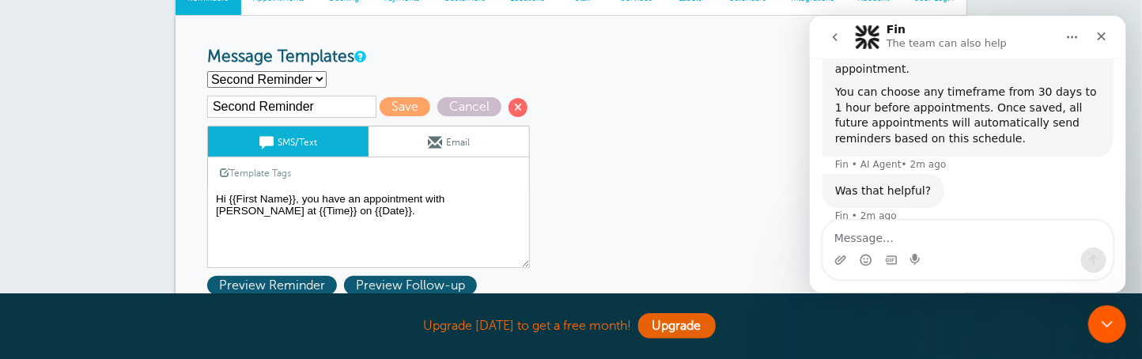
scroll to position [292, 0]
copy div "Set your reminder to send 7 days before the appointment."
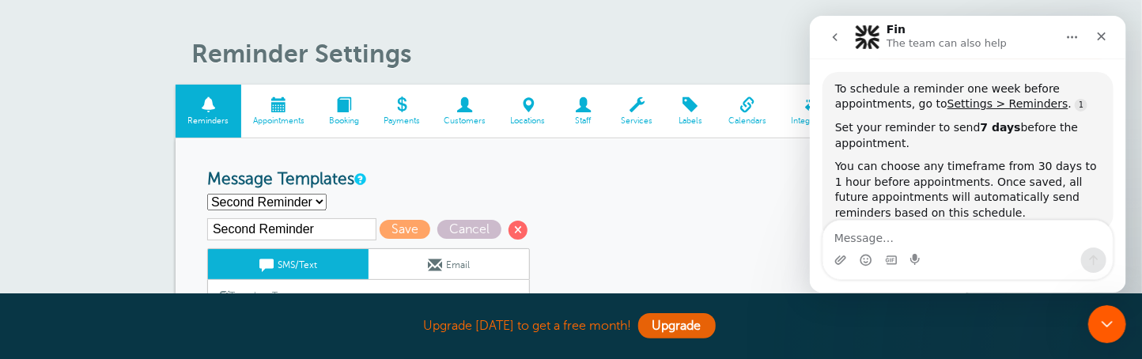
scroll to position [0, 0]
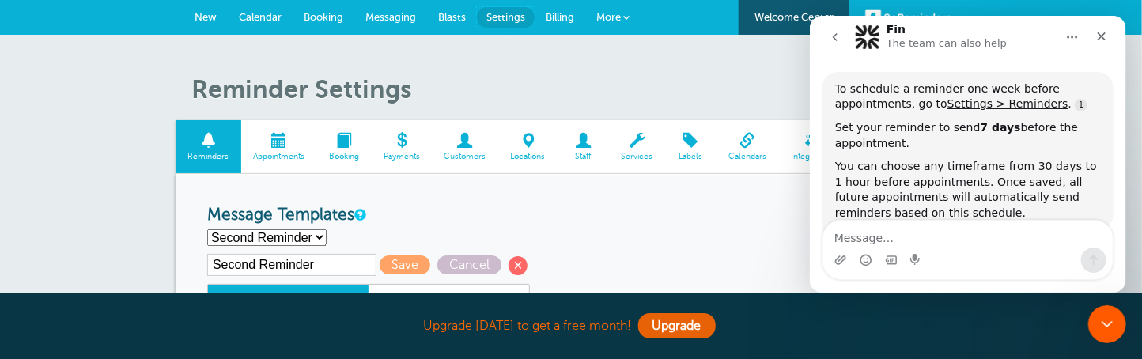
drag, startPoint x: 489, startPoint y: 14, endPoint x: 721, endPoint y: 61, distance: 237.2
click at [489, 14] on span "Settings" at bounding box center [505, 17] width 39 height 12
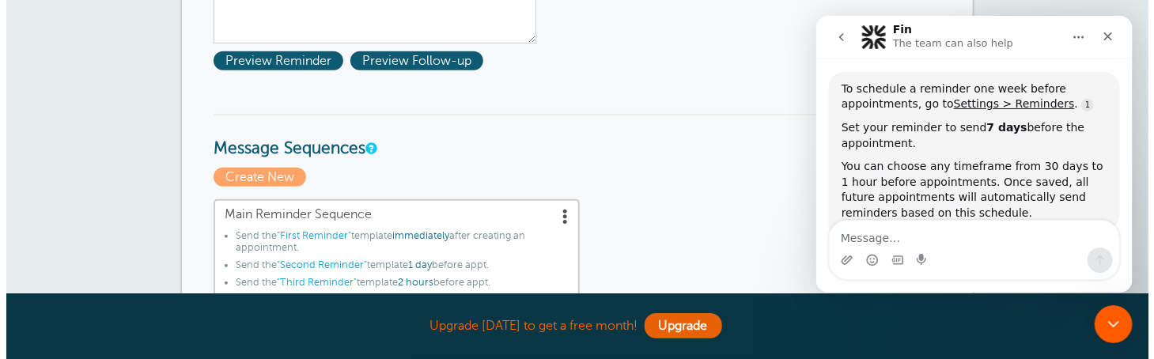
scroll to position [395, 0]
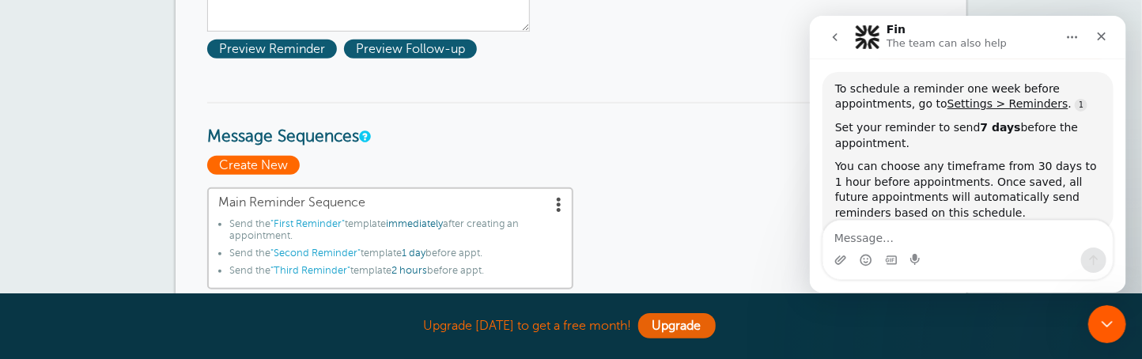
click at [238, 160] on span "Create New" at bounding box center [253, 165] width 93 height 19
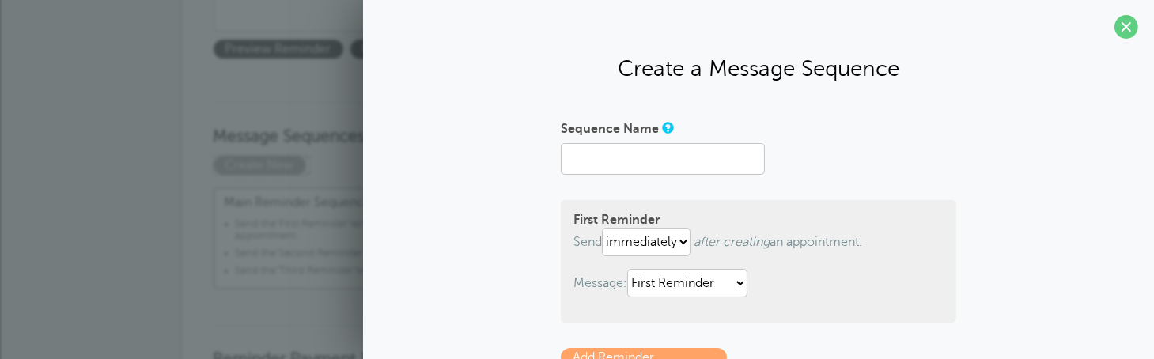
scroll to position [0, 0]
click at [600, 161] on input "Sequence Name" at bounding box center [663, 160] width 204 height 32
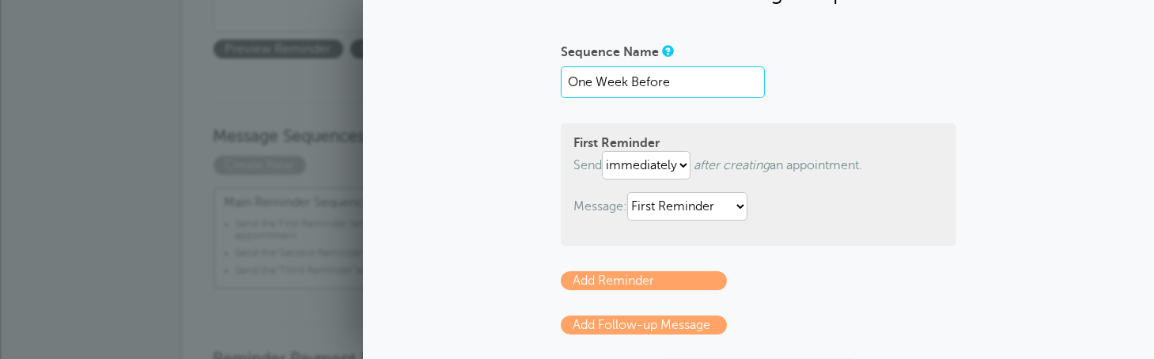
scroll to position [78, 0]
type input "One Week Before"
click at [682, 166] on select "immediately 1 2 3 4 5 6 7 8 9 10 11 12 13 14 15 16 17 18 19 20 21 22 23 24 25 2…" at bounding box center [646, 164] width 89 height 28
select select "7"
click at [602, 150] on select "immediately 1 2 3 4 5 6 7 8 9 10 11 12 13 14 15 16 17 18 19 20 21 22 23 24 25 2…" at bounding box center [646, 164] width 89 height 28
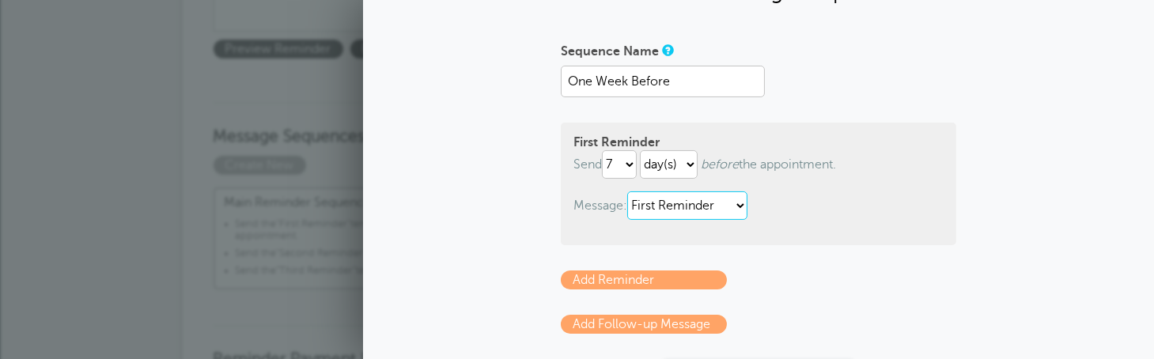
click at [741, 202] on select "First Reminder Second Reminder Third Reminder" at bounding box center [687, 205] width 120 height 28
click at [627, 191] on select "First Reminder Second Reminder Third Reminder" at bounding box center [687, 205] width 120 height 28
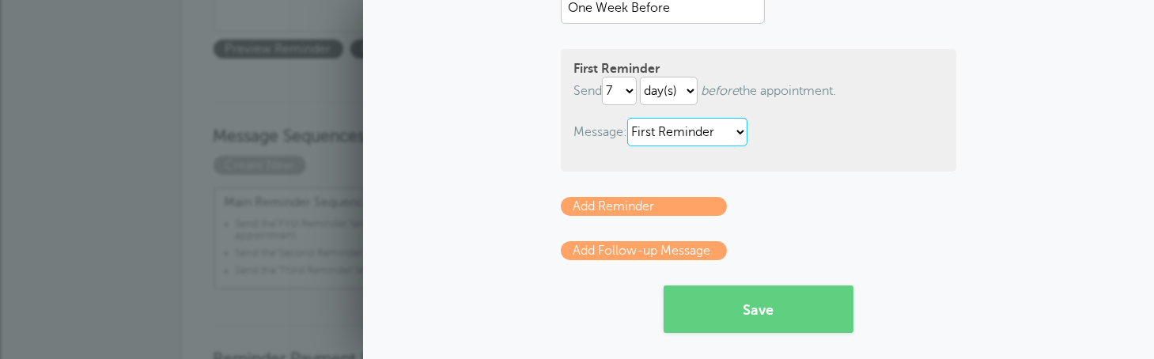
scroll to position [161, 0]
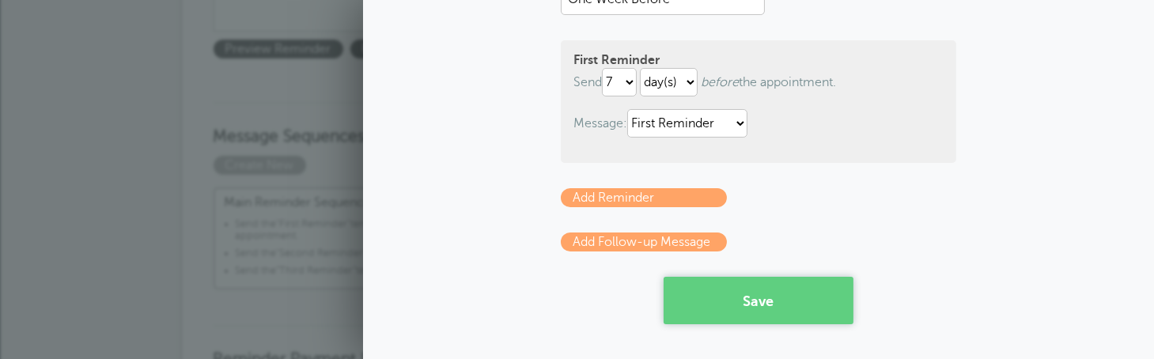
click at [751, 296] on button "Save" at bounding box center [759, 300] width 190 height 47
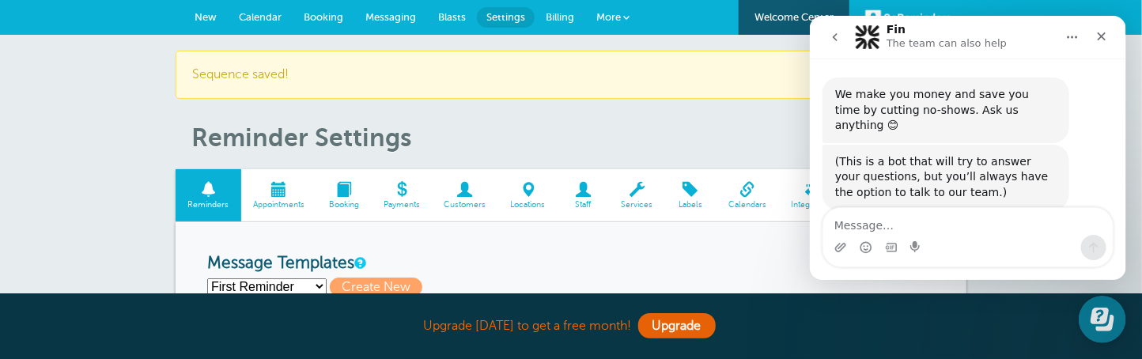
scroll to position [387, 0]
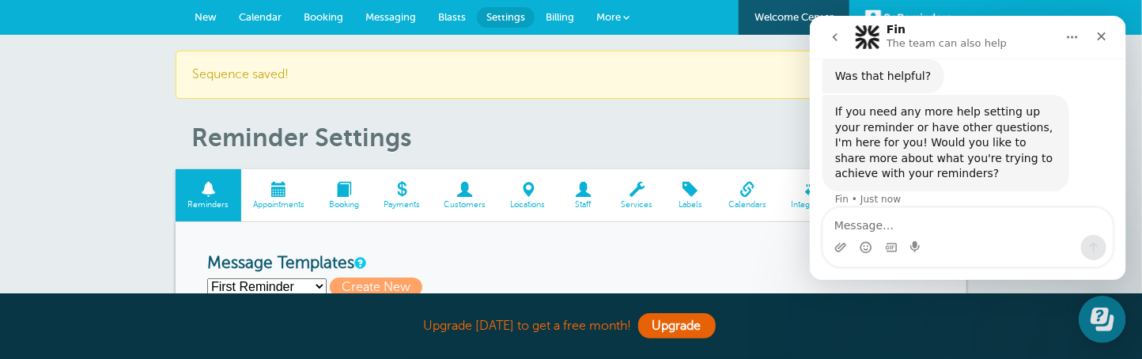
click at [564, 21] on span "Billing" at bounding box center [560, 17] width 28 height 12
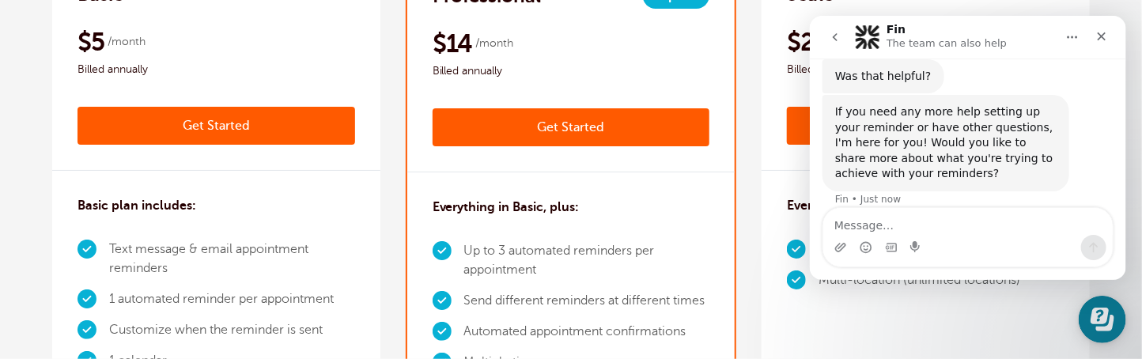
scroll to position [475, 0]
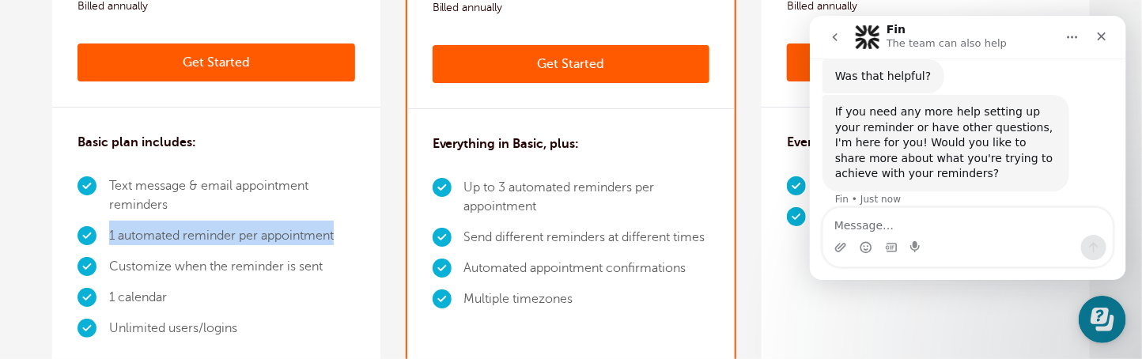
drag, startPoint x: 339, startPoint y: 233, endPoint x: 76, endPoint y: 231, distance: 263.4
click at [76, 231] on div "Basic plan includes: Text message & email appointment reminders 1 automated rem…" at bounding box center [216, 242] width 328 height 268
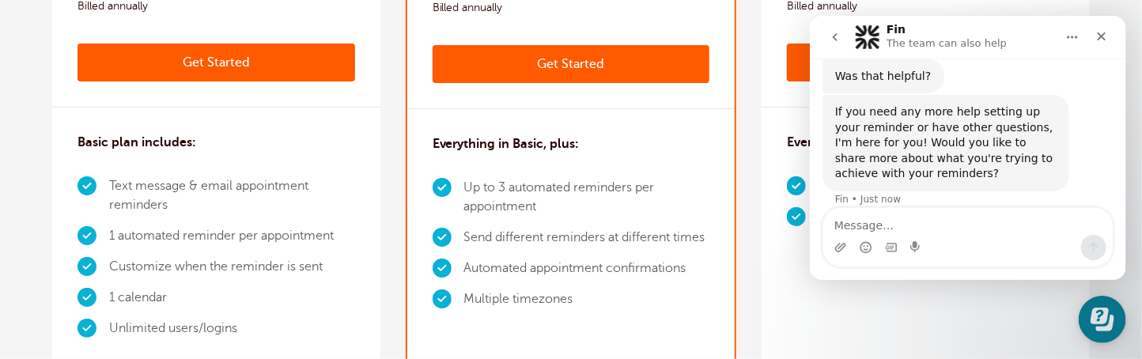
click at [342, 270] on li "Customize when the reminder is sent" at bounding box center [232, 267] width 246 height 31
drag, startPoint x: 471, startPoint y: 206, endPoint x: 543, endPoint y: 215, distance: 71.7
click at [543, 215] on li "Up to 3 automated reminders per appointment" at bounding box center [587, 197] width 246 height 50
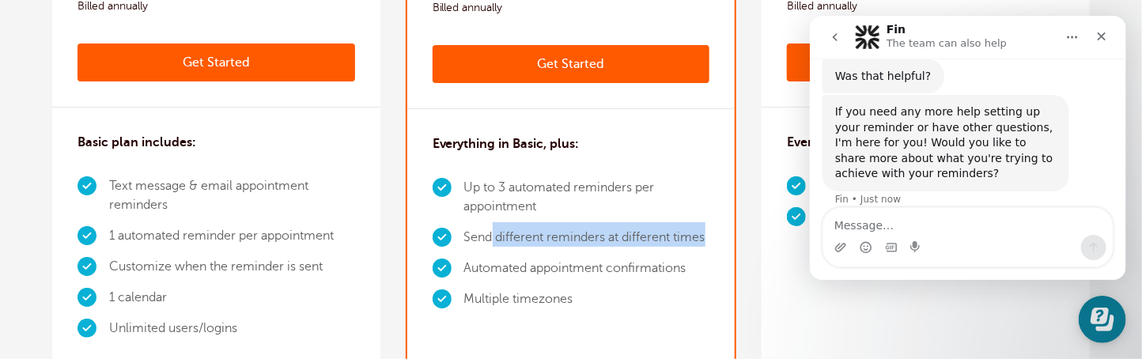
drag, startPoint x: 493, startPoint y: 239, endPoint x: 713, endPoint y: 240, distance: 220.7
click at [713, 240] on div "Everything in Basic, plus: Up to 3 automated reminders per appointment Send dif…" at bounding box center [571, 227] width 328 height 237
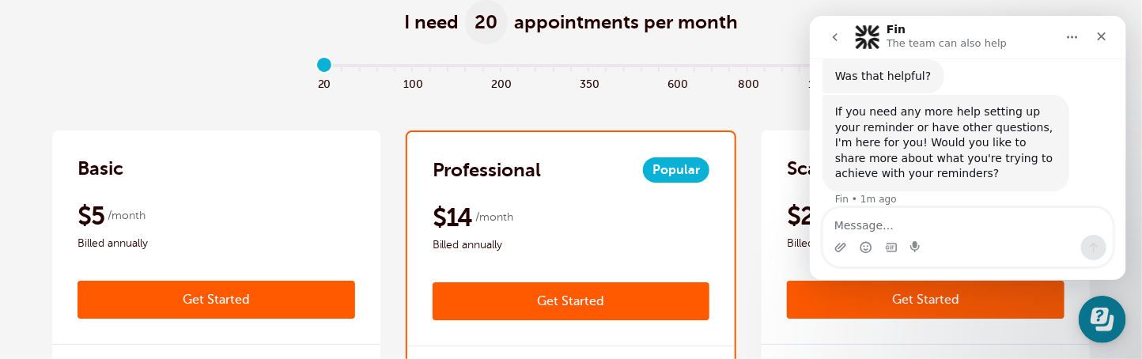
scroll to position [236, 0]
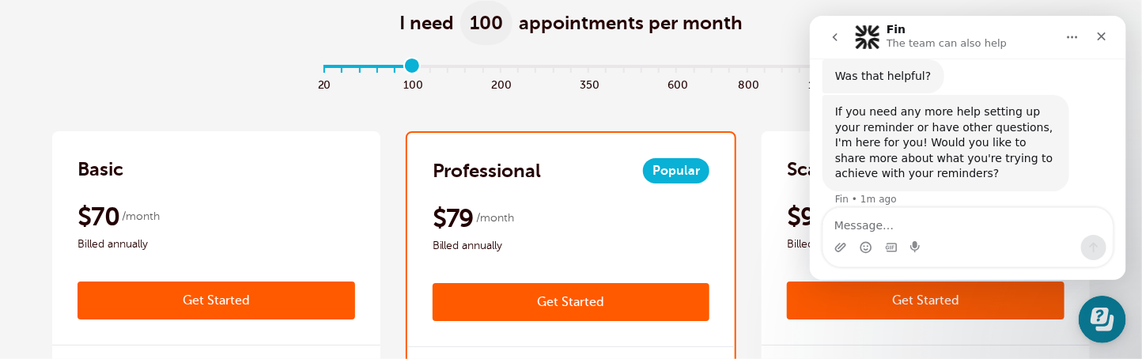
click at [411, 67] on input "range" at bounding box center [572, 68] width 512 height 3
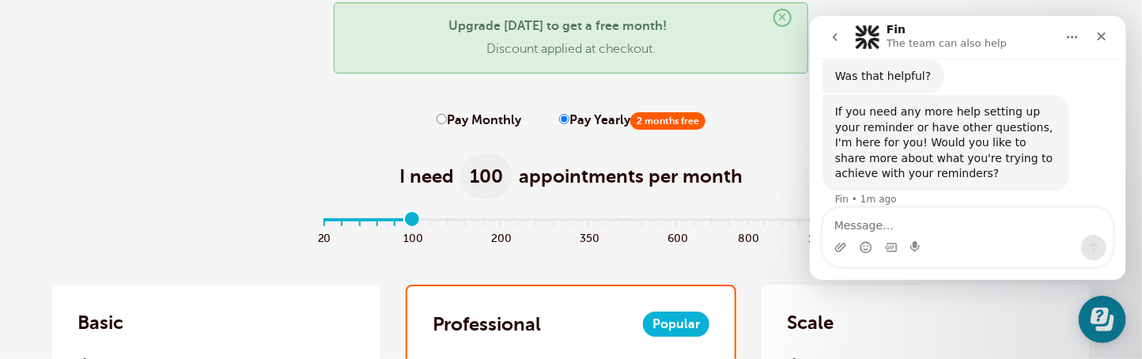
scroll to position [78, 0]
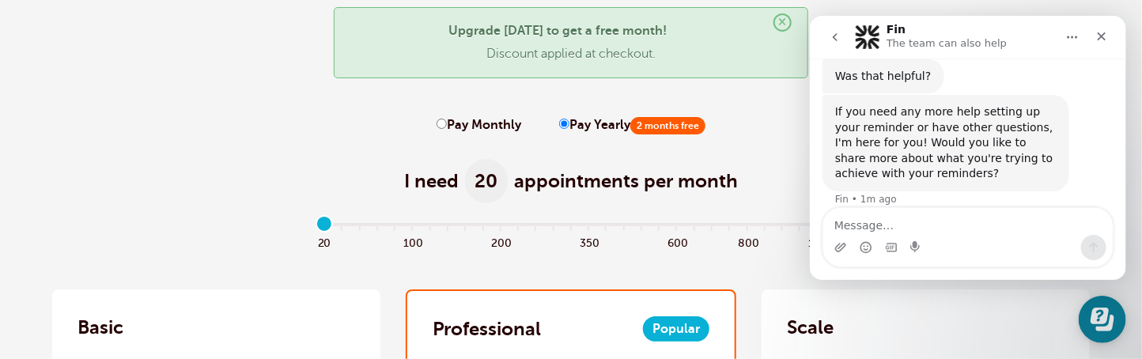
type input "0"
click at [317, 229] on input "range" at bounding box center [572, 226] width 512 height 3
click at [325, 225] on input "range" at bounding box center [572, 226] width 512 height 3
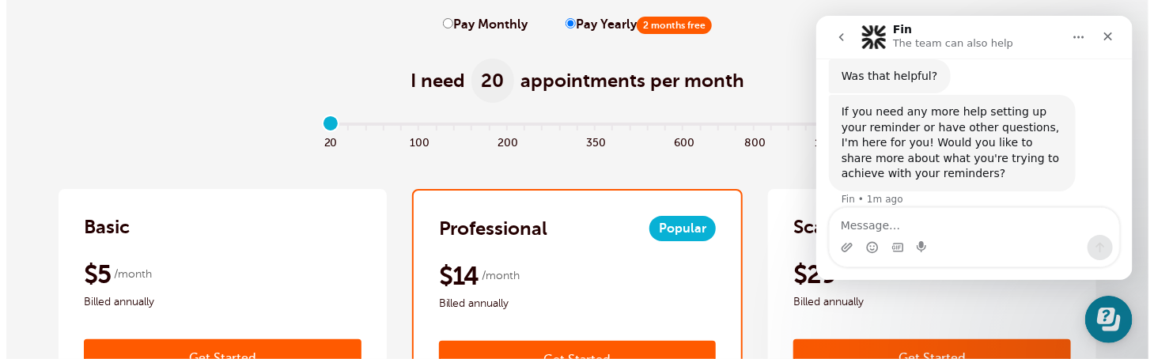
scroll to position [236, 0]
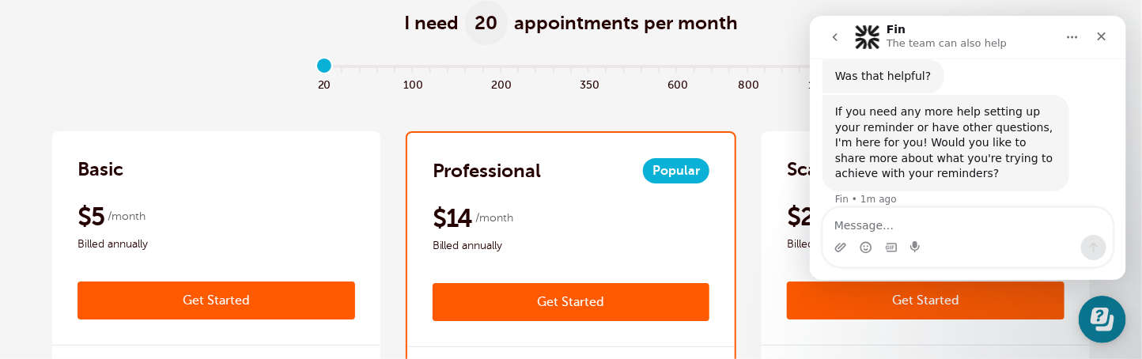
click at [213, 295] on link "Get Started" at bounding box center [217, 301] width 278 height 38
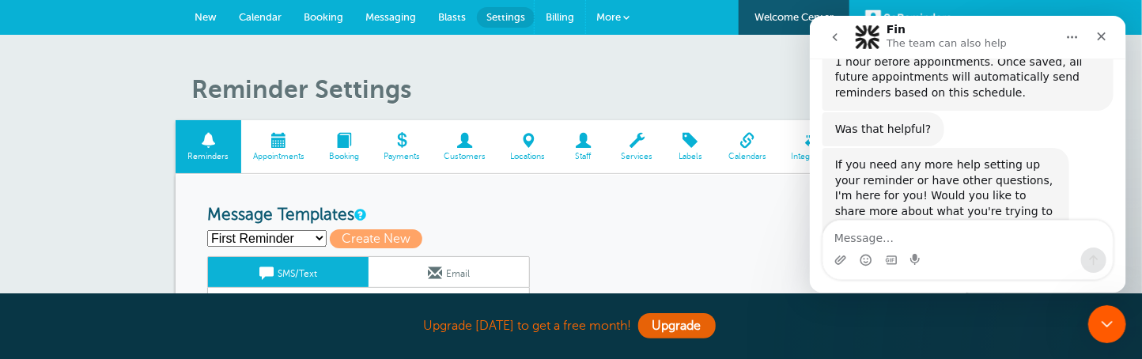
scroll to position [373, 0]
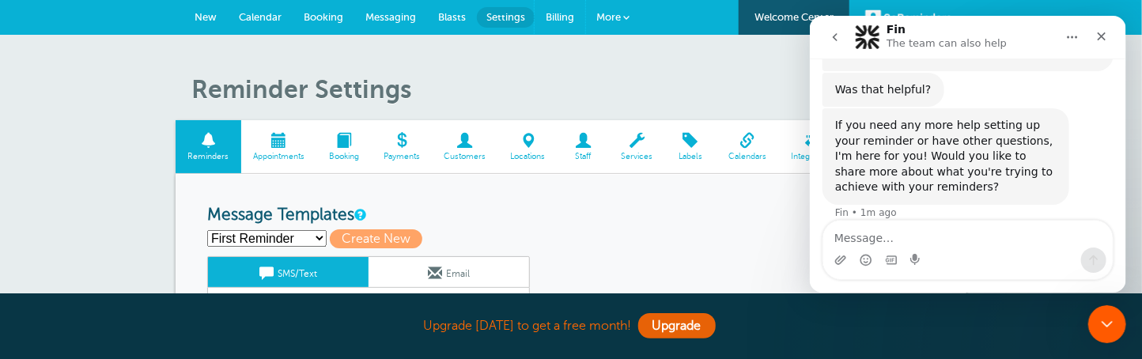
click at [554, 17] on span "Billing" at bounding box center [560, 17] width 28 height 12
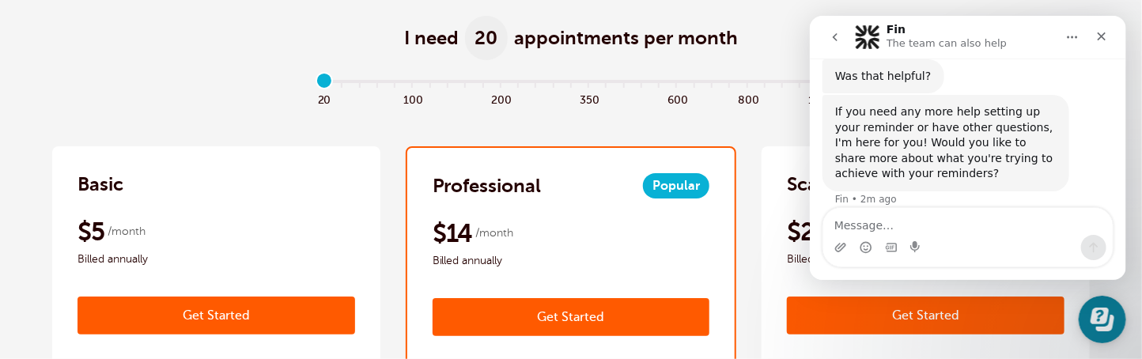
scroll to position [236, 0]
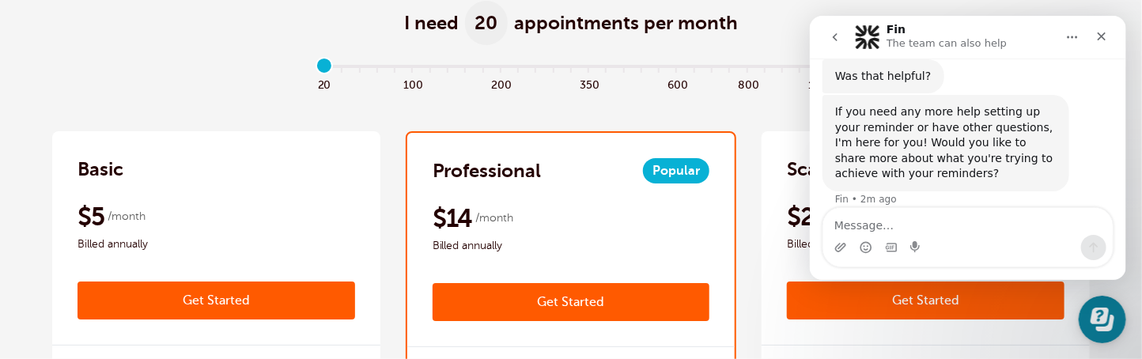
click at [322, 67] on input "range" at bounding box center [572, 68] width 512 height 3
click at [411, 67] on input "range" at bounding box center [572, 68] width 512 height 3
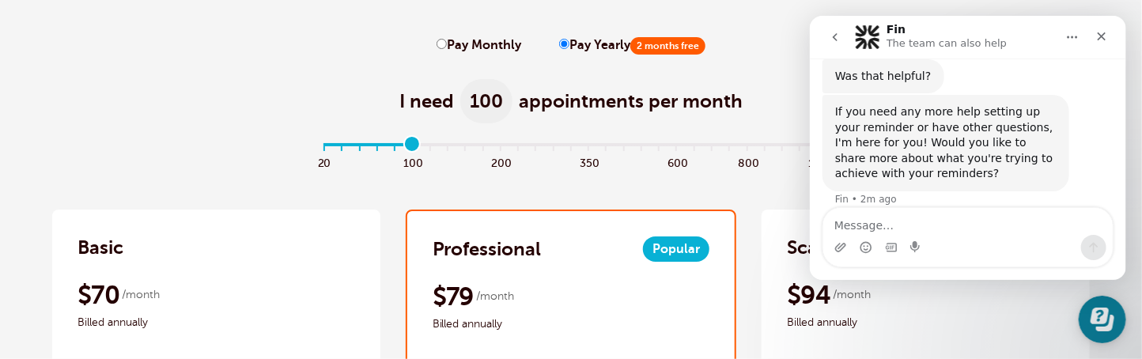
scroll to position [158, 0]
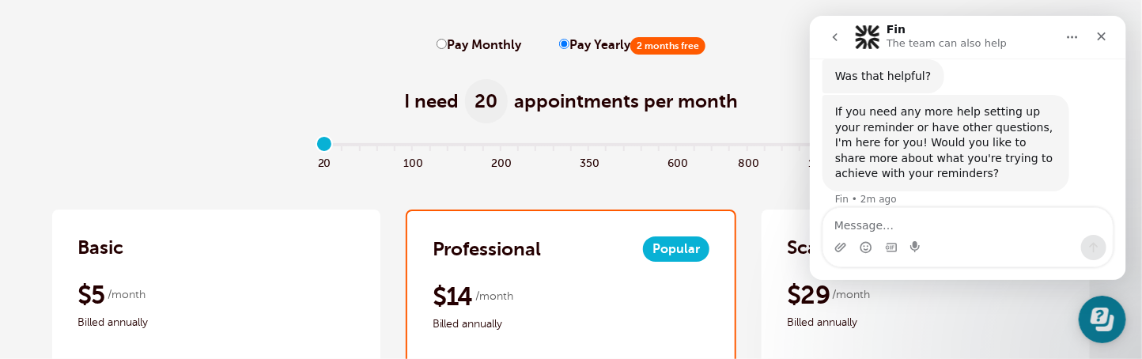
click at [323, 149] on input "range" at bounding box center [572, 147] width 512 height 3
click at [325, 149] on input "range" at bounding box center [572, 147] width 512 height 3
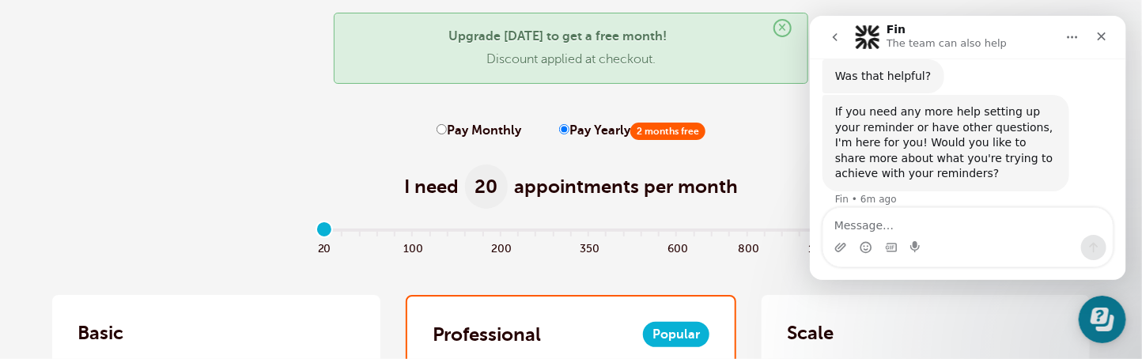
scroll to position [78, 0]
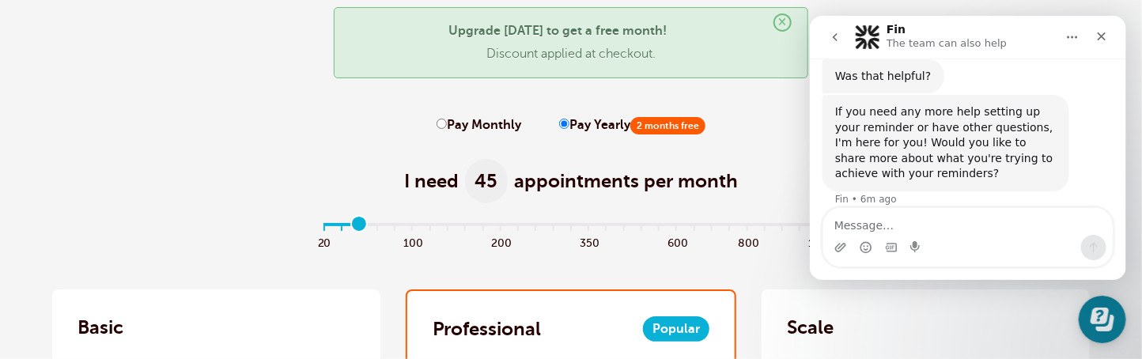
drag, startPoint x: 331, startPoint y: 223, endPoint x: 359, endPoint y: 231, distance: 28.8
click at [359, 229] on input "range" at bounding box center [572, 226] width 512 height 3
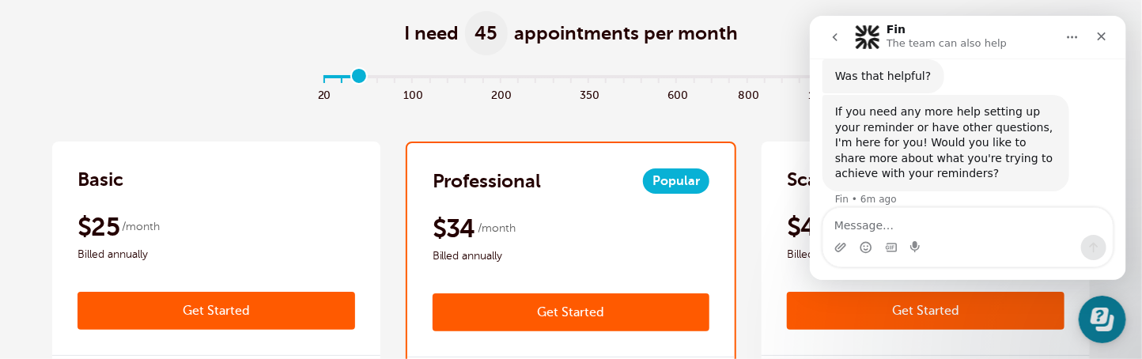
scroll to position [236, 0]
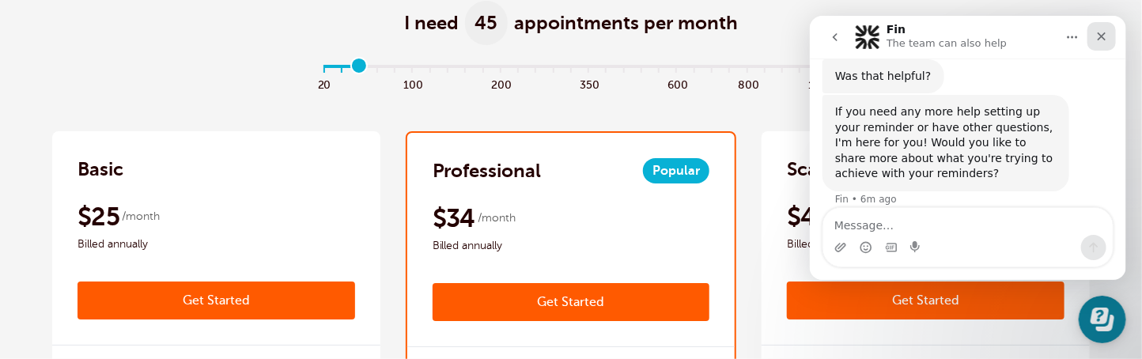
click at [1105, 37] on icon "Close" at bounding box center [1101, 36] width 13 height 13
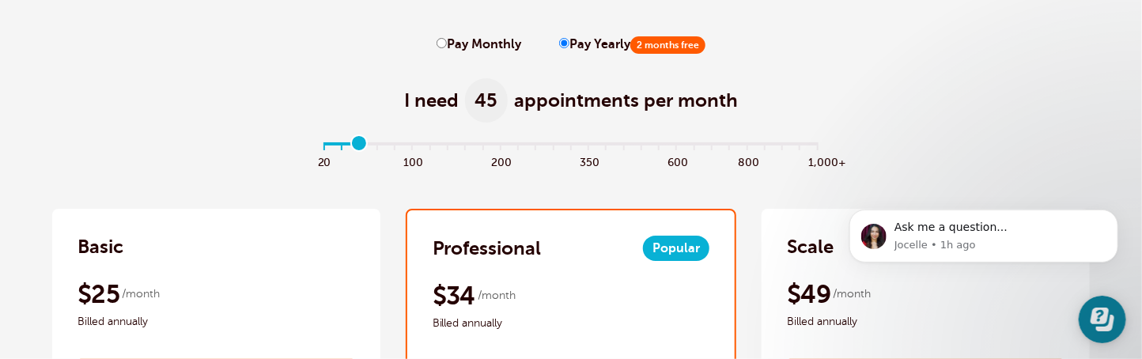
scroll to position [158, 0]
type input "2"
drag, startPoint x: 365, startPoint y: 138, endPoint x: 356, endPoint y: 142, distance: 10.3
click at [356, 146] on input "range" at bounding box center [572, 147] width 512 height 3
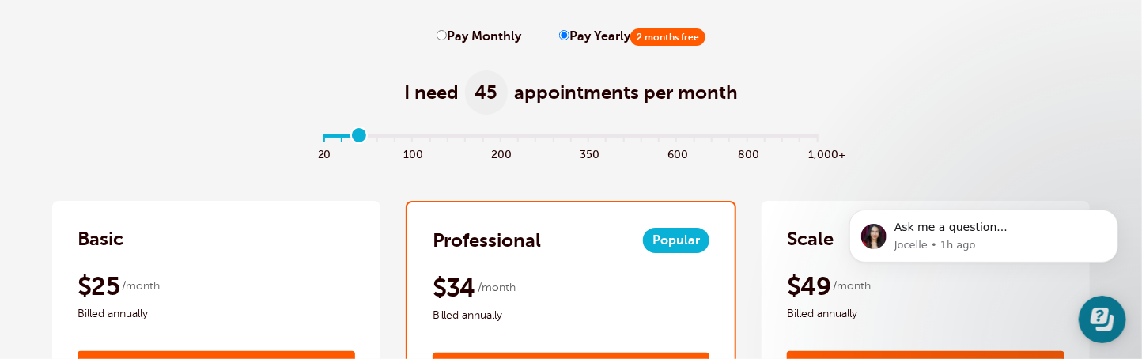
scroll to position [0, 0]
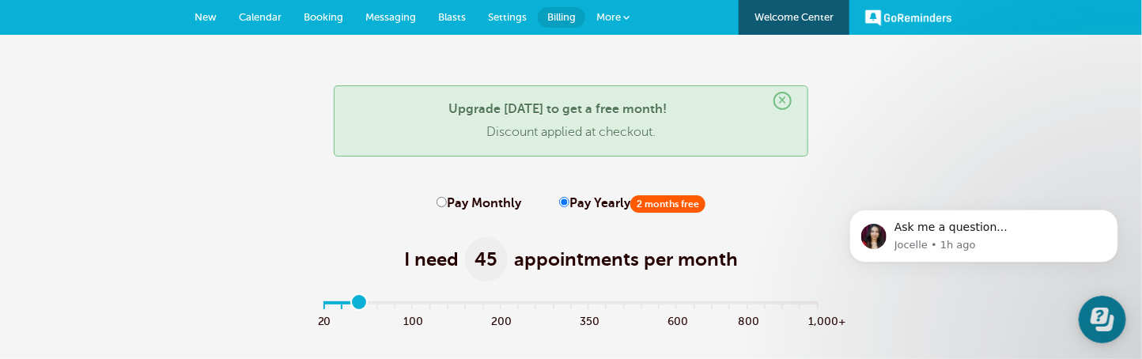
click at [504, 17] on span "Settings" at bounding box center [507, 17] width 39 height 12
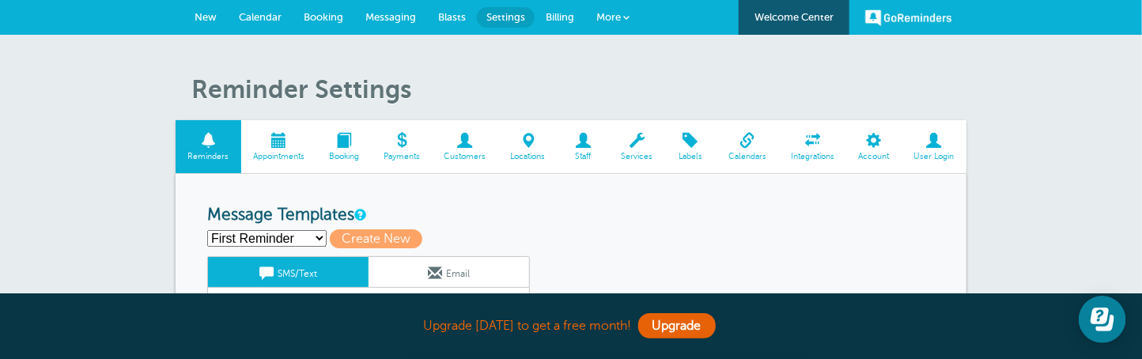
click at [202, 14] on span "New" at bounding box center [206, 17] width 22 height 12
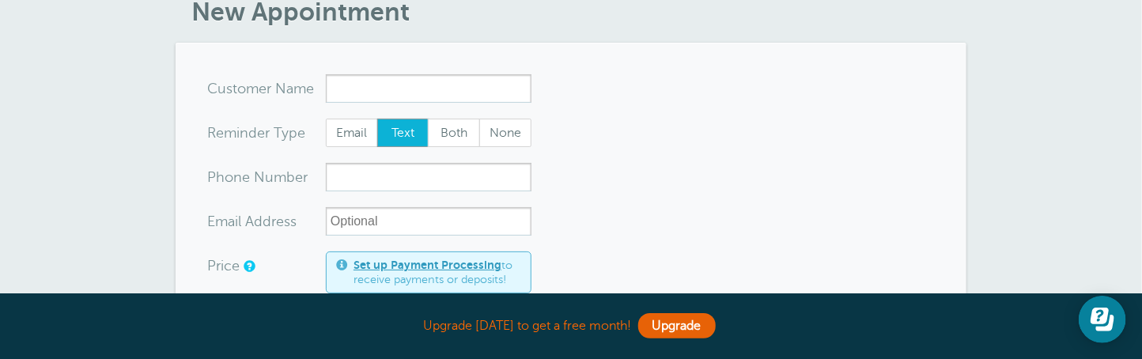
scroll to position [78, 0]
click at [397, 85] on input "x-no-autofill" at bounding box center [429, 88] width 206 height 28
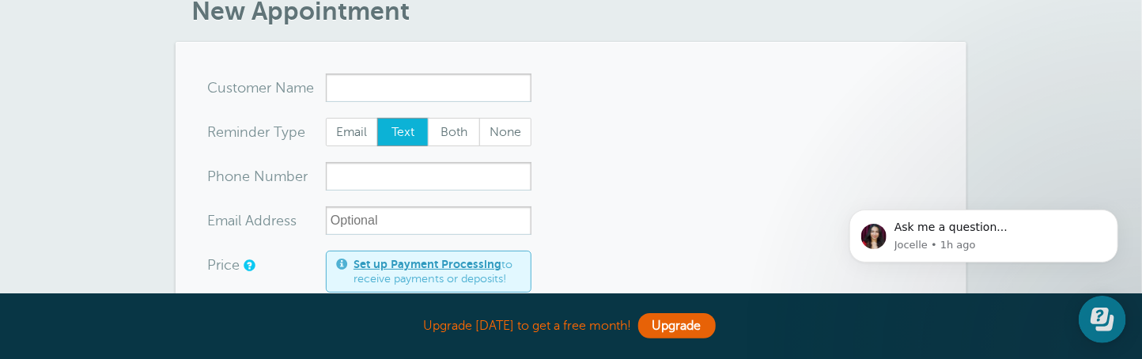
scroll to position [0, 0]
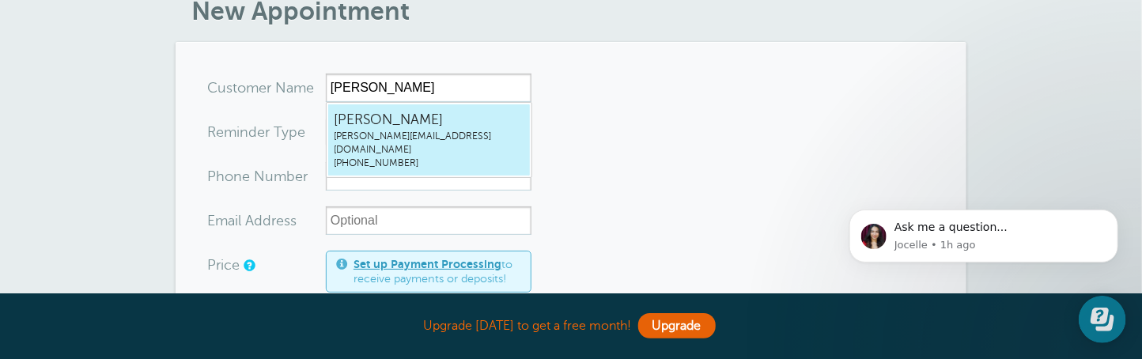
type input "Monicamonica@hoodriverlaw.com5419931881"
type input "Monica"
type input "(541) 993-1881"
type input "[PERSON_NAME][EMAIL_ADDRESS][DOMAIN_NAME]"
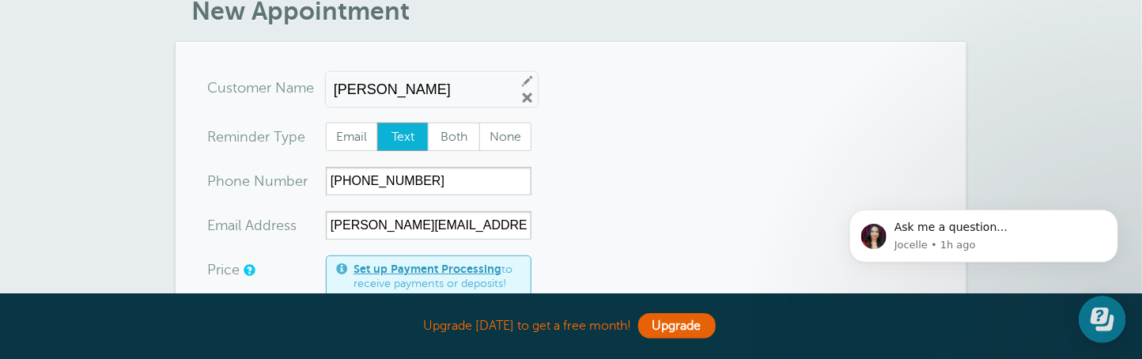
click at [392, 126] on span "Text" at bounding box center [403, 136] width 51 height 27
click at [377, 123] on input "Text" at bounding box center [376, 122] width 1 height 1
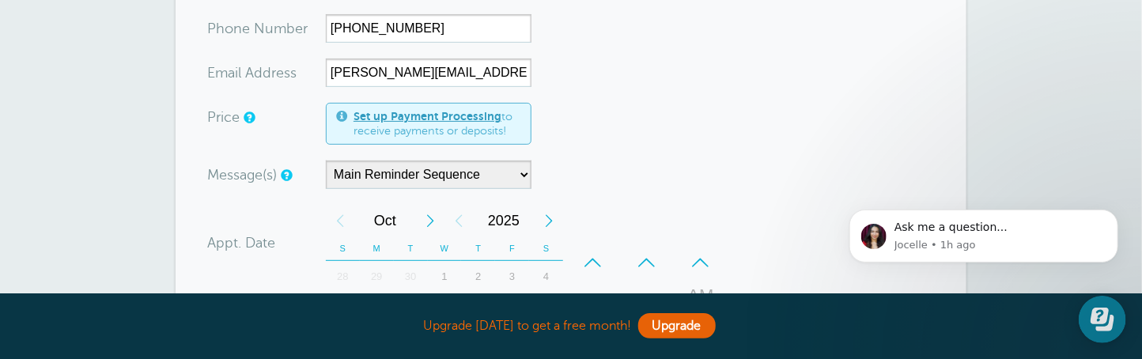
scroll to position [236, 0]
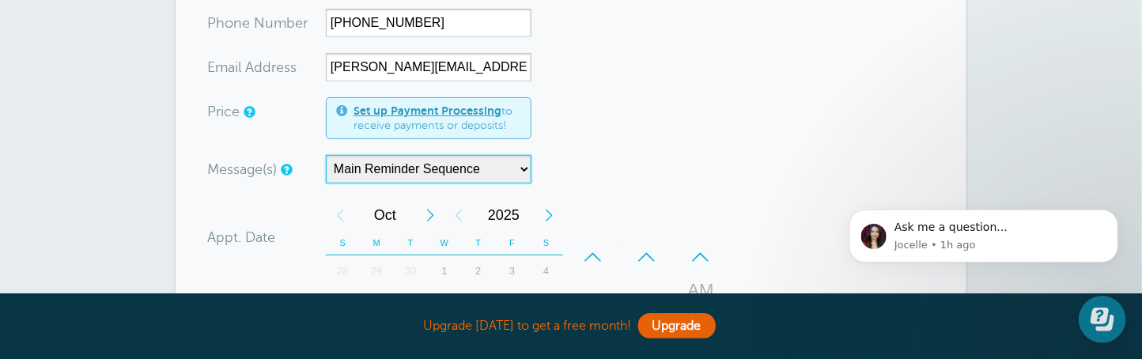
click at [504, 168] on select "Main Reminder Sequence One Week Before" at bounding box center [429, 169] width 206 height 28
select select "163589"
click at [326, 155] on select "Main Reminder Sequence One Week Before" at bounding box center [429, 169] width 206 height 28
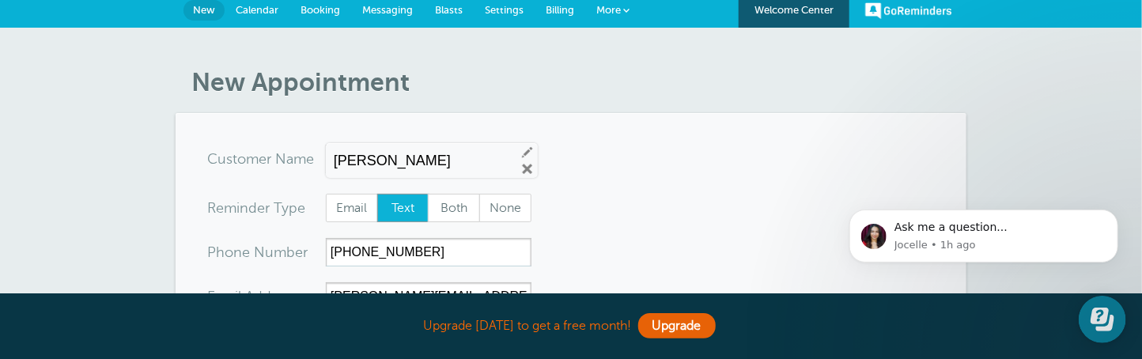
scroll to position [0, 0]
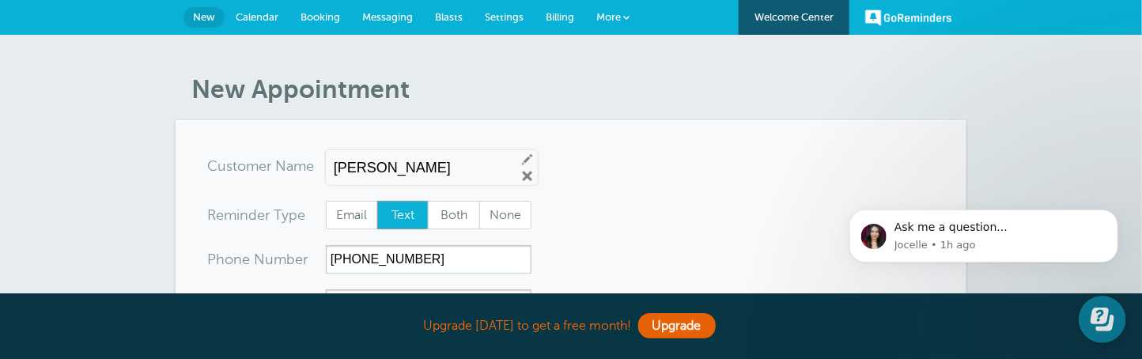
click at [511, 19] on span "Settings" at bounding box center [504, 17] width 39 height 12
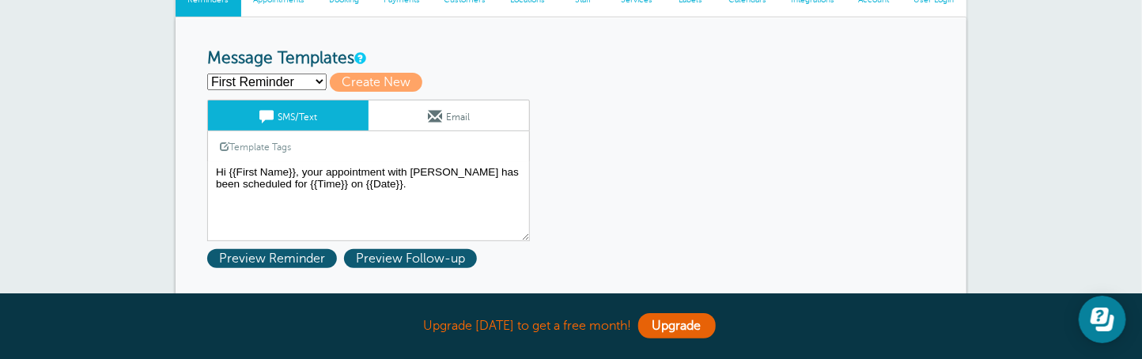
scroll to position [158, 0]
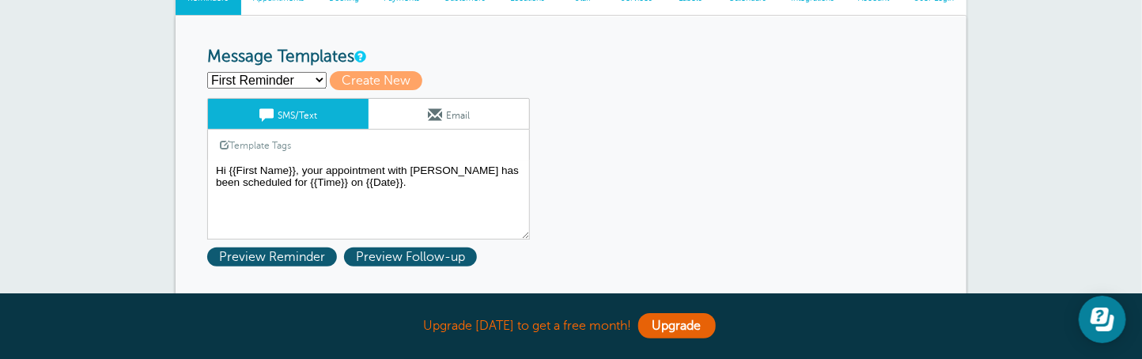
click at [320, 78] on select "First Reminder Second Reminder Third Reminder Create new..." at bounding box center [266, 80] width 119 height 17
click at [385, 78] on span "Create New" at bounding box center [376, 80] width 93 height 19
select select
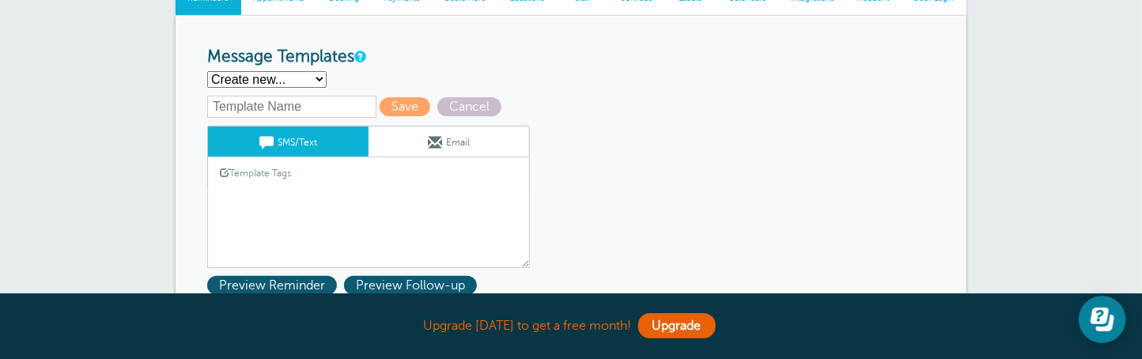
click at [288, 112] on input "text" at bounding box center [291, 107] width 169 height 22
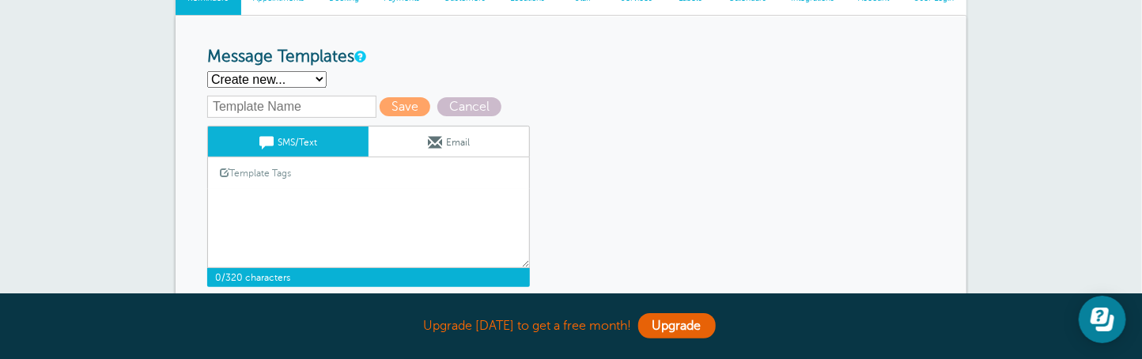
click at [282, 214] on textarea "Hi {{First Name}}, your appointment with [PERSON_NAME] has been scheduled for {…" at bounding box center [368, 228] width 323 height 79
drag, startPoint x: 218, startPoint y: 196, endPoint x: 504, endPoint y: 256, distance: 291.8
click at [504, 256] on textarea "Hi {{First Name}}, your appointment with Jaques Sharp has been scheduled for {{…" at bounding box center [368, 228] width 323 height 79
click at [331, 110] on input "text" at bounding box center [291, 107] width 169 height 22
click at [260, 163] on link "Template Tags" at bounding box center [255, 172] width 95 height 31
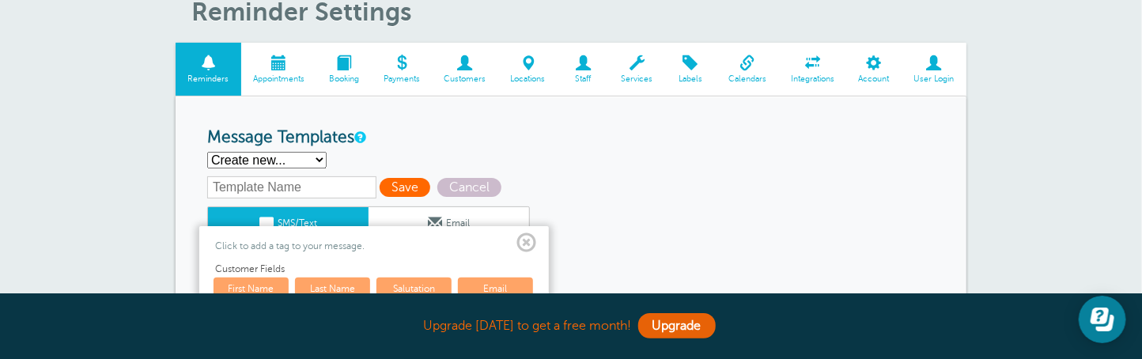
scroll to position [78, 0]
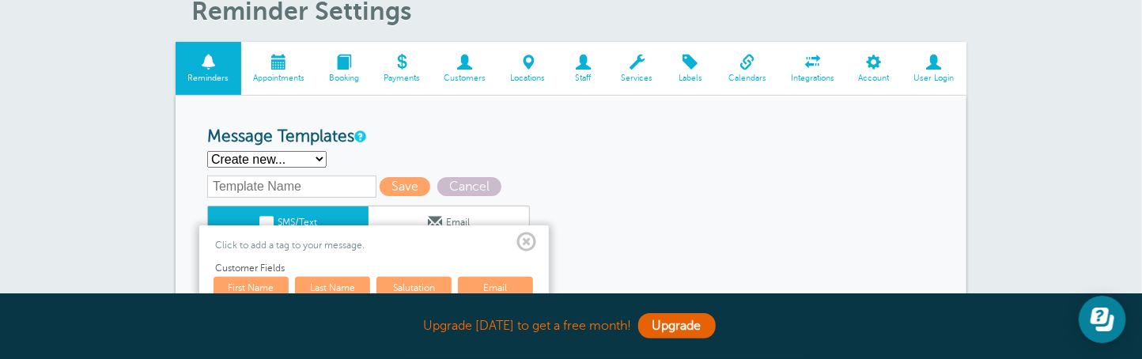
click at [316, 155] on select "First Reminder Second Reminder Third Reminder Create new..." at bounding box center [266, 159] width 119 height 17
select select "163577"
click at [207, 151] on select "First Reminder Second Reminder Third Reminder Create new..." at bounding box center [266, 159] width 119 height 17
type input "First Reminder"
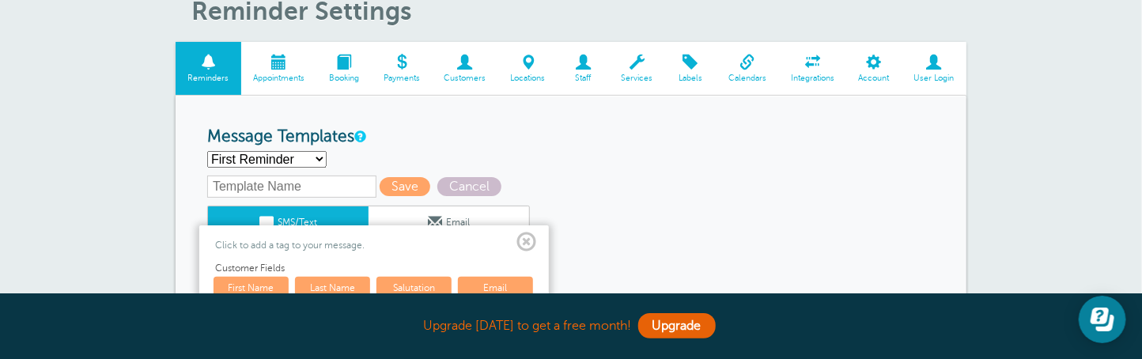
type textarea "Hi {{First Name}}, your appointment with Jaques Sharp has been scheduled for {{…"
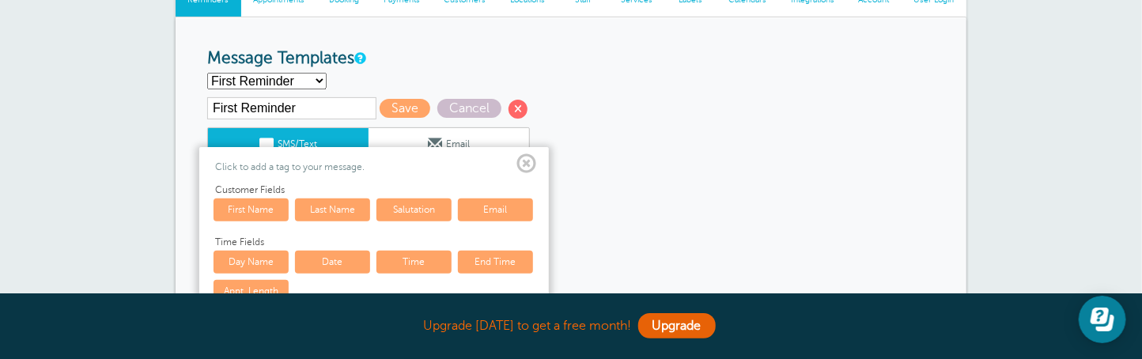
scroll to position [158, 0]
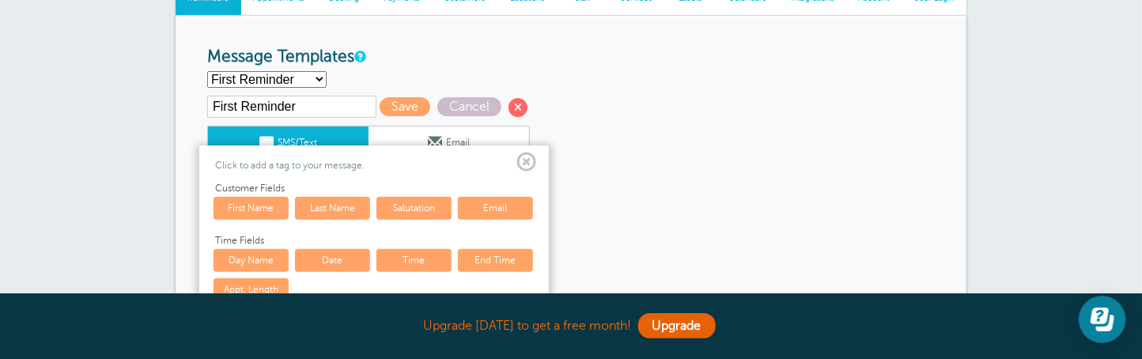
click at [524, 155] on span at bounding box center [526, 163] width 20 height 20
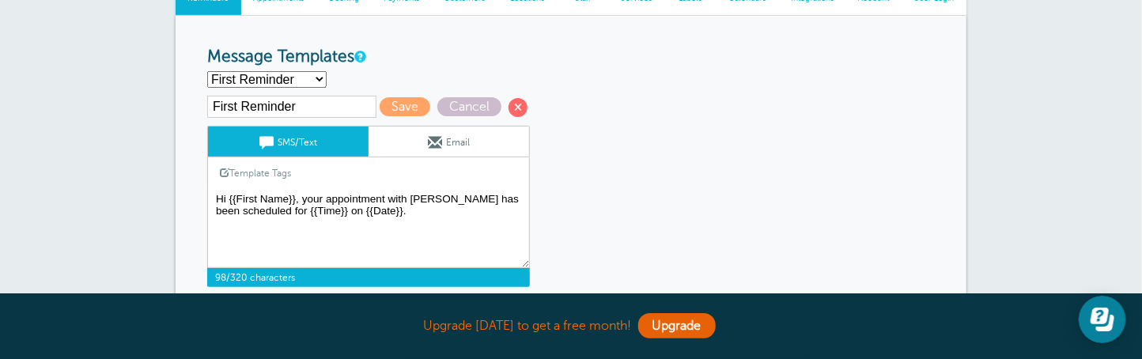
drag, startPoint x: 313, startPoint y: 206, endPoint x: 353, endPoint y: 214, distance: 40.3
click at [353, 214] on textarea "Hi {{First Name}}, your appointment with Jaques Sharp has been scheduled for {{…" at bounding box center [368, 228] width 323 height 79
click at [298, 232] on textarea "Hi {{First Name}}, your appointment with Jaques Sharp has been scheduled for {{…" at bounding box center [368, 228] width 323 height 79
click at [275, 171] on link "Template Tags" at bounding box center [255, 172] width 95 height 31
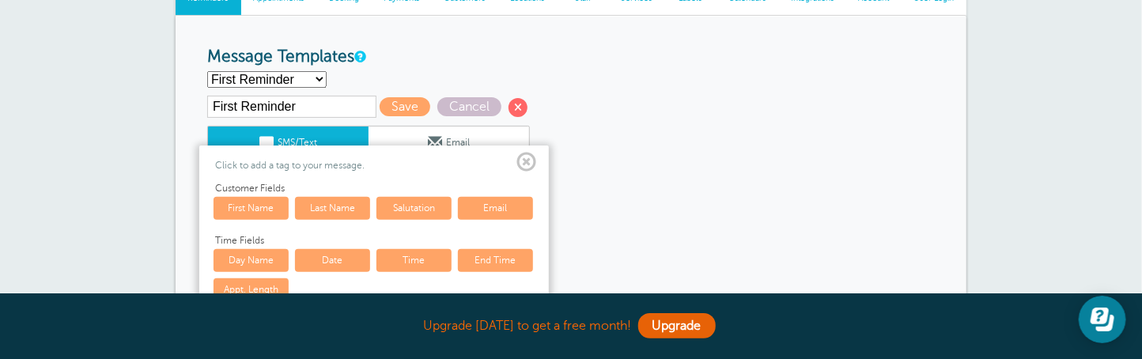
scroll to position [236, 0]
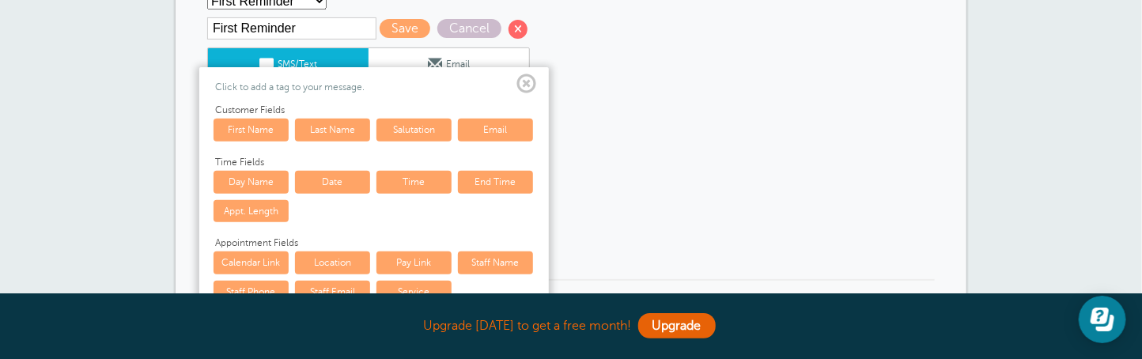
click at [524, 82] on span at bounding box center [526, 84] width 20 height 20
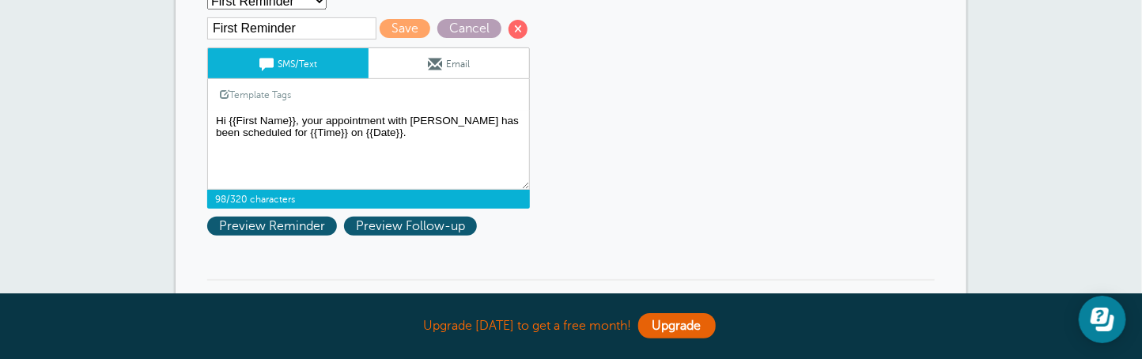
click at [473, 24] on span "Cancel" at bounding box center [469, 28] width 64 height 19
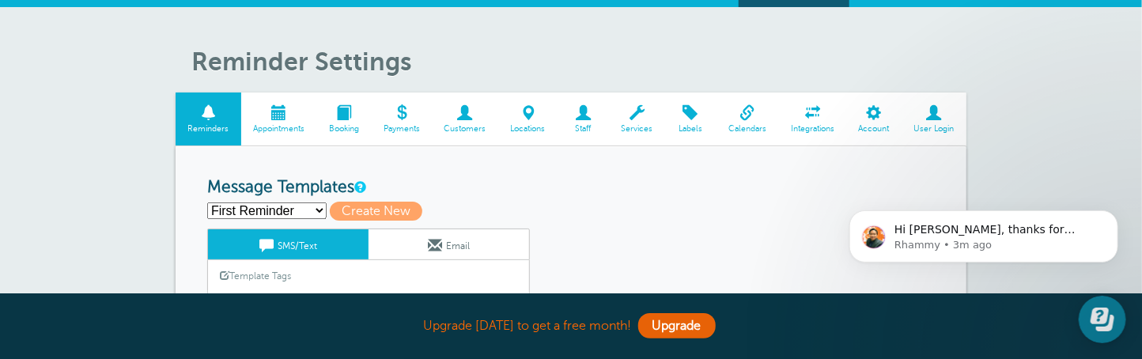
scroll to position [0, 0]
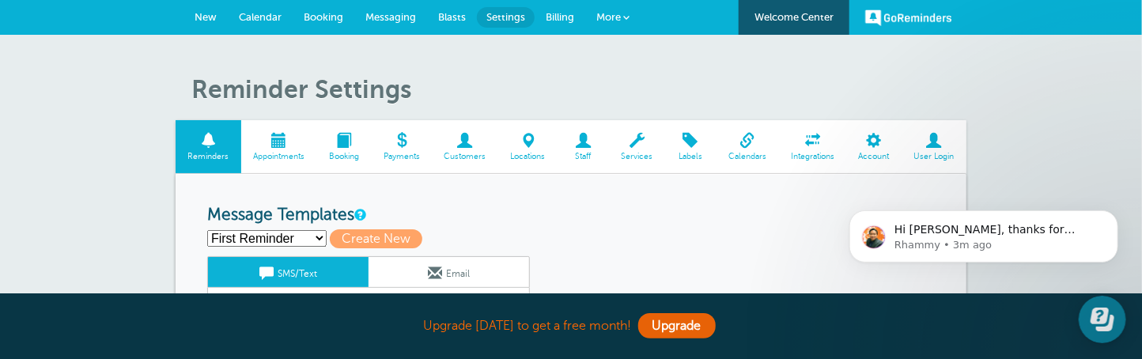
click at [563, 16] on span "Billing" at bounding box center [560, 17] width 28 height 12
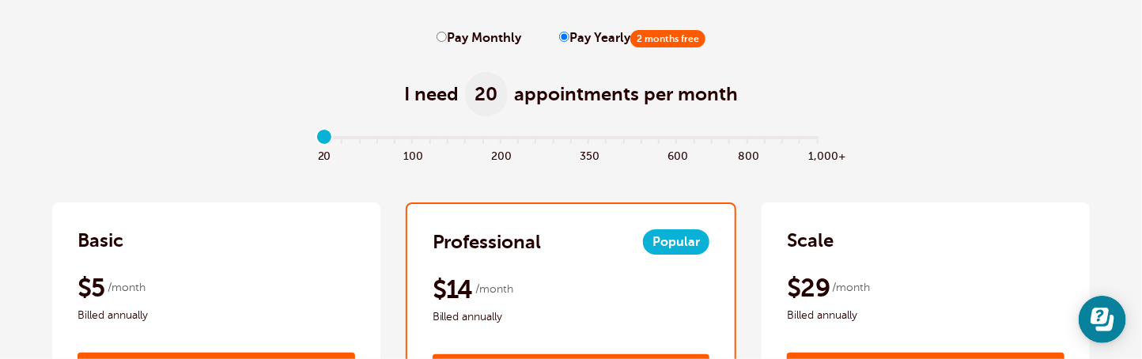
scroll to position [158, 0]
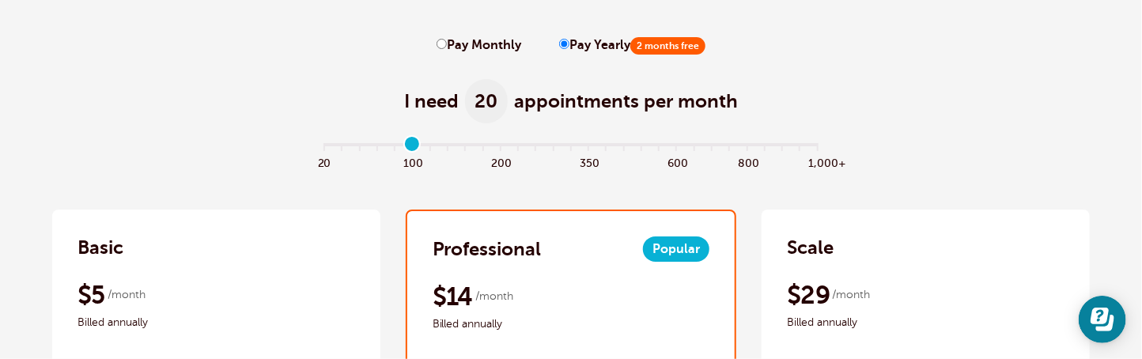
type input "5"
click at [414, 146] on input "range" at bounding box center [572, 147] width 512 height 3
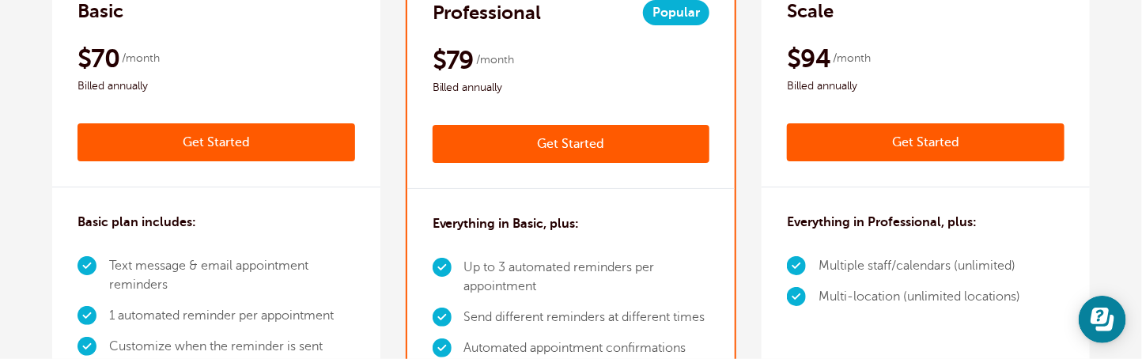
scroll to position [0, 0]
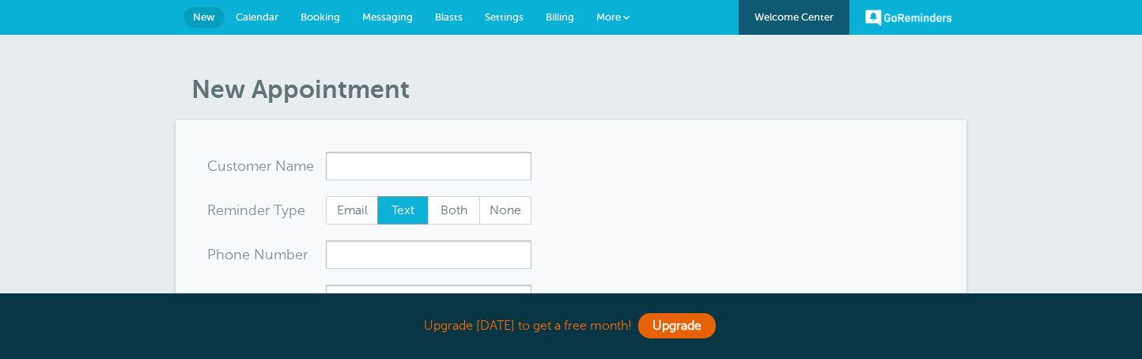
select select "163589"
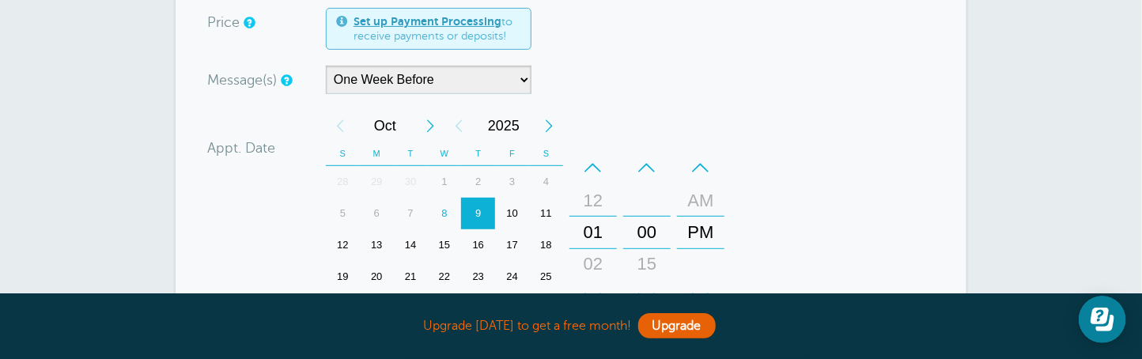
scroll to position [53, 0]
